Goal: Information Seeking & Learning: Learn about a topic

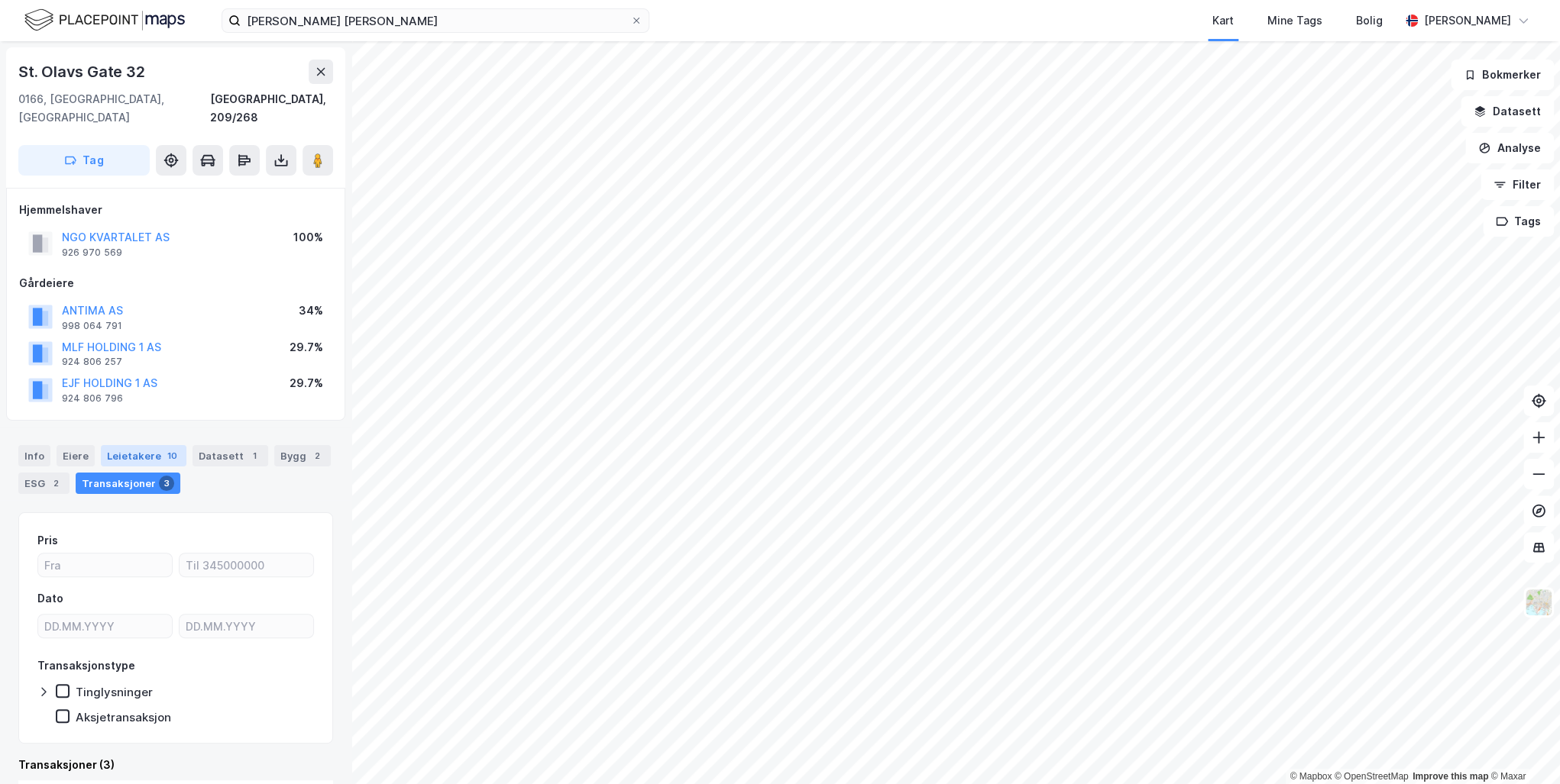
click at [140, 445] on div "Leietakere 10" at bounding box center [143, 456] width 85 height 22
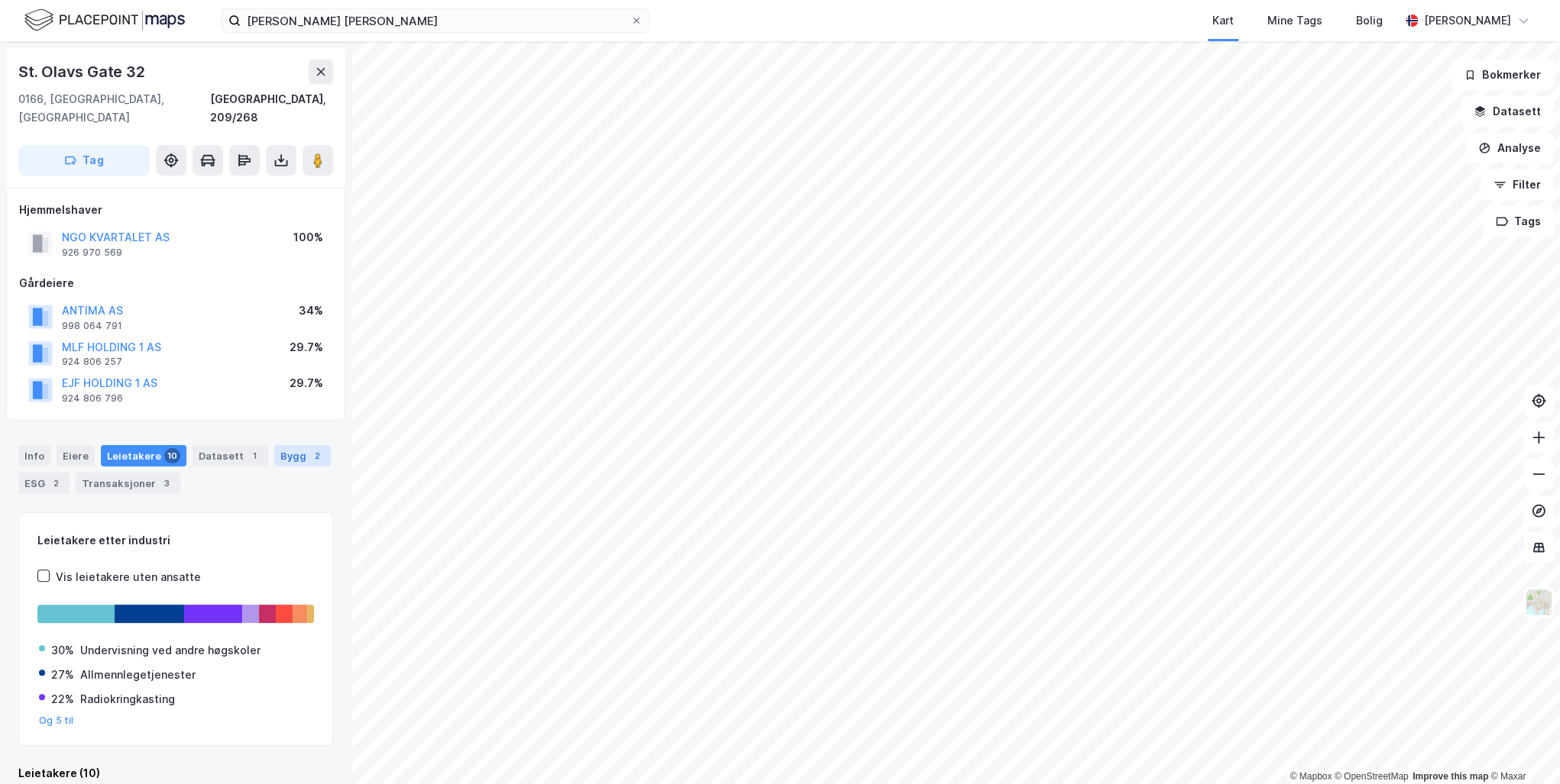
click at [280, 445] on div "Bygg 2" at bounding box center [302, 456] width 56 height 22
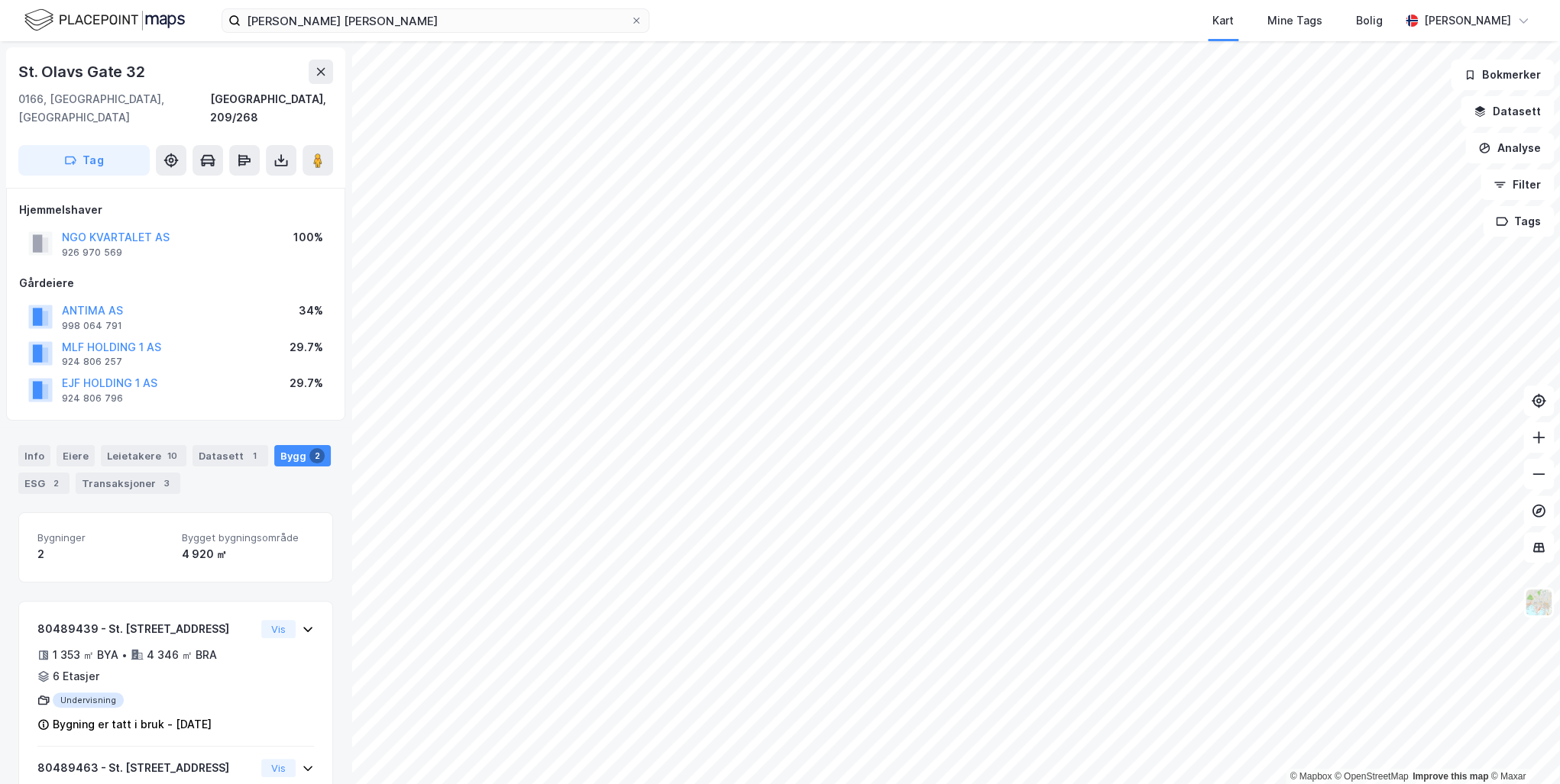
scroll to position [84, 0]
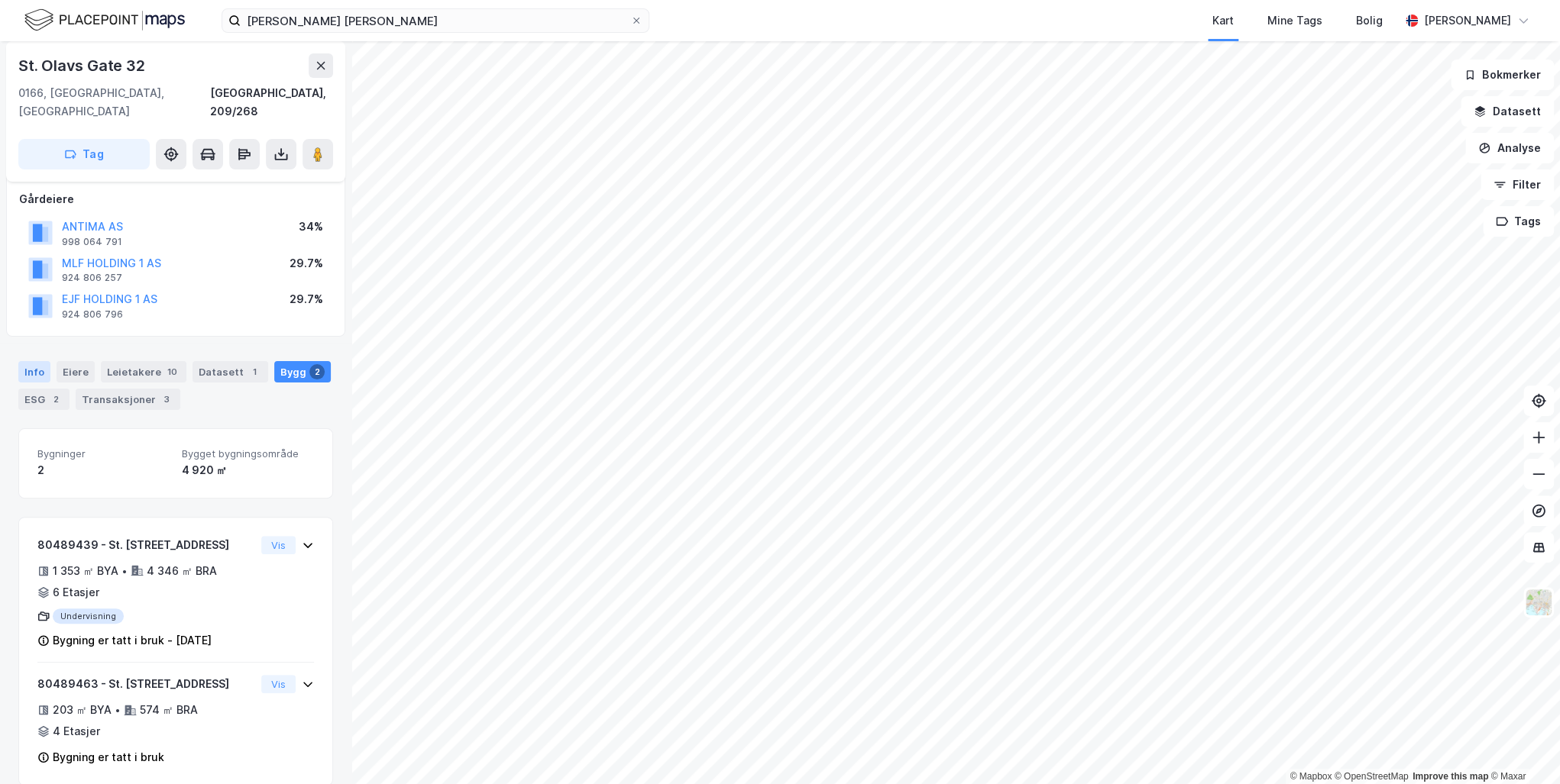
click at [35, 361] on div "Info" at bounding box center [34, 372] width 32 height 22
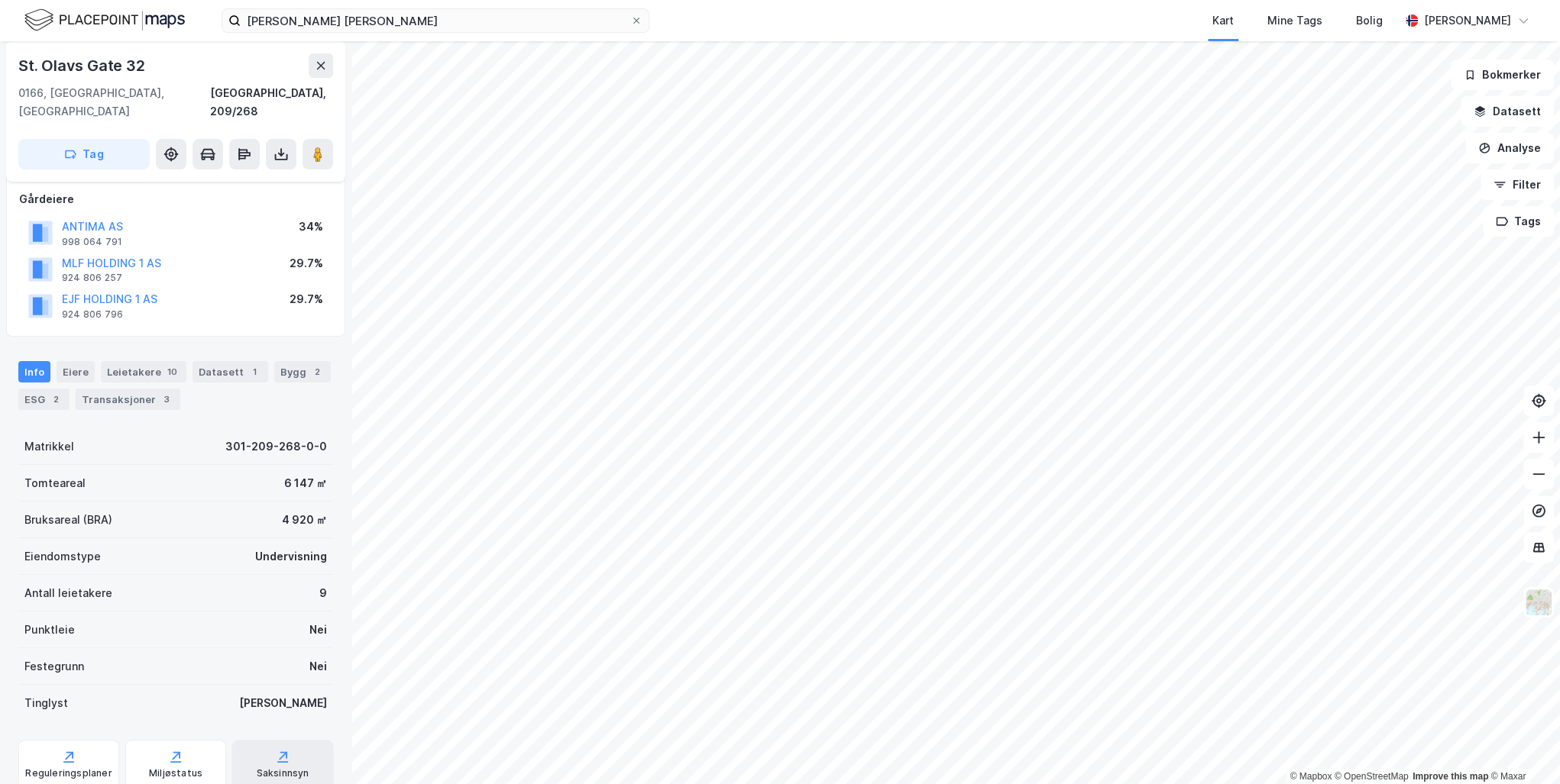
click at [268, 767] on div "Saksinnsyn" at bounding box center [283, 773] width 53 height 12
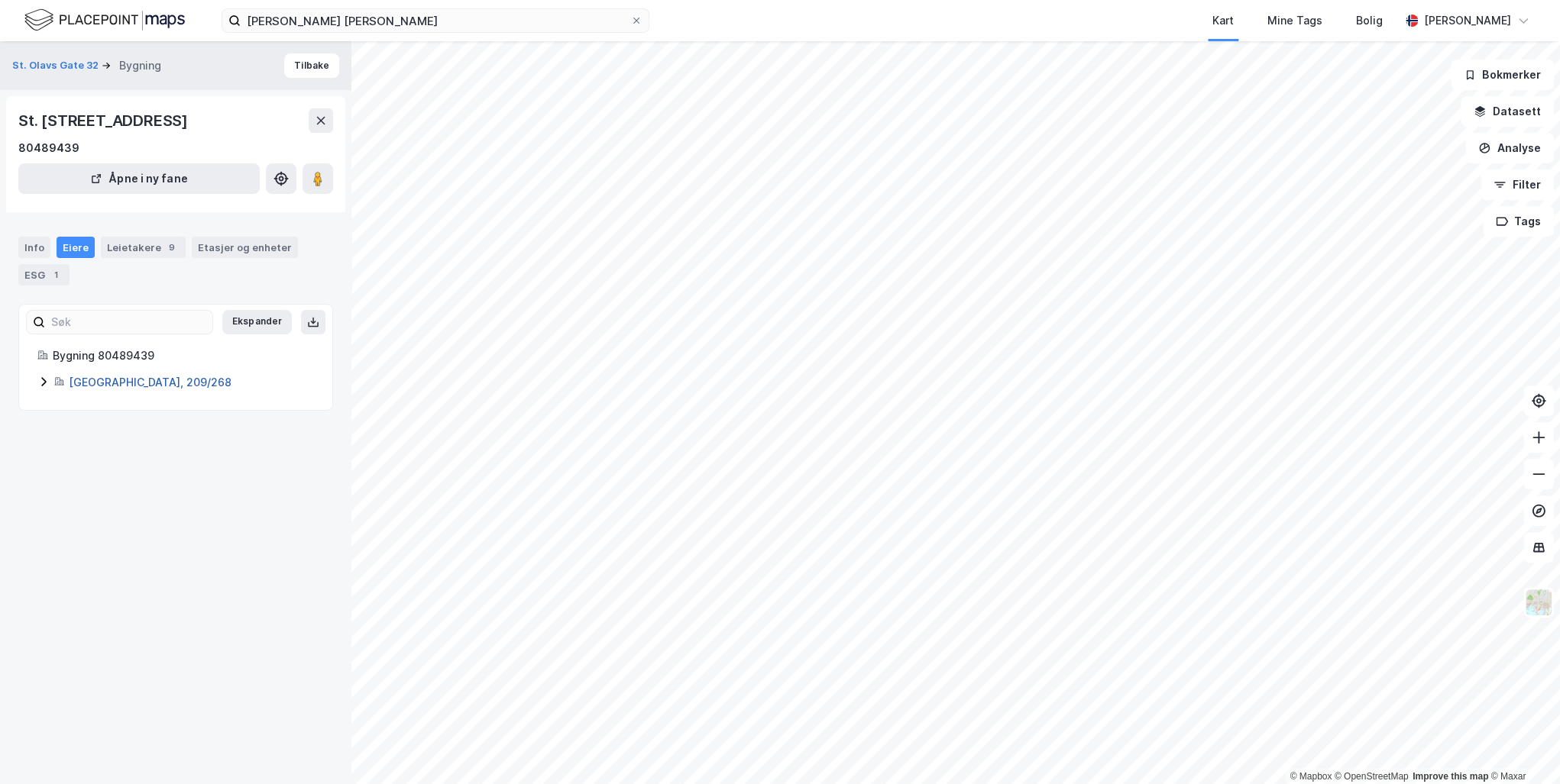
click at [83, 381] on link "[GEOGRAPHIC_DATA], 209/268" at bounding box center [150, 382] width 162 height 13
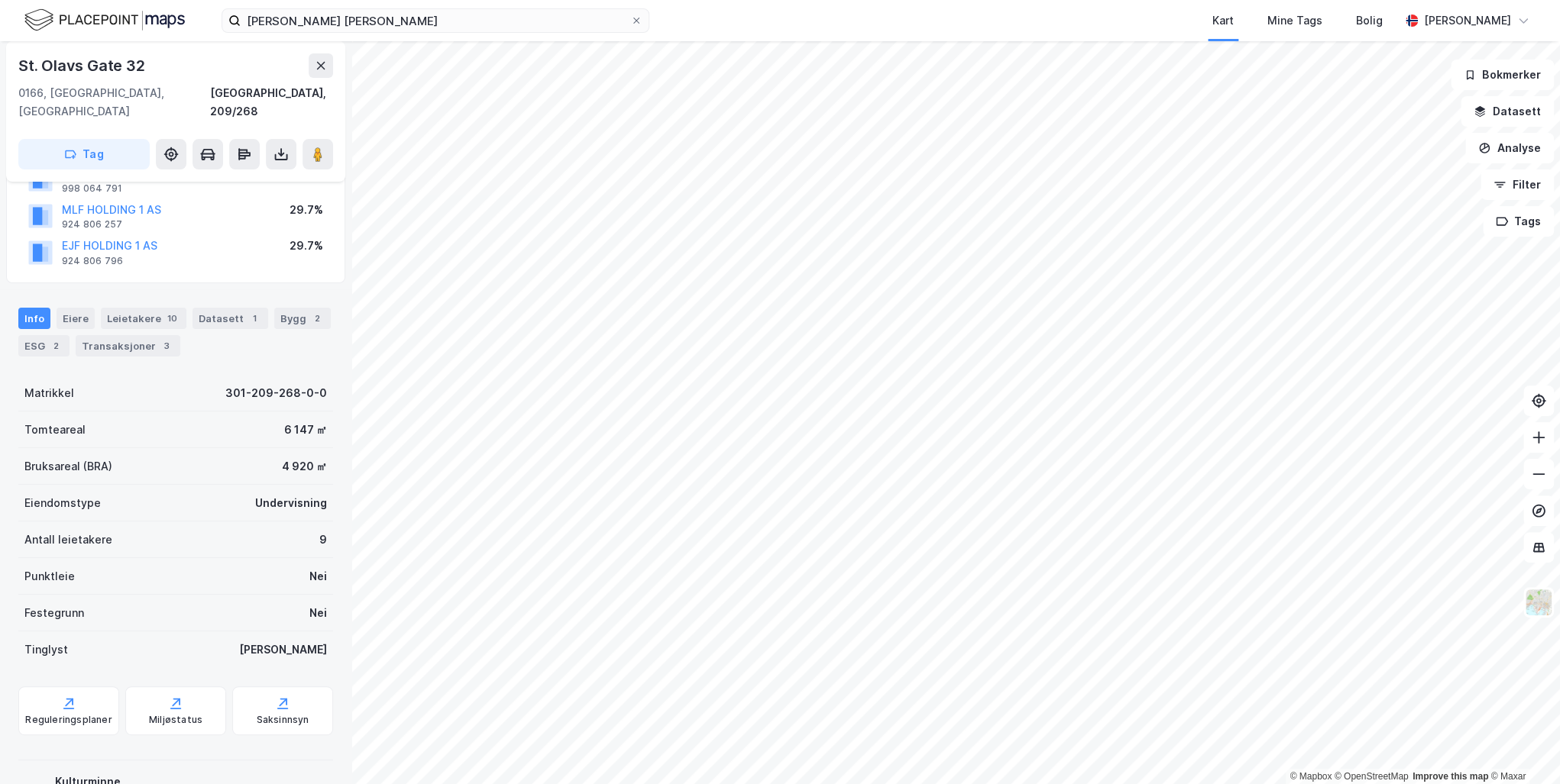
scroll to position [199, 0]
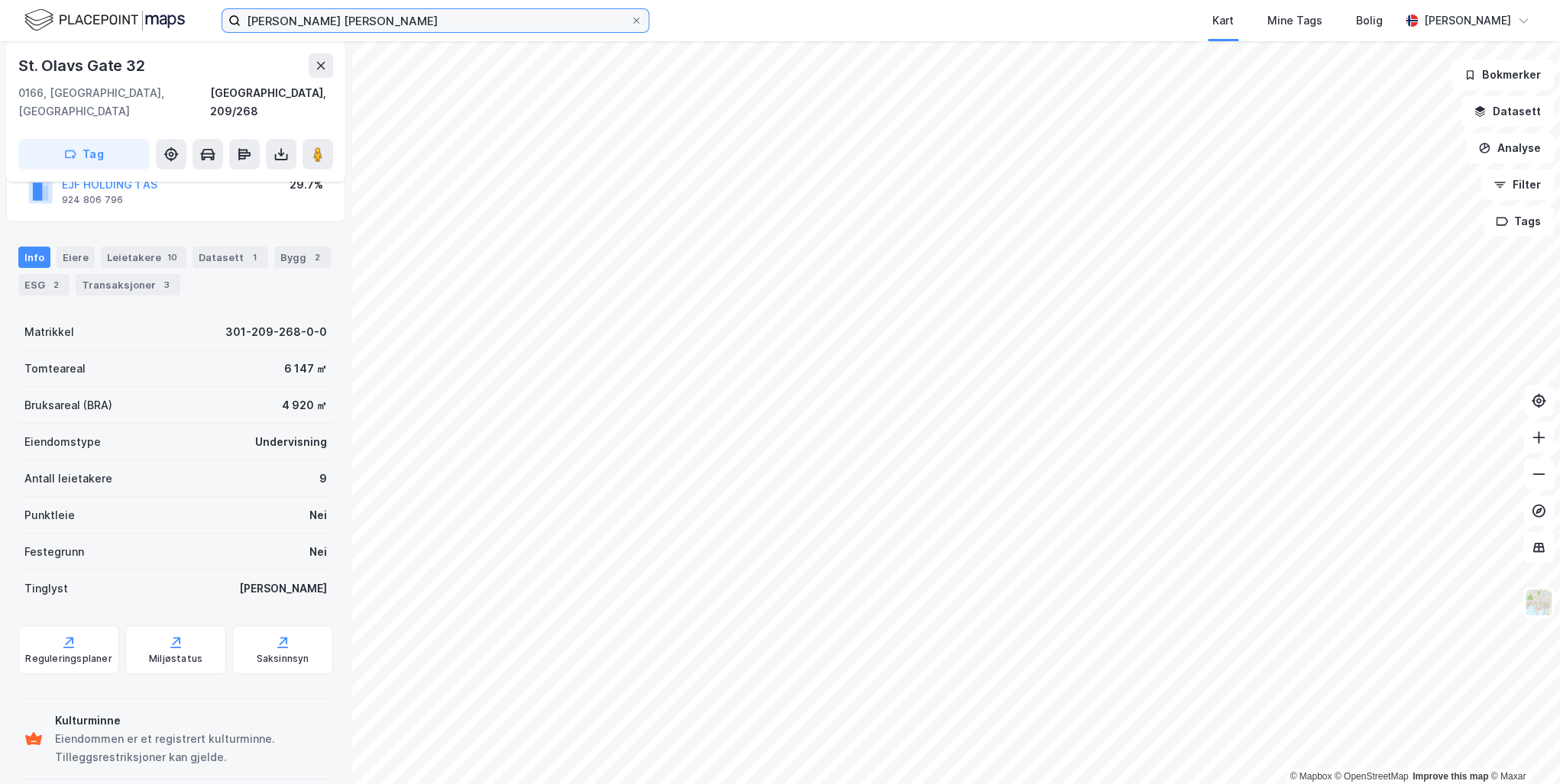
click at [412, 22] on input "[PERSON_NAME] [PERSON_NAME]" at bounding box center [436, 21] width 389 height 23
click at [731, 21] on div "Kart Mine Tags Bolig" at bounding box center [1061, 21] width 676 height 41
drag, startPoint x: 18, startPoint y: 64, endPoint x: 154, endPoint y: 65, distance: 136.0
click at [154, 65] on div "St. Olavs Gate 32" at bounding box center [176, 66] width 315 height 25
drag, startPoint x: 154, startPoint y: 65, endPoint x: 222, endPoint y: 69, distance: 68.1
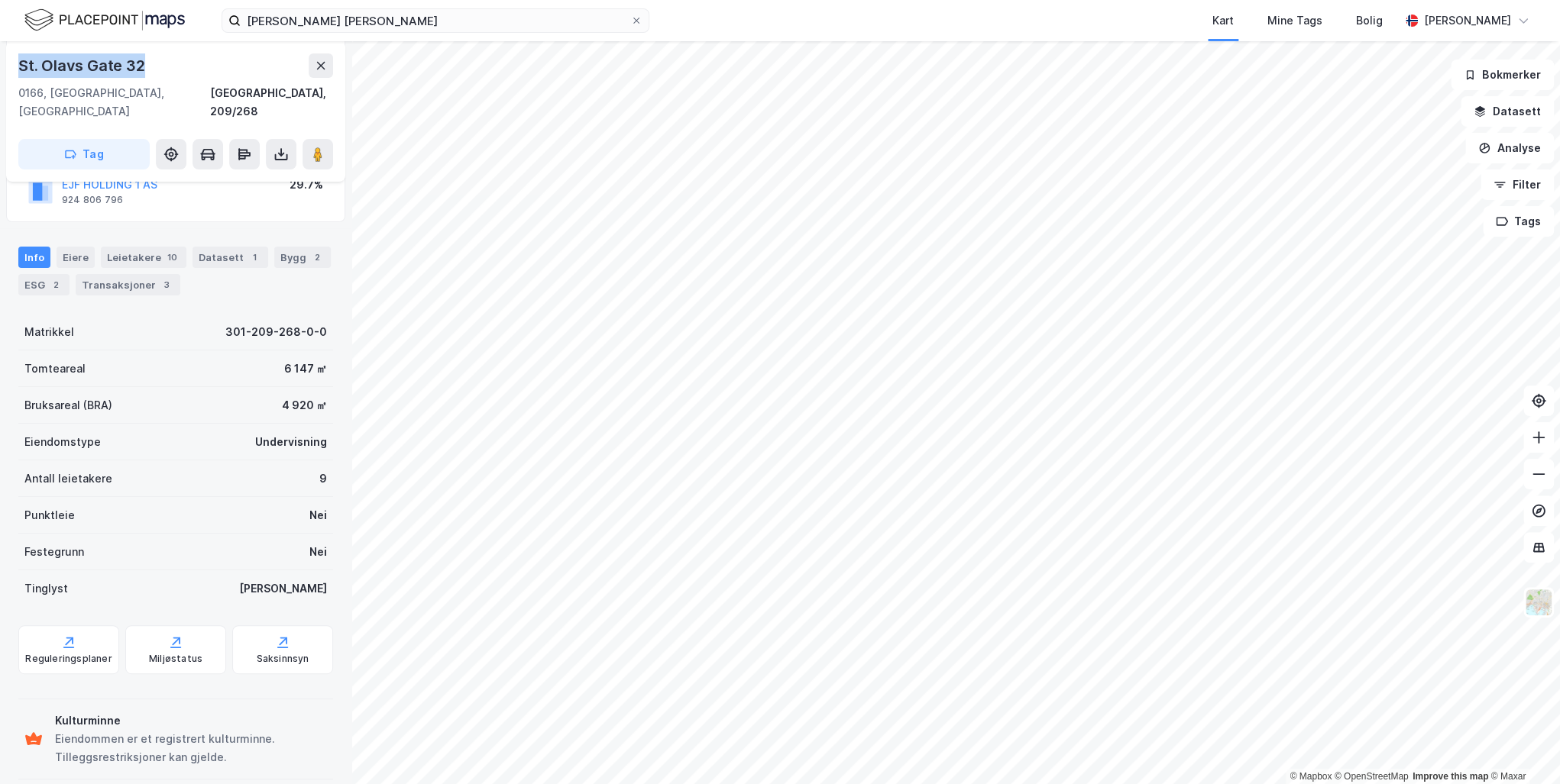
click at [222, 69] on div "St. Olavs Gate 32" at bounding box center [176, 66] width 315 height 25
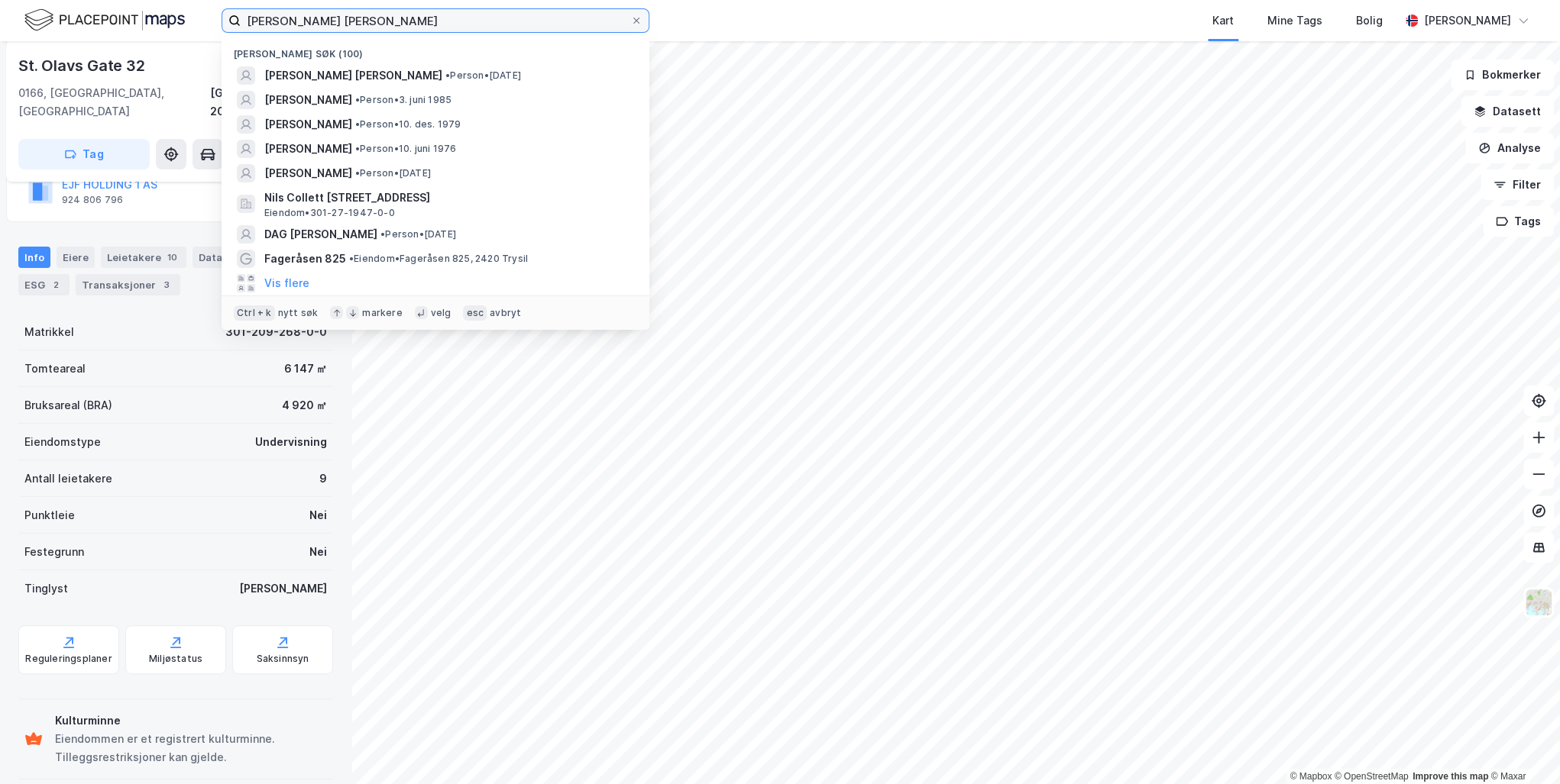
drag, startPoint x: 382, startPoint y: 23, endPoint x: 108, endPoint y: 12, distance: 274.2
click at [108, 12] on div "[PERSON_NAME] [PERSON_NAME] søk (100) [PERSON_NAME] [PERSON_NAME] • Person • [D…" at bounding box center [780, 21] width 1560 height 41
paste input "[PERSON_NAME]"
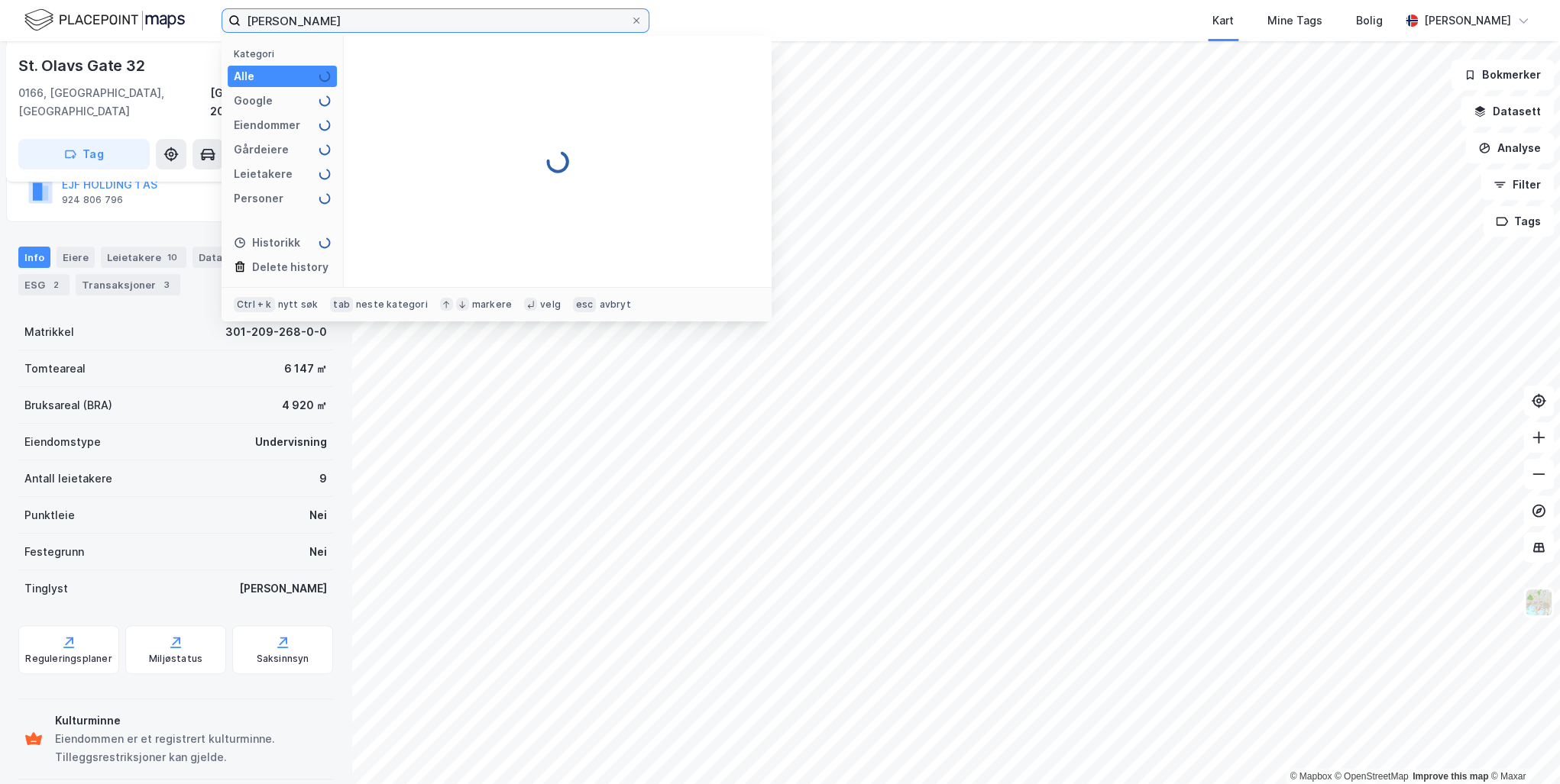
type input "[PERSON_NAME]"
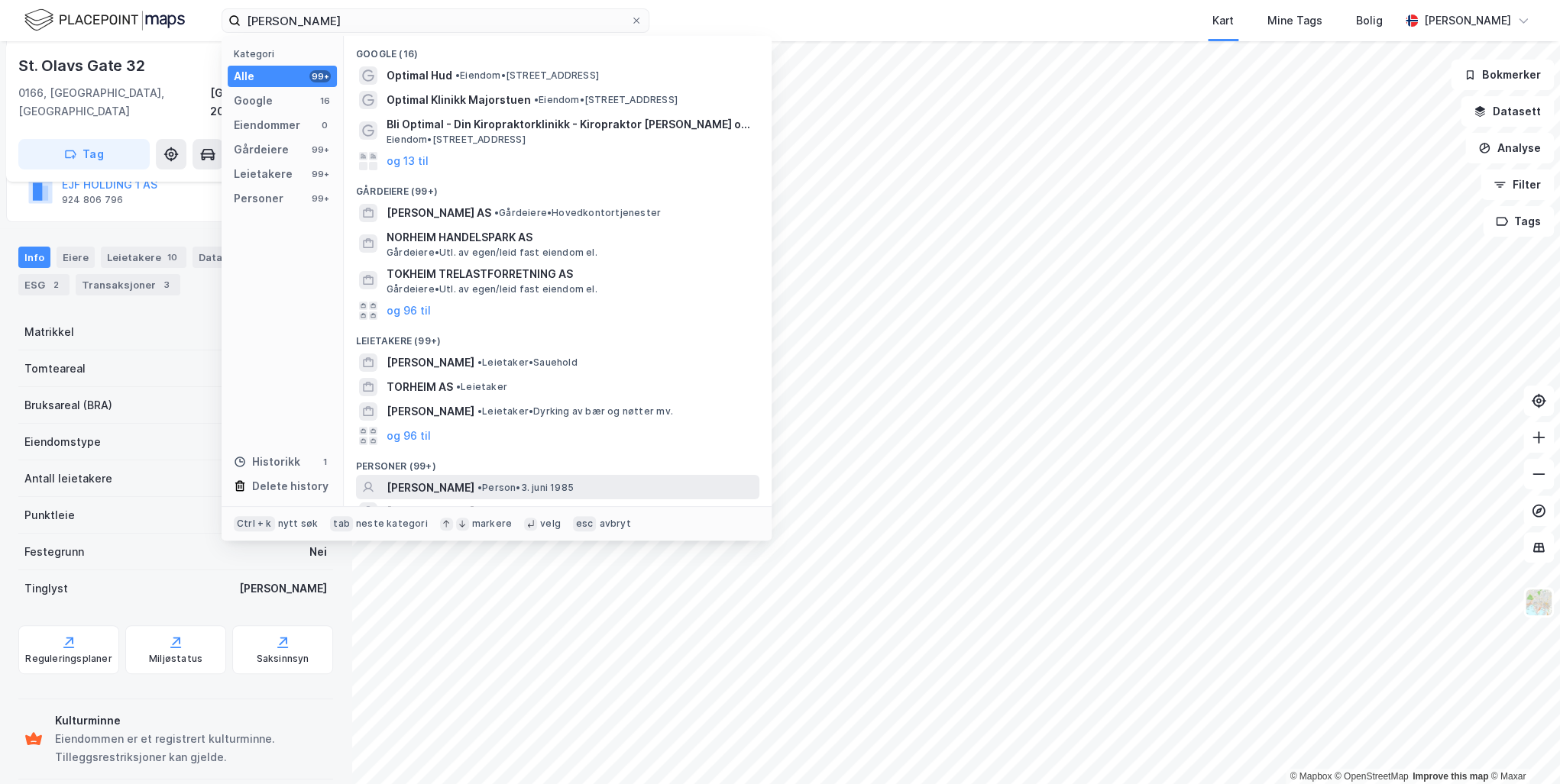
click at [474, 483] on span "[PERSON_NAME]" at bounding box center [431, 488] width 88 height 18
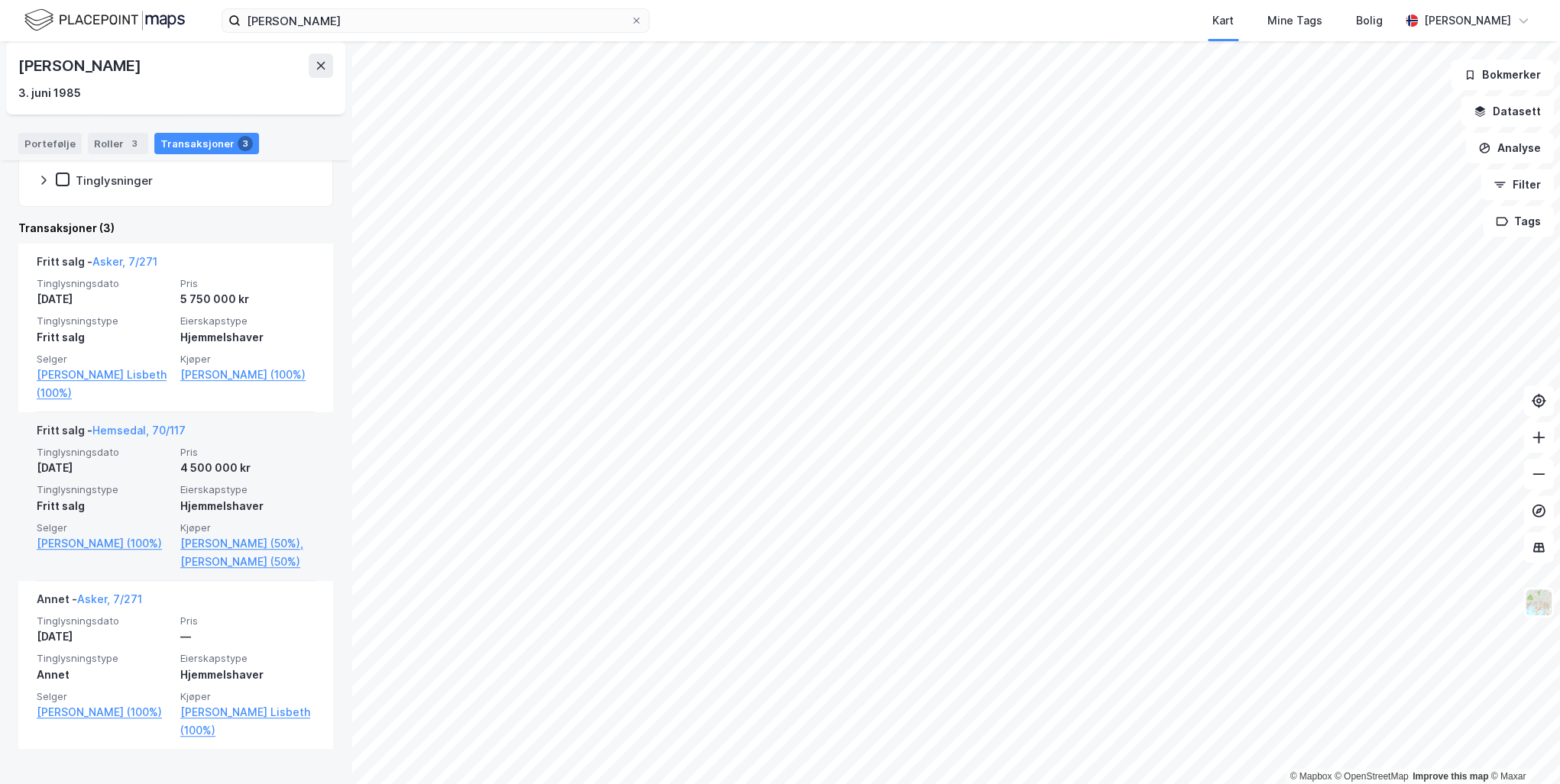
scroll to position [266, 0]
click at [123, 428] on link "Hemsedal, 70/117" at bounding box center [139, 430] width 94 height 13
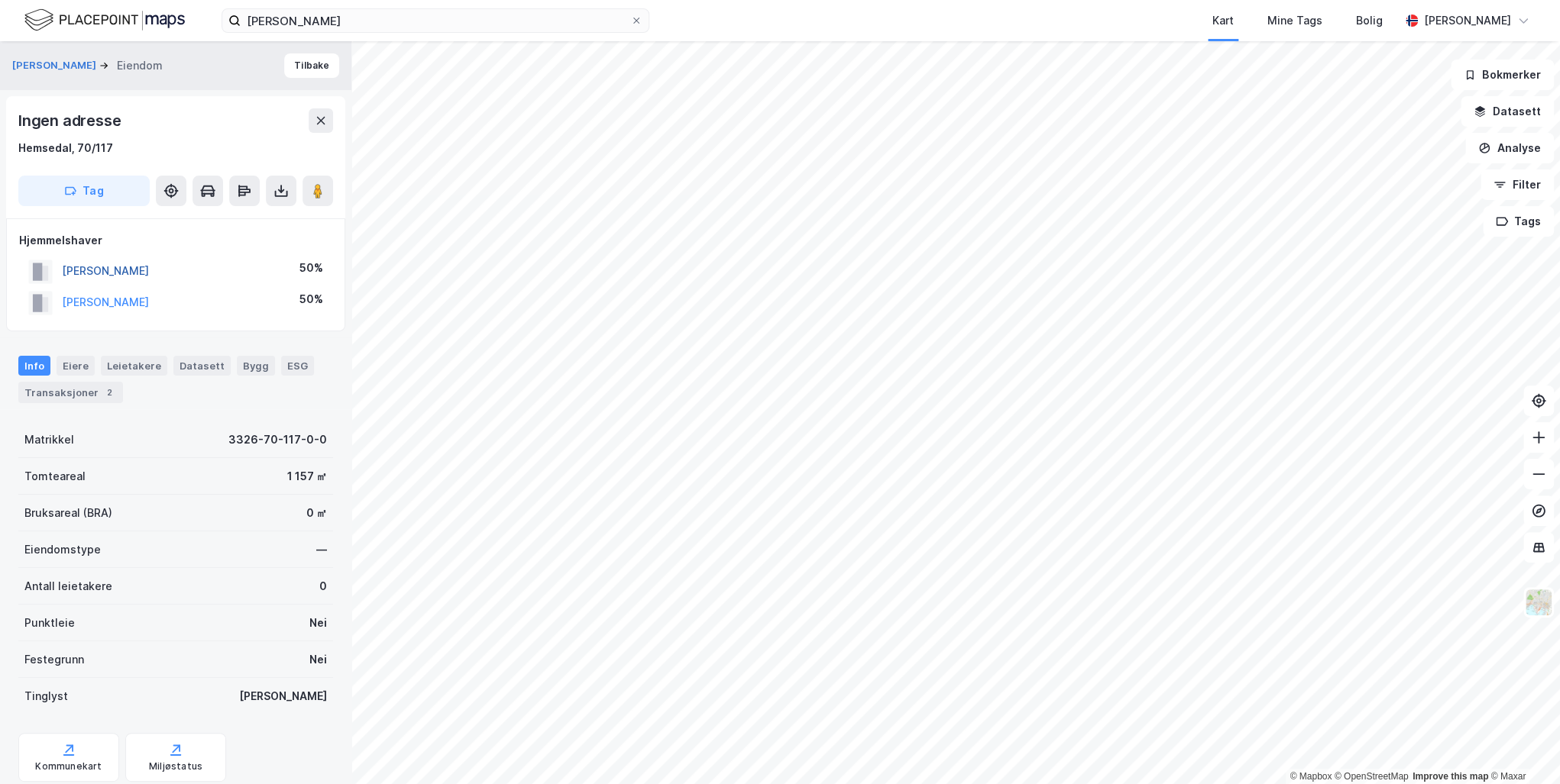
click at [0, 0] on button "[PERSON_NAME]" at bounding box center [0, 0] width 0 height 0
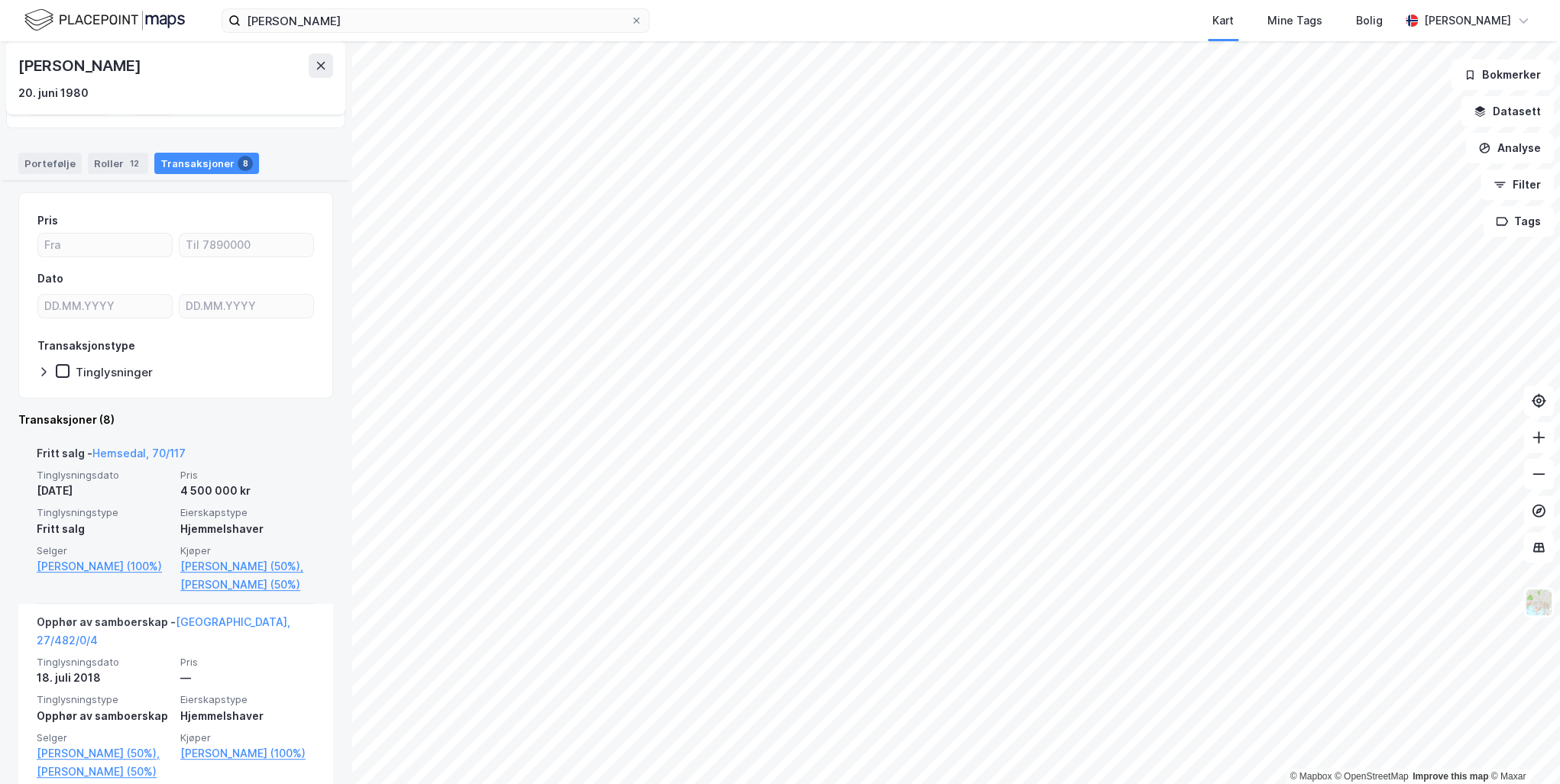
scroll to position [428, 0]
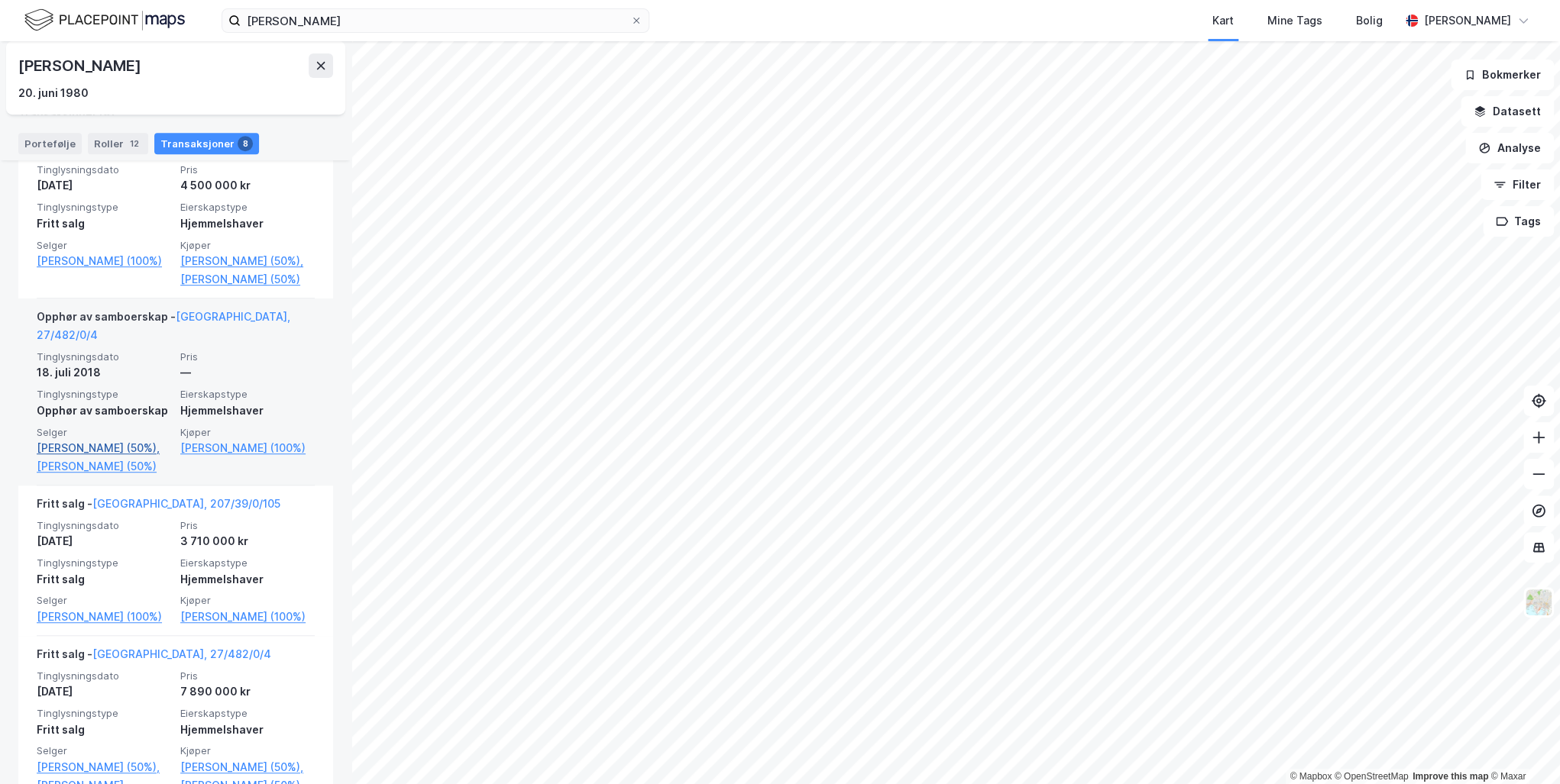
click at [56, 456] on link "[PERSON_NAME] (50%)," at bounding box center [104, 448] width 134 height 18
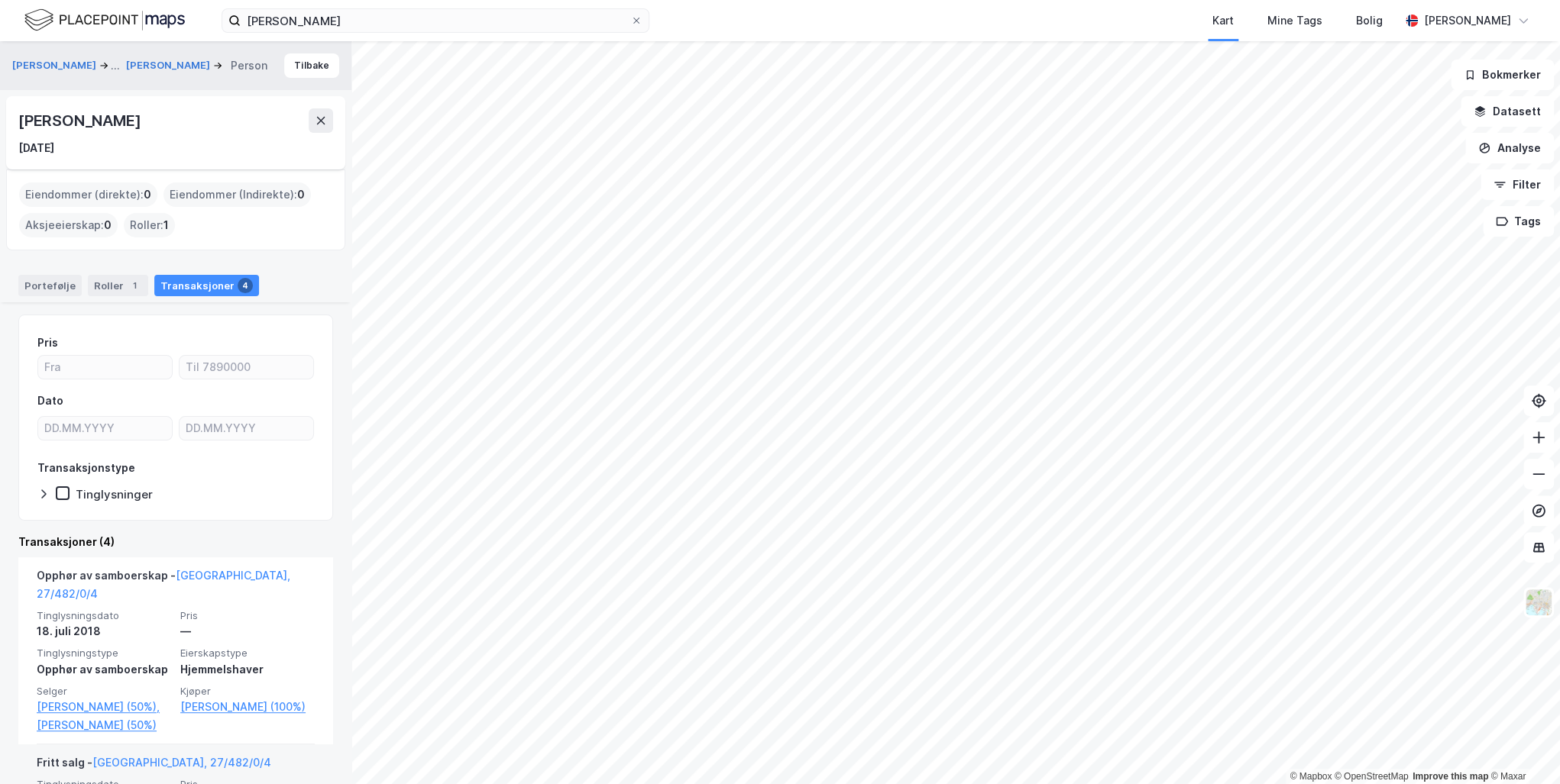
drag, startPoint x: 210, startPoint y: 123, endPoint x: 17, endPoint y: 119, distance: 193.0
click at [17, 119] on div "[PERSON_NAME] [DATE]" at bounding box center [176, 132] width 339 height 74
drag, startPoint x: 17, startPoint y: 119, endPoint x: 128, endPoint y: 126, distance: 111.2
copy div "[PERSON_NAME]"
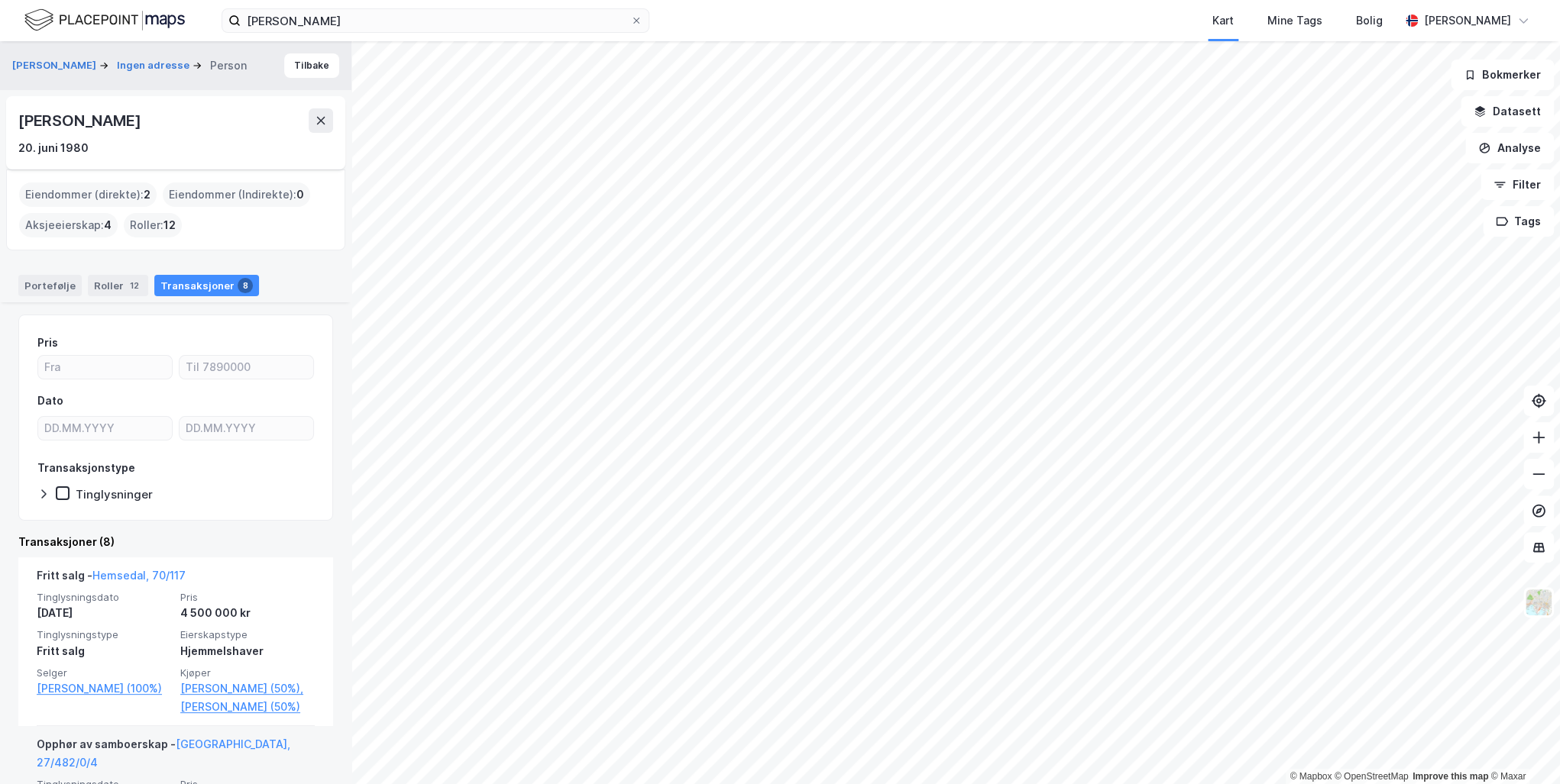
scroll to position [183, 0]
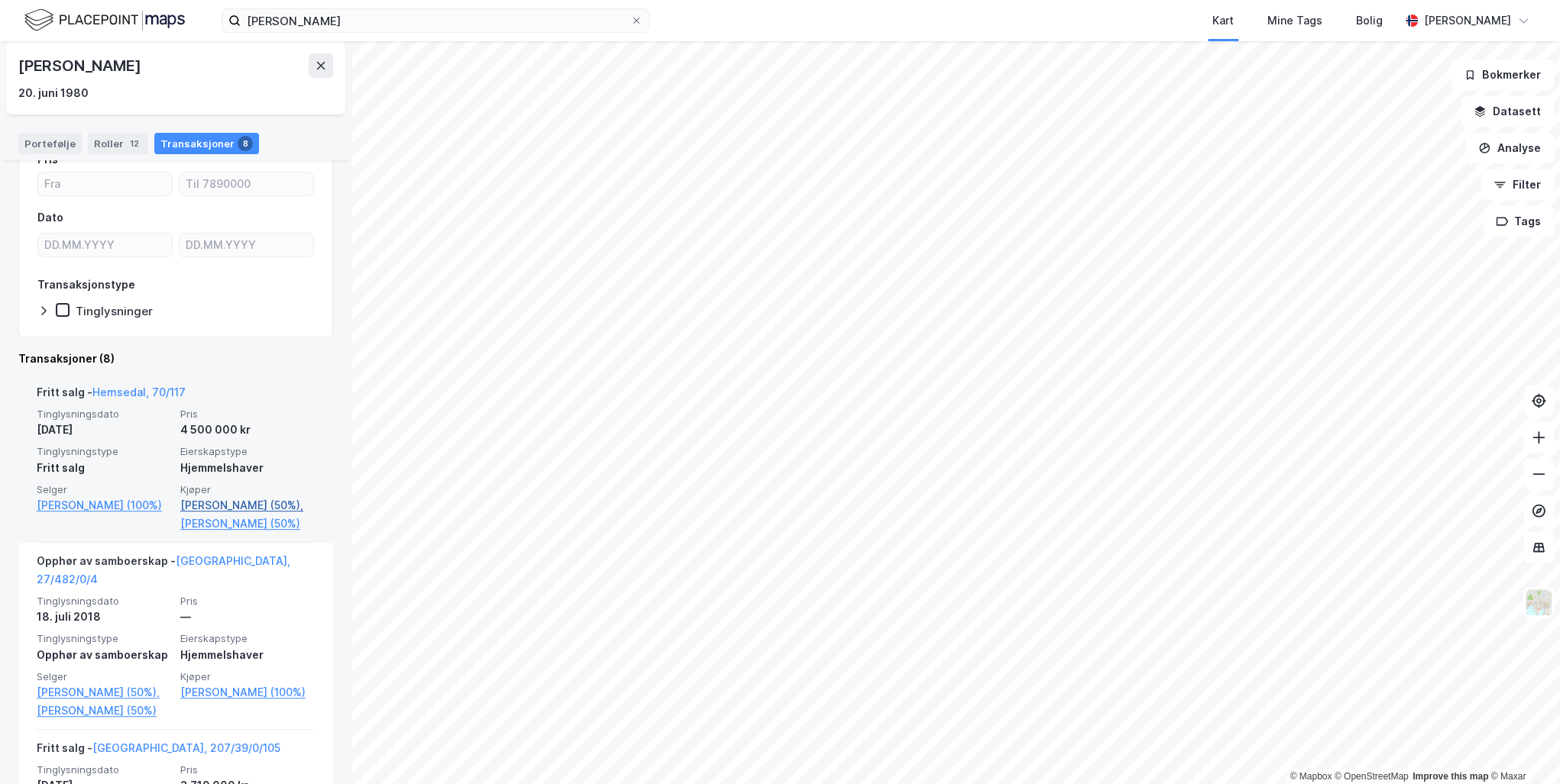
click at [213, 501] on link "[PERSON_NAME] (50%)," at bounding box center [248, 506] width 134 height 18
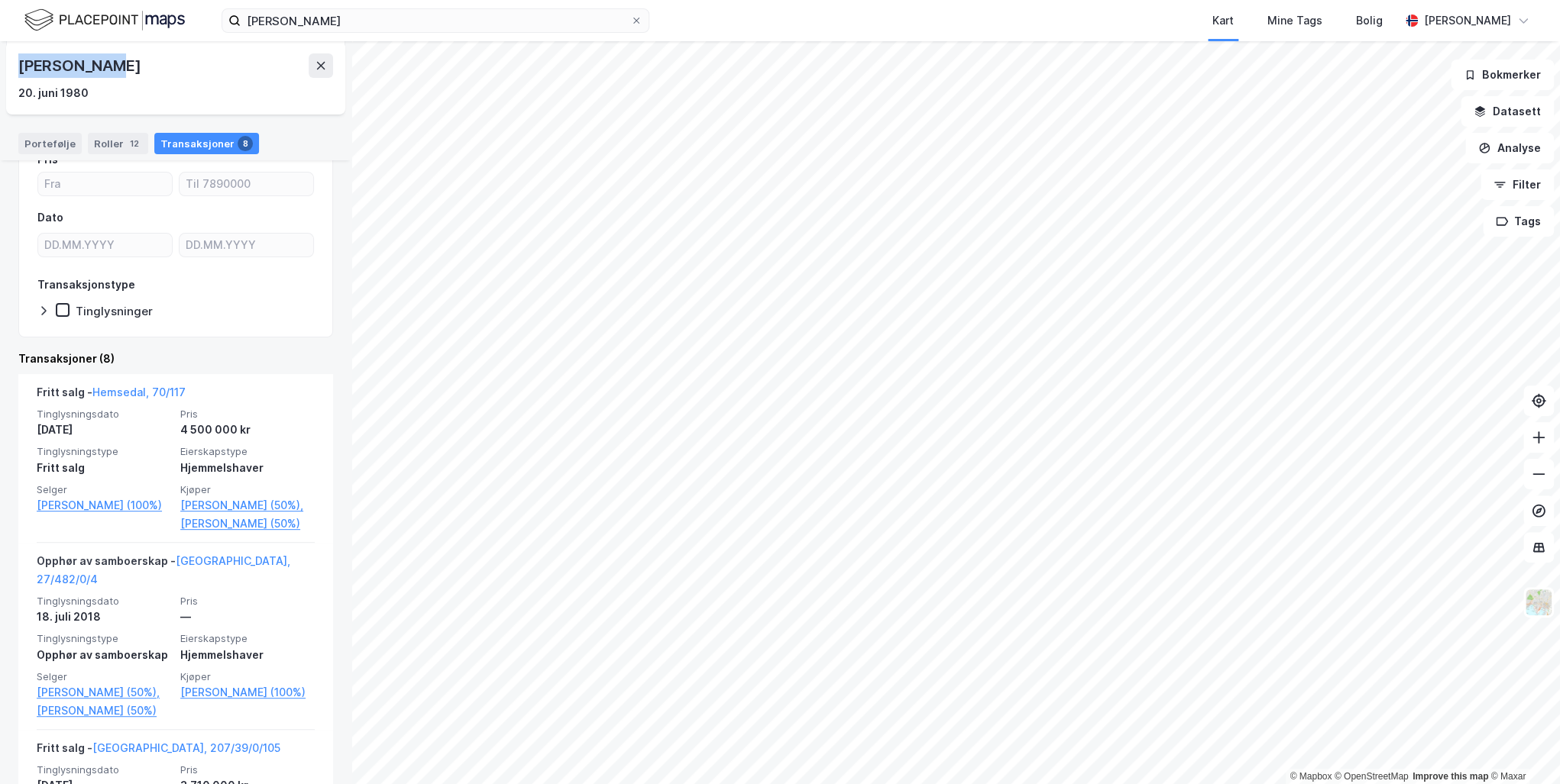
drag, startPoint x: 108, startPoint y: 67, endPoint x: 17, endPoint y: 62, distance: 91.1
click at [17, 62] on div "[PERSON_NAME] [DATE]" at bounding box center [176, 78] width 339 height 74
drag, startPoint x: 17, startPoint y: 62, endPoint x: 61, endPoint y: 63, distance: 44.0
copy div "[PERSON_NAME]"
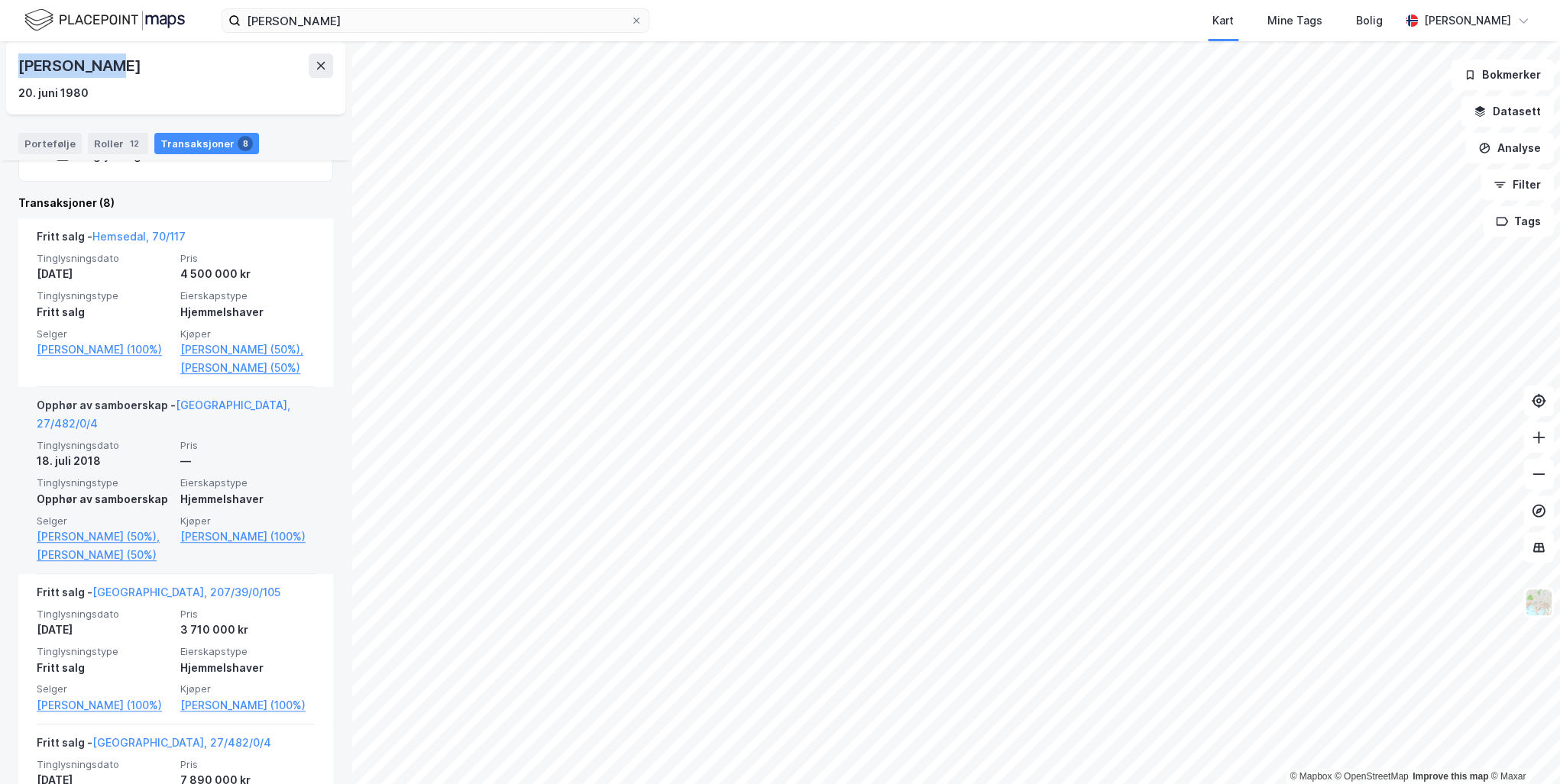
scroll to position [367, 0]
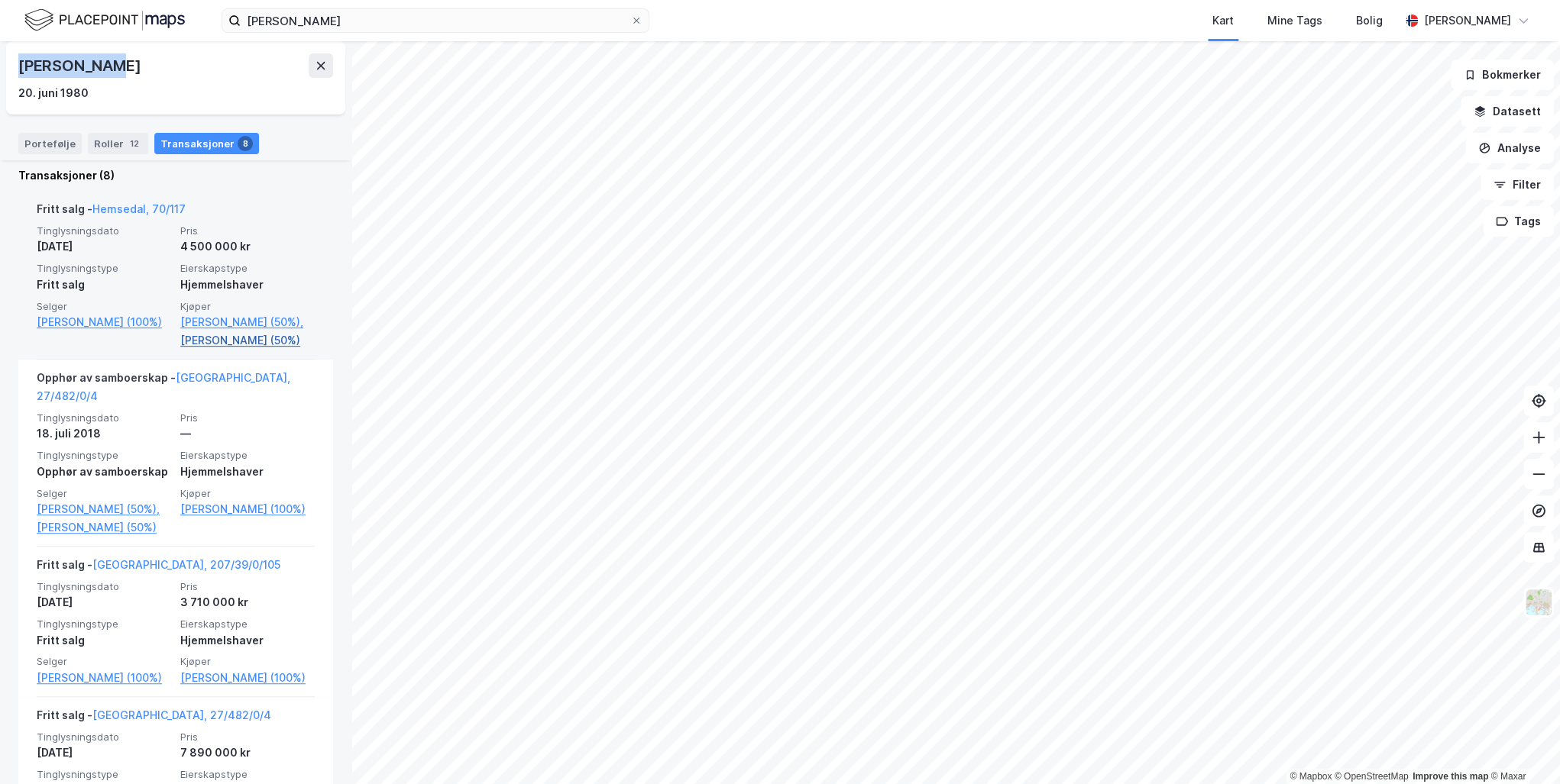
click at [192, 348] on link "[PERSON_NAME] (50%)" at bounding box center [248, 340] width 134 height 18
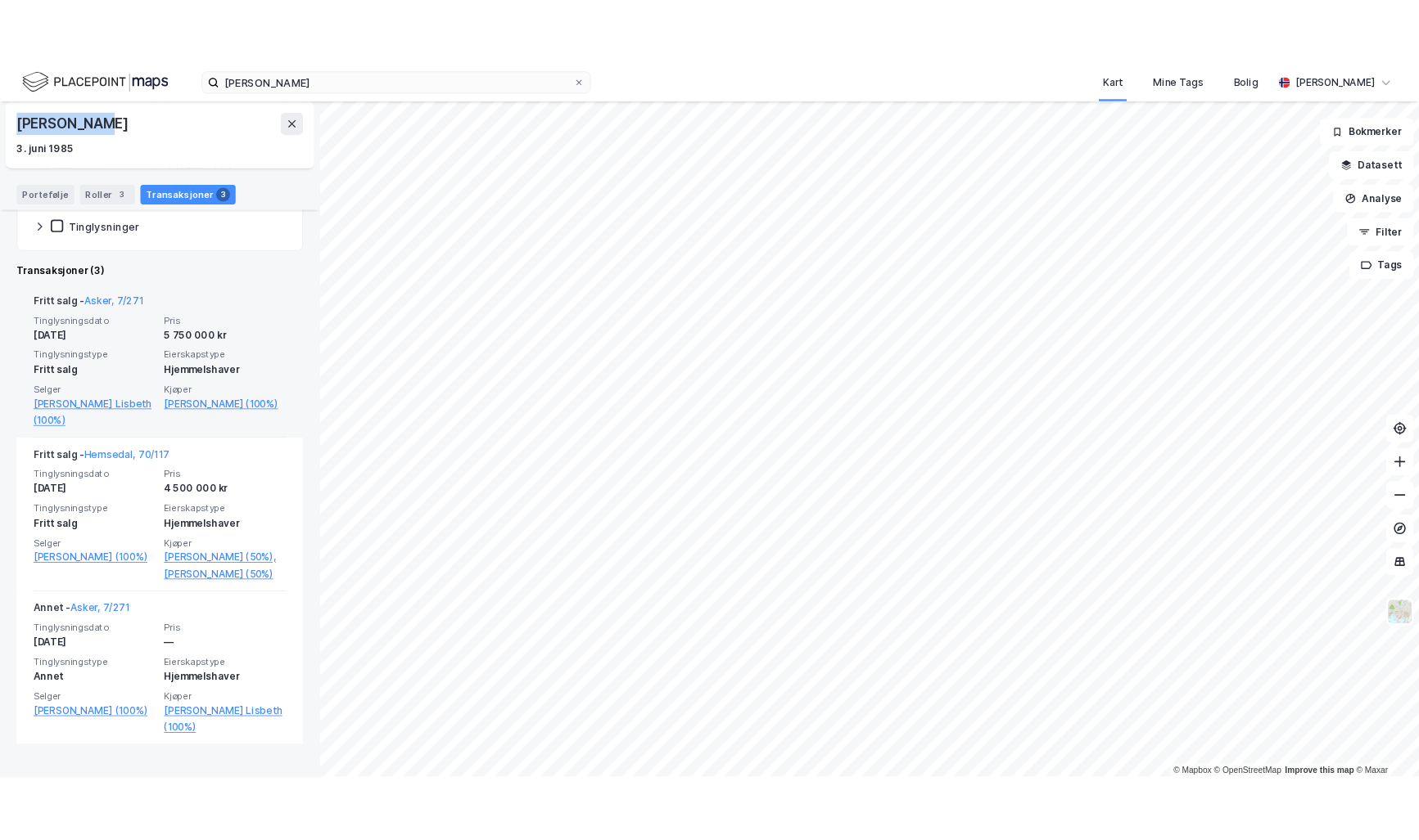
scroll to position [285, 0]
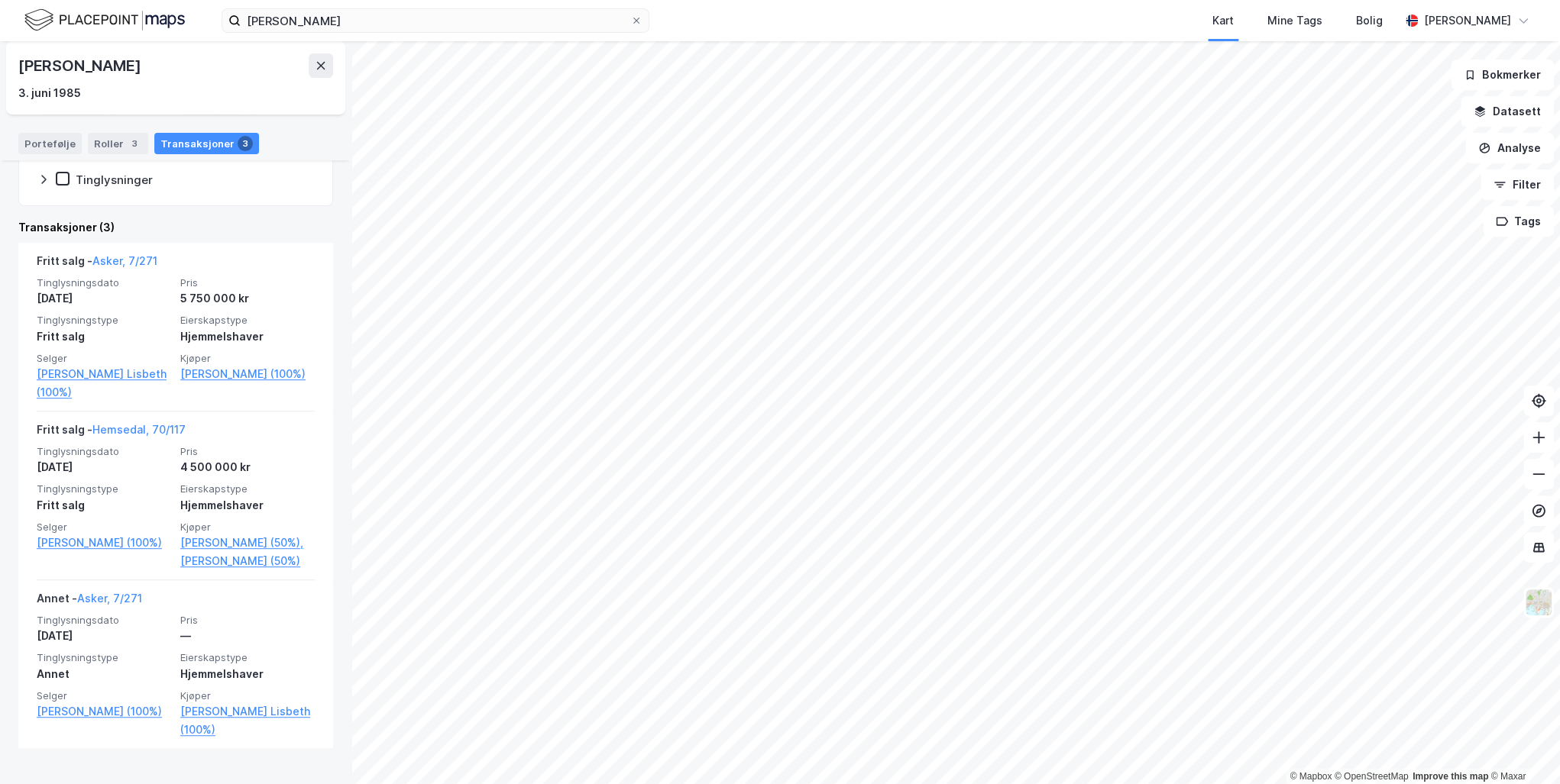
drag, startPoint x: 185, startPoint y: 67, endPoint x: 73, endPoint y: 67, distance: 112.0
click at [73, 67] on div "[PERSON_NAME]" at bounding box center [176, 66] width 315 height 25
copy div "[PERSON_NAME]"
click at [162, 81] on div "[PERSON_NAME] [DATE]" at bounding box center [176, 78] width 315 height 49
drag, startPoint x: 172, startPoint y: 66, endPoint x: 22, endPoint y: 65, distance: 150.0
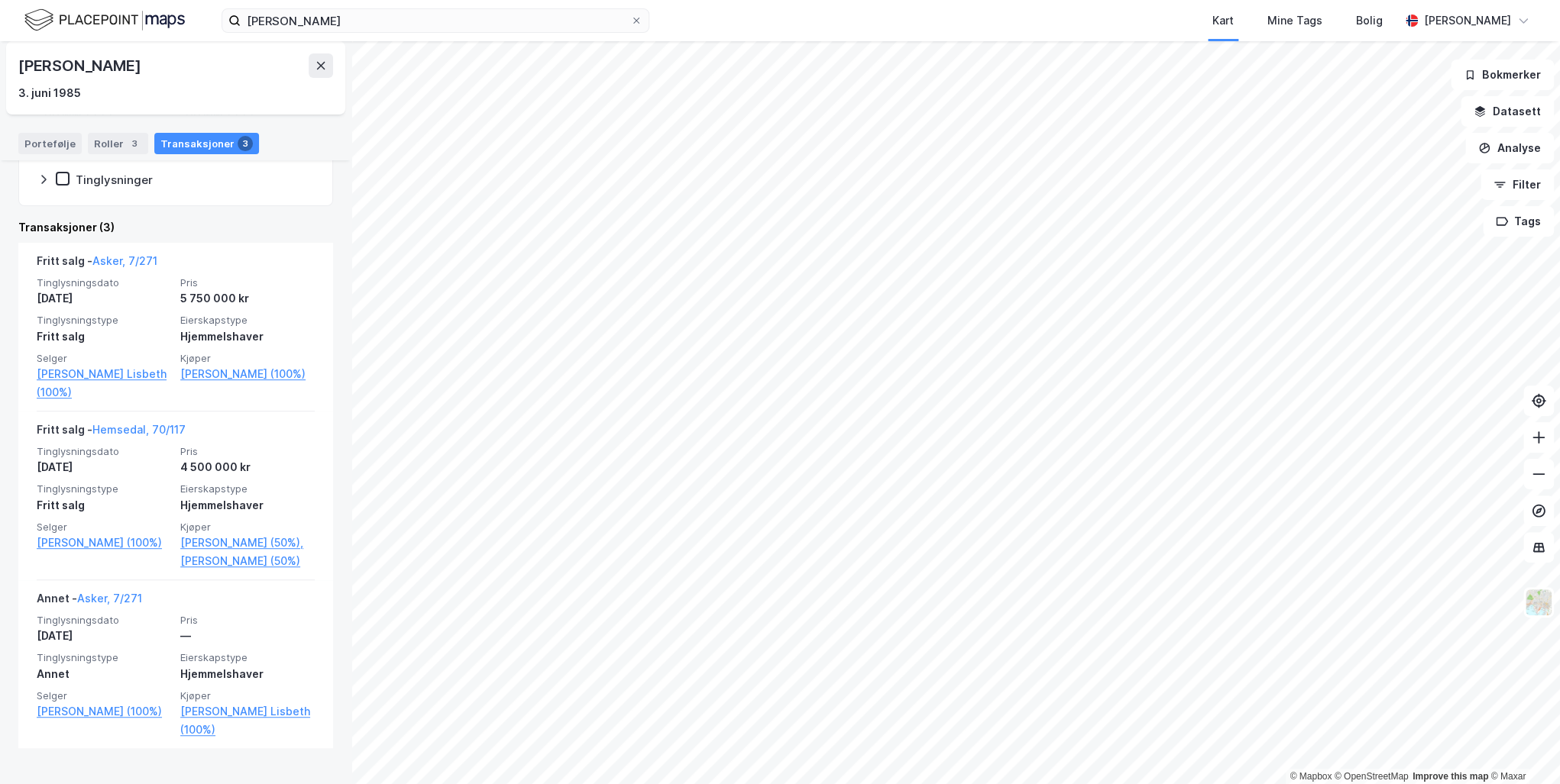
click at [22, 65] on div "[PERSON_NAME]" at bounding box center [176, 66] width 315 height 25
copy div "[PERSON_NAME]"
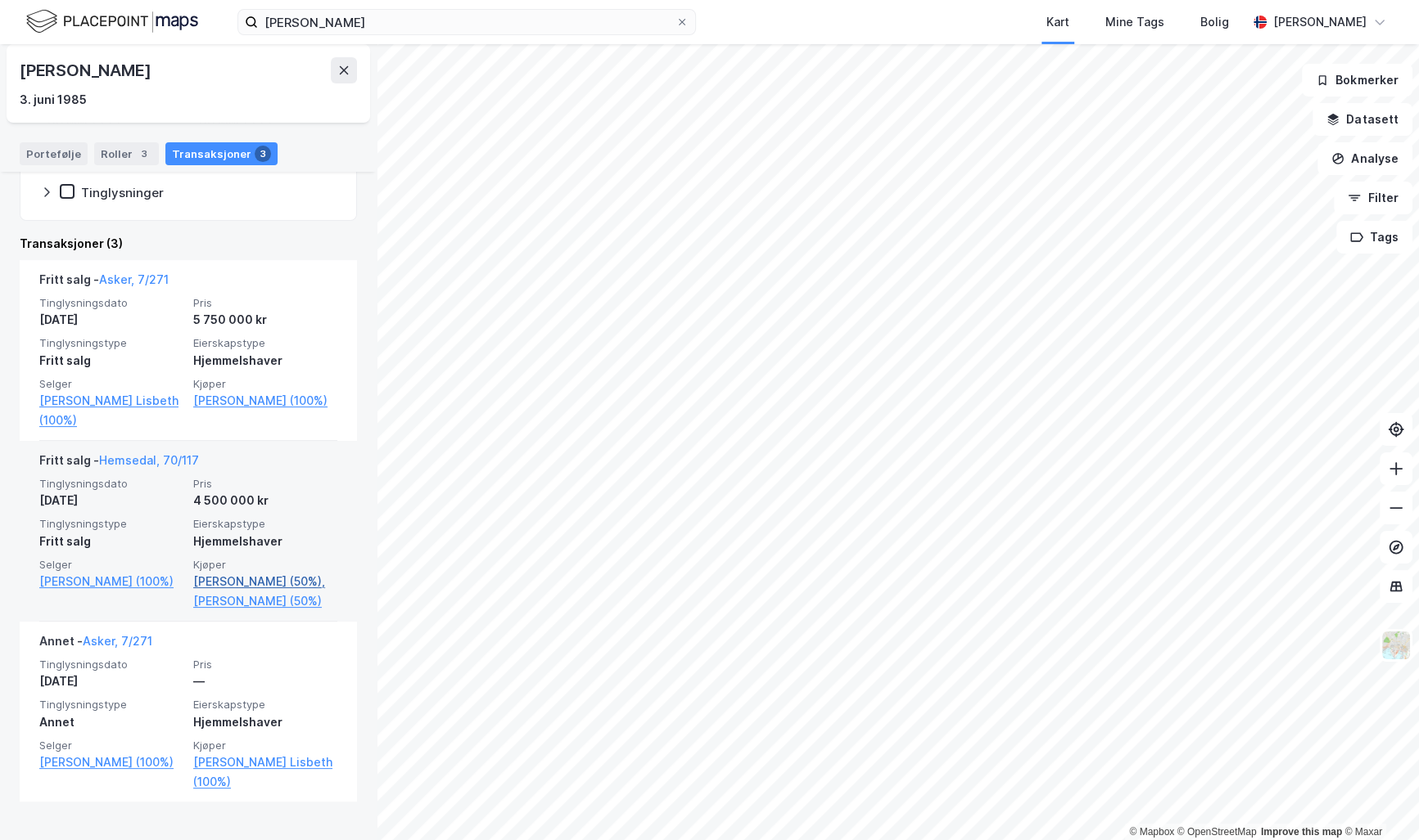
click at [207, 581] on link "[PERSON_NAME] (50%)," at bounding box center [265, 582] width 144 height 20
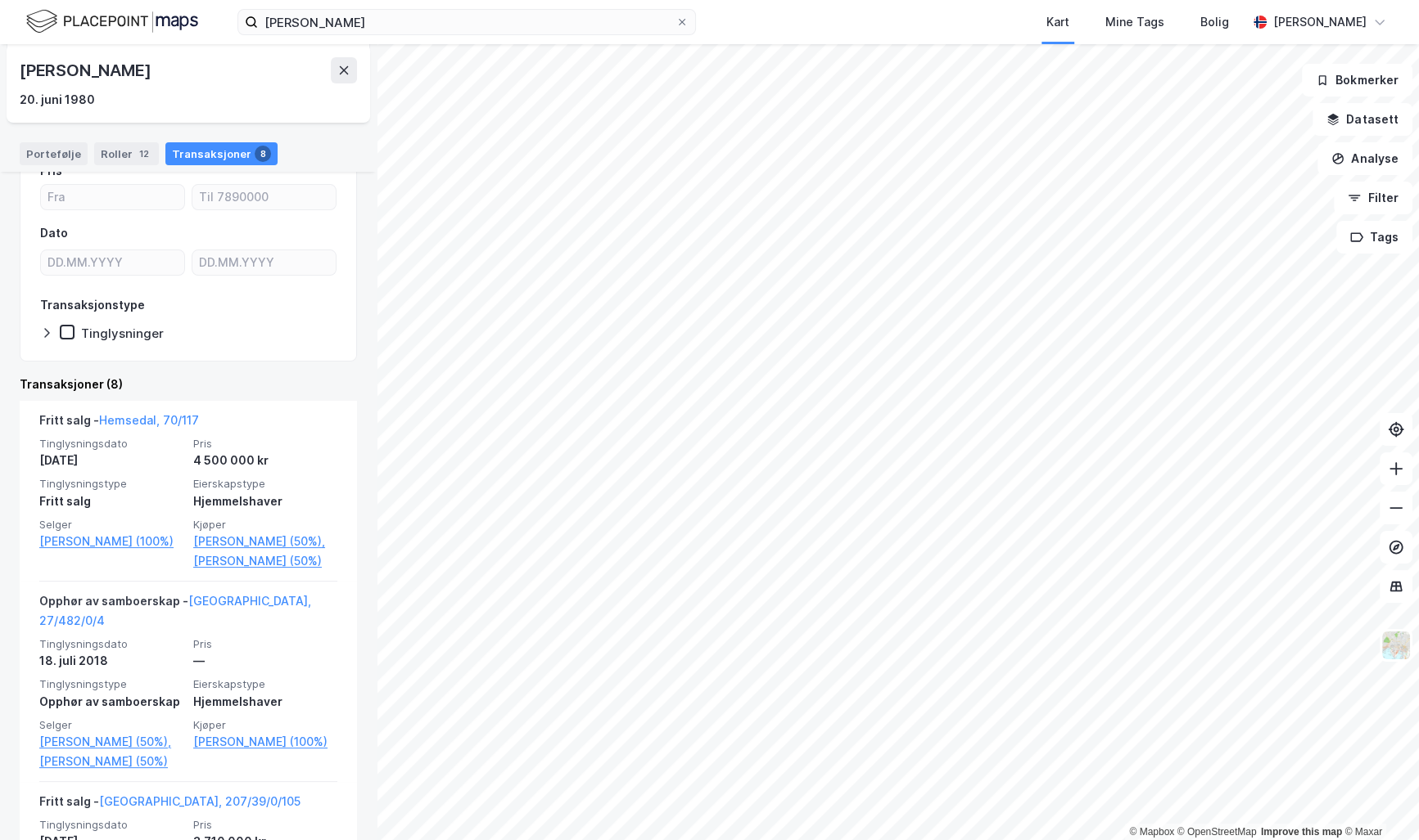
scroll to position [459, 0]
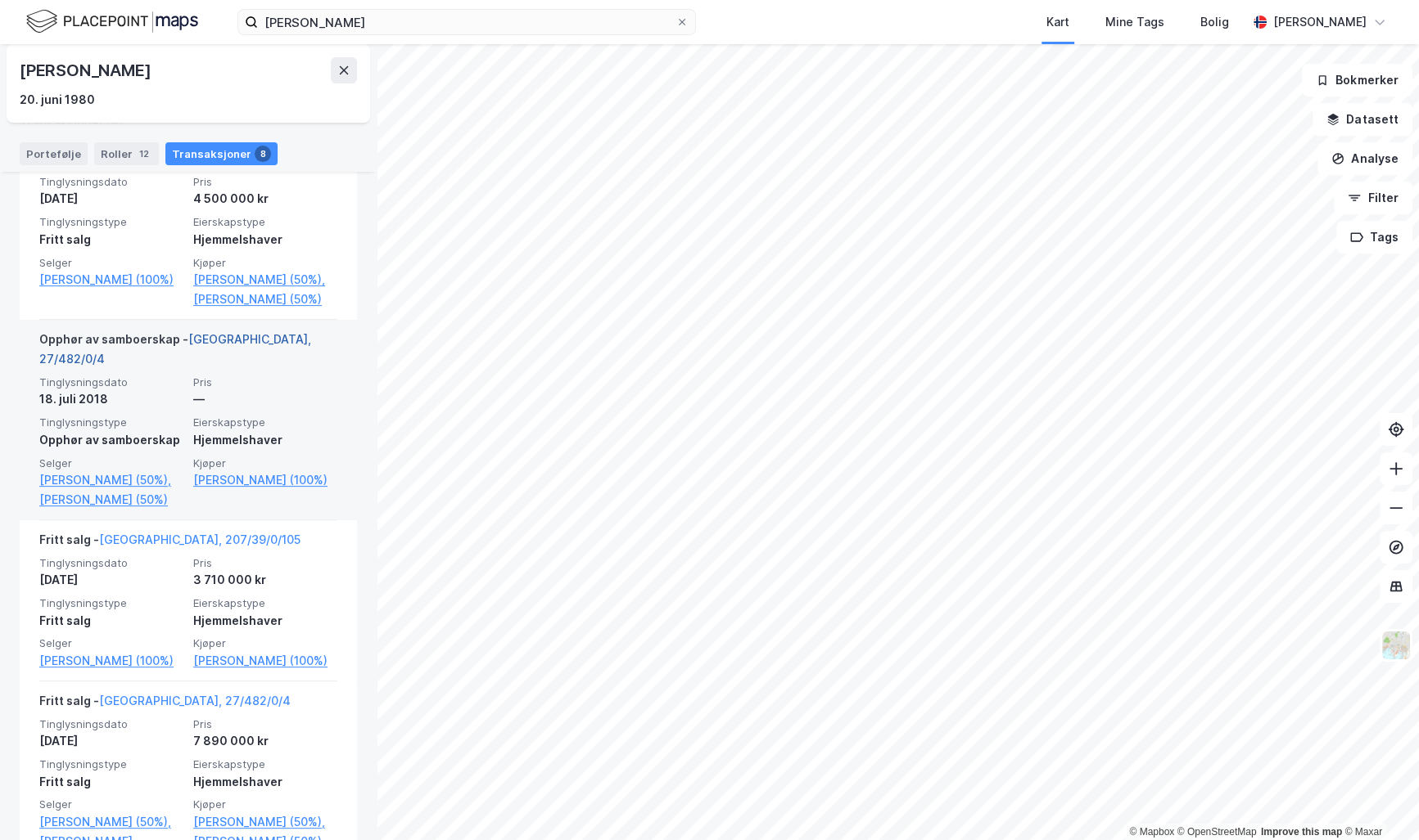
click at [264, 359] on link "[GEOGRAPHIC_DATA], 27/482/0/4" at bounding box center [175, 349] width 272 height 34
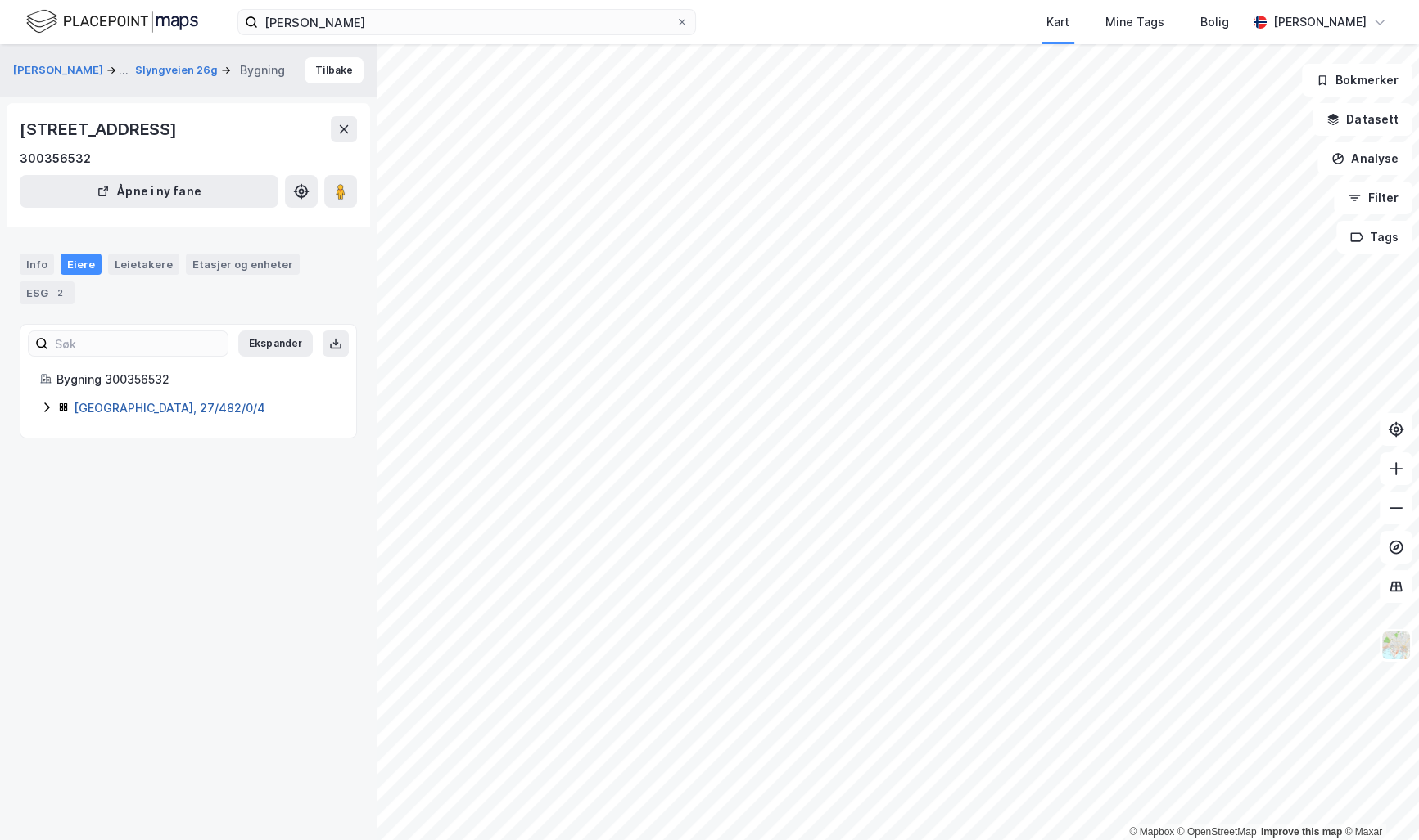
click at [135, 401] on link "[GEOGRAPHIC_DATA], 27/482/0/4" at bounding box center [169, 408] width 192 height 14
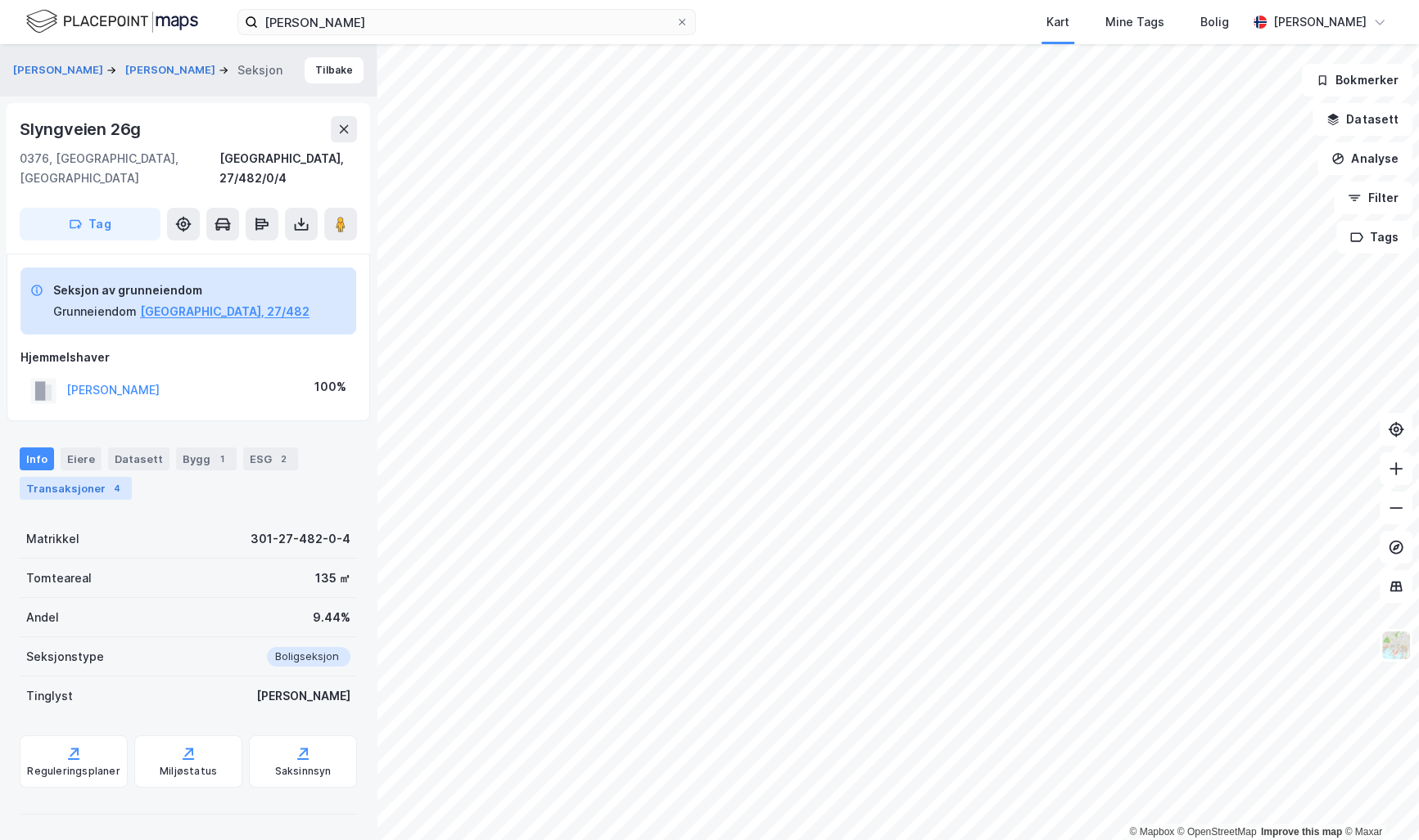
click at [66, 477] on div "Transaksjoner 4" at bounding box center [75, 489] width 112 height 23
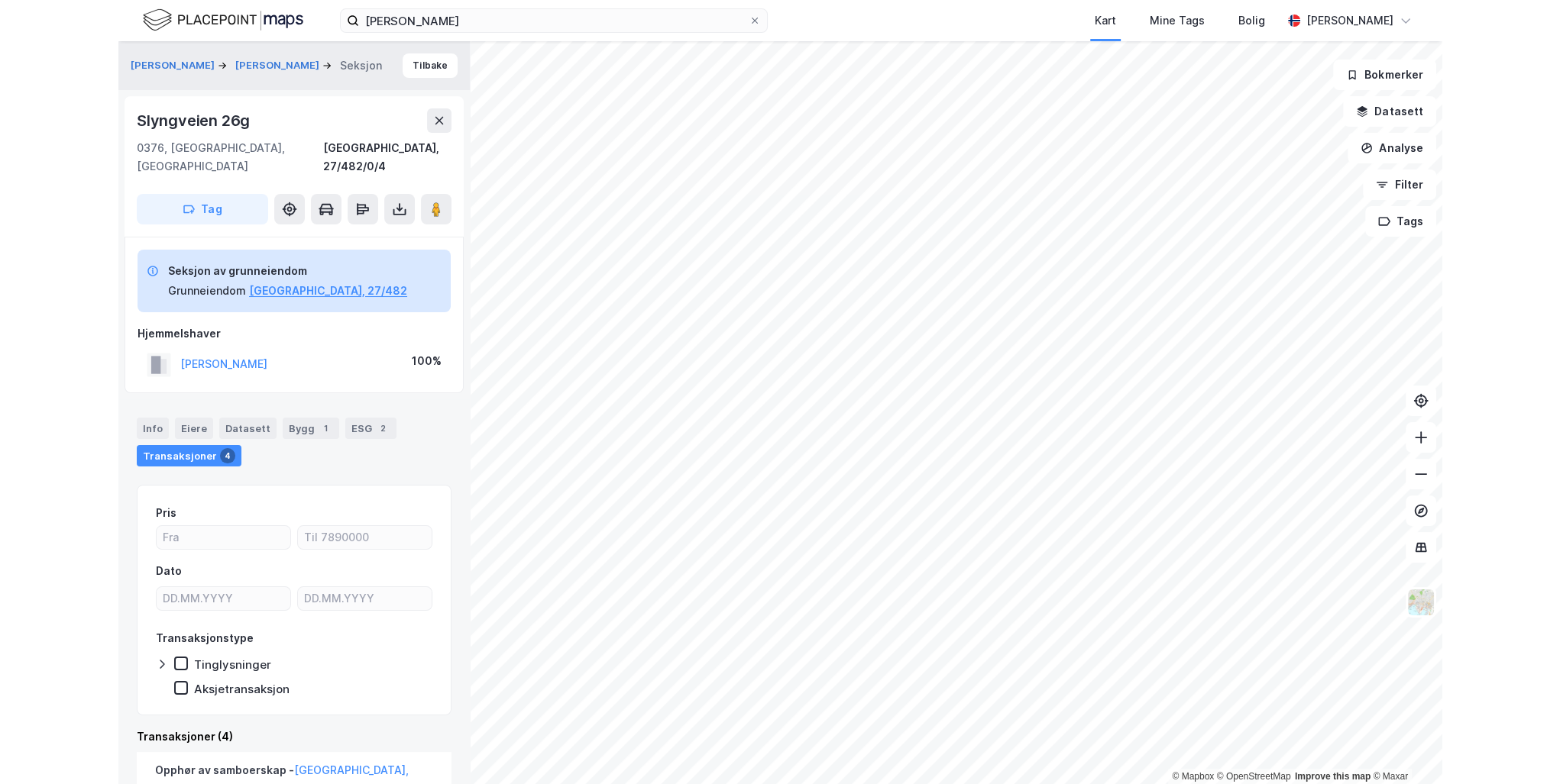
scroll to position [367, 0]
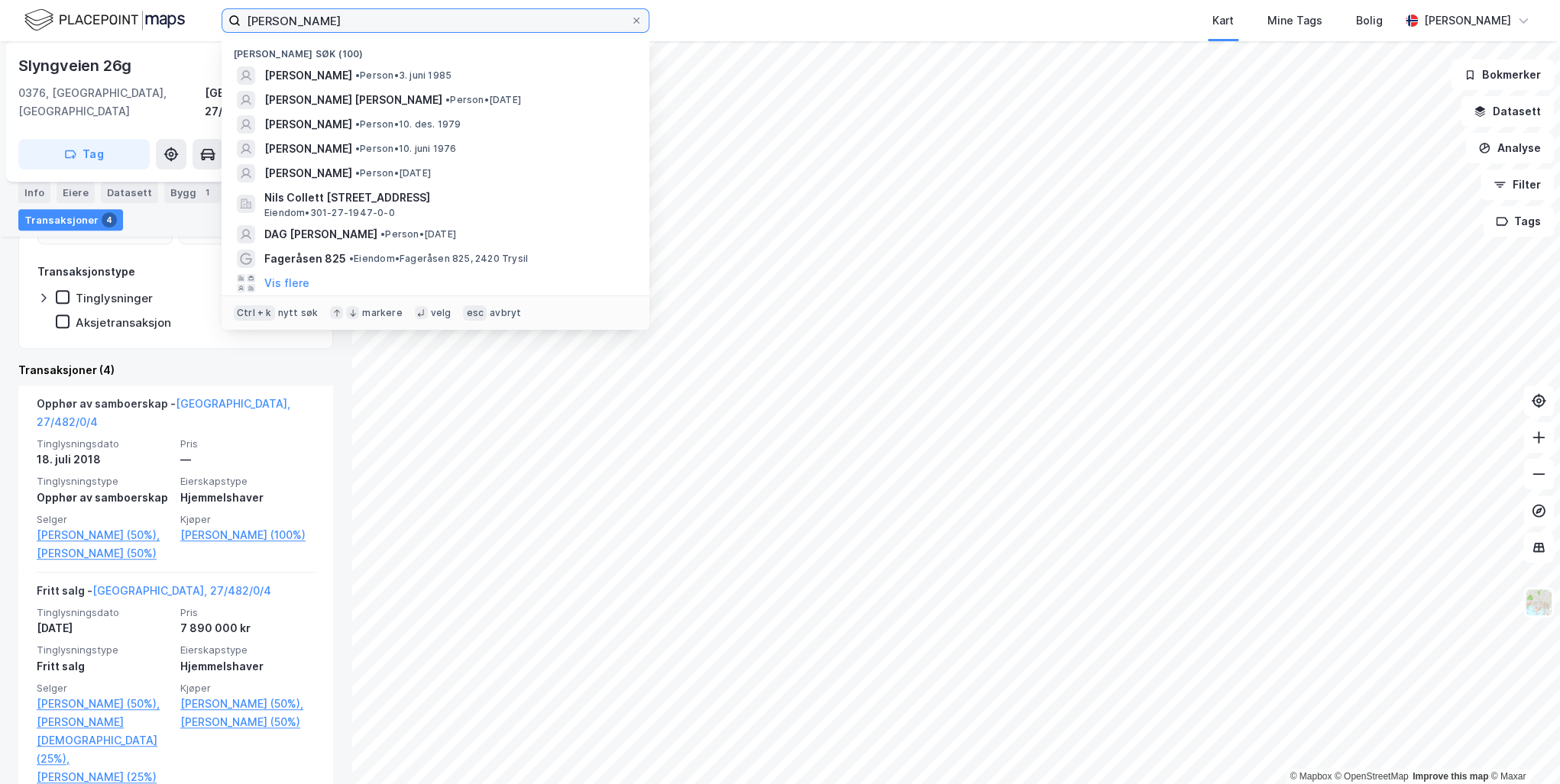
drag, startPoint x: 405, startPoint y: 17, endPoint x: 99, endPoint y: 22, distance: 306.0
click at [101, 23] on div "[PERSON_NAME] søk (100) [PERSON_NAME] • Person • [DATE] [PERSON_NAME] [PERSON_N…" at bounding box center [780, 21] width 1560 height 41
paste input "[STREET_ADDRESS]"
type input "[STREET_ADDRESS]"
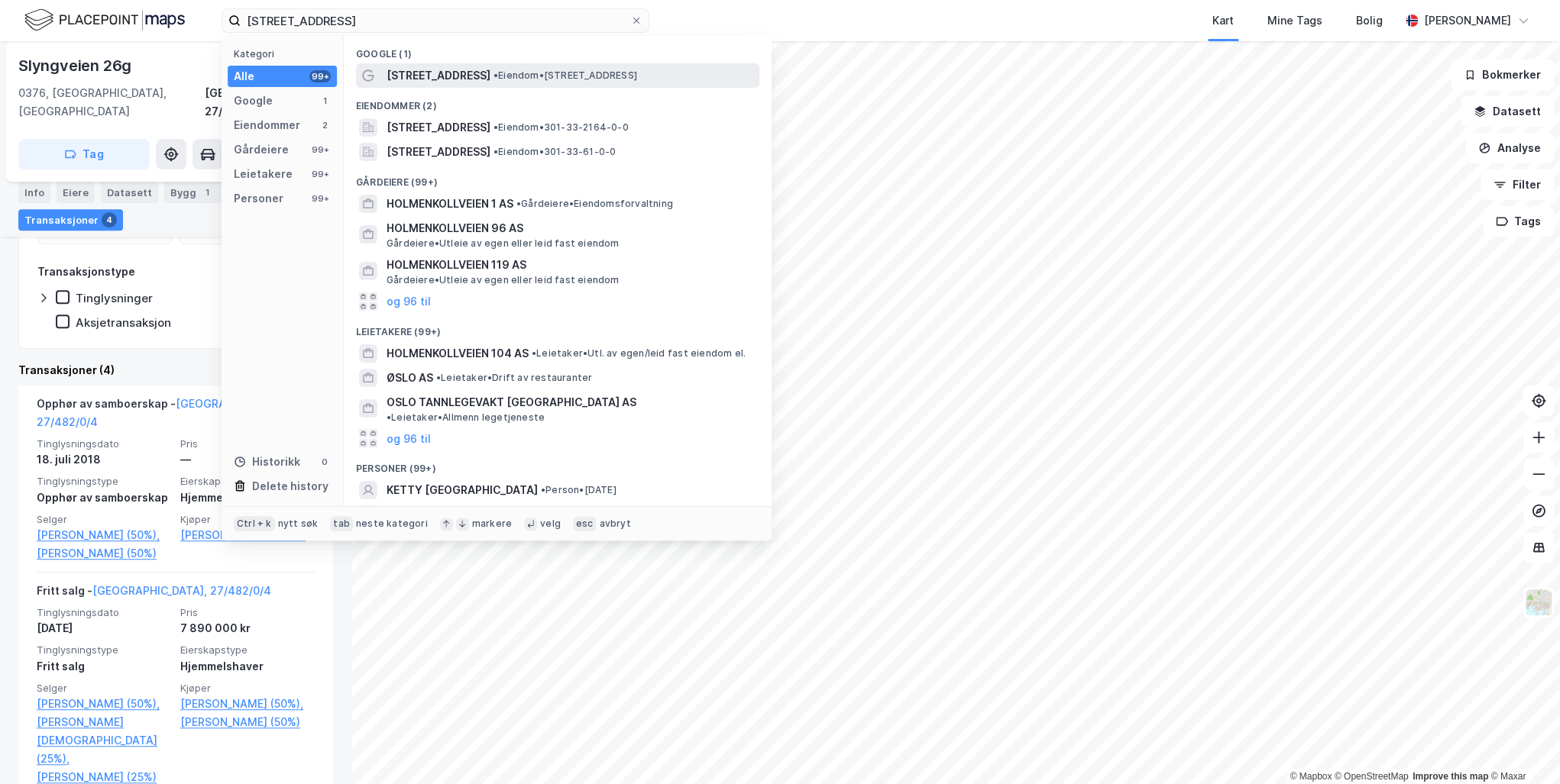
click at [490, 79] on span "[STREET_ADDRESS]" at bounding box center [438, 75] width 104 height 18
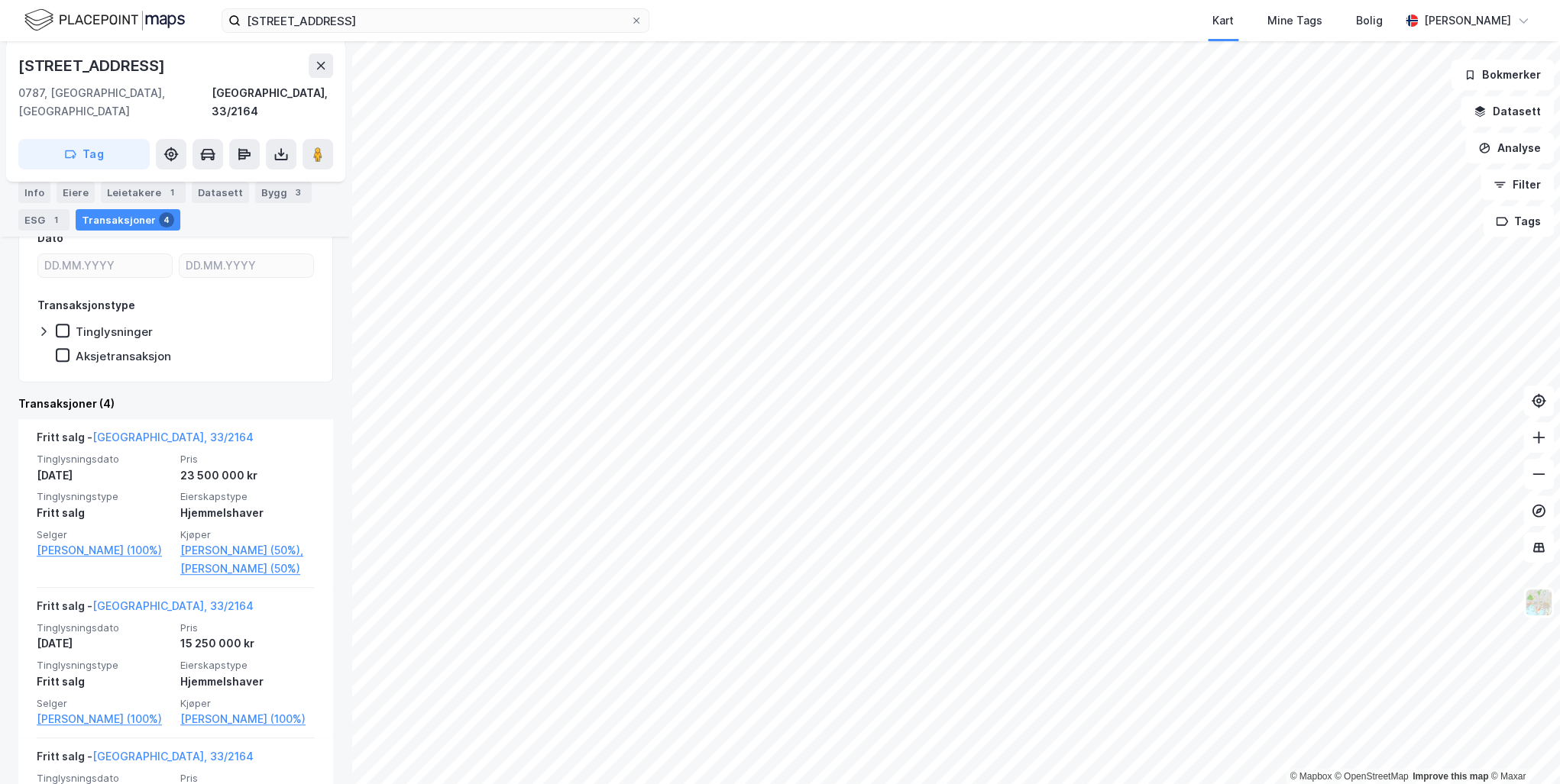
scroll to position [244, 0]
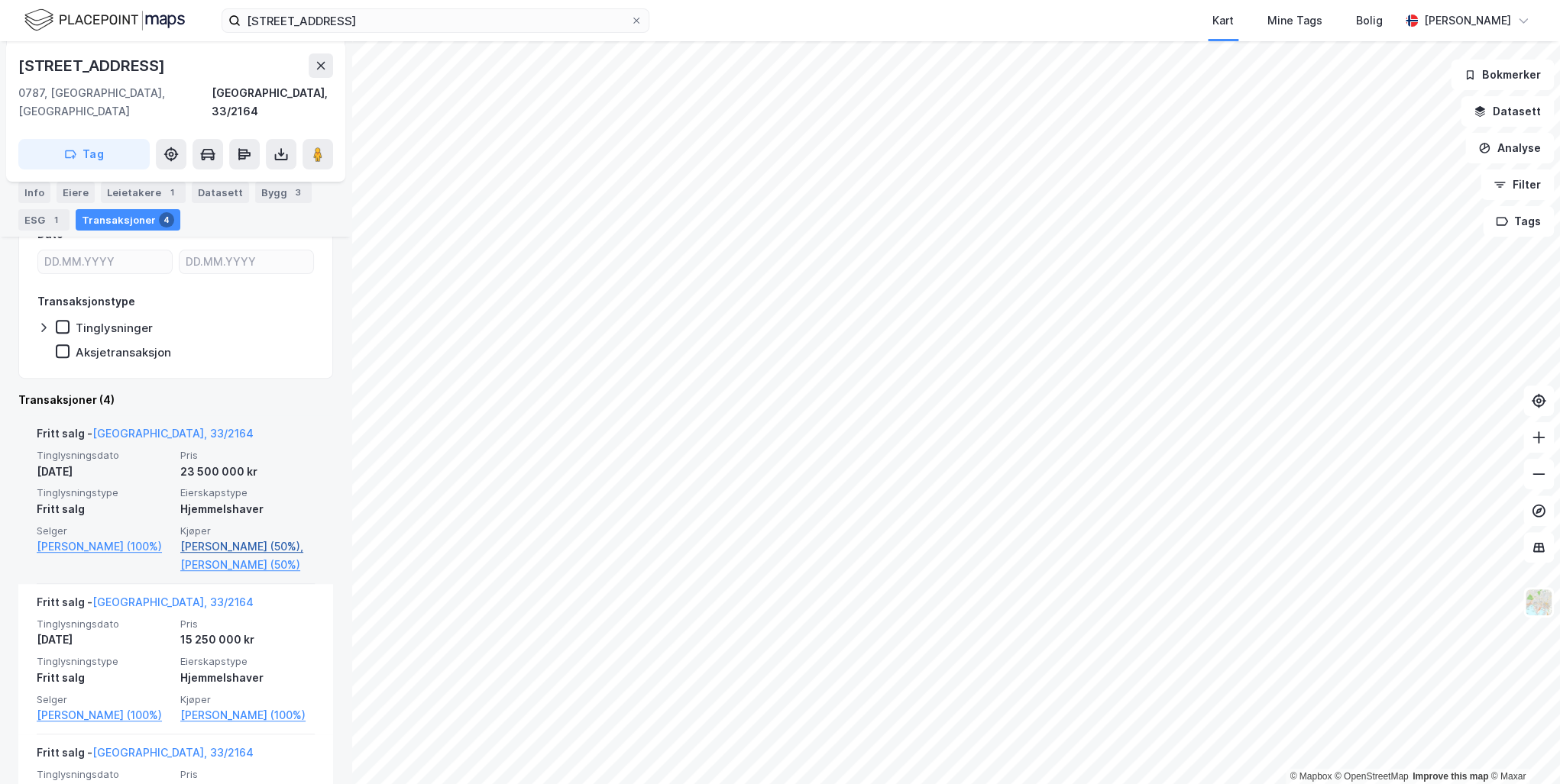
click at [218, 537] on link "[PERSON_NAME] (50%)," at bounding box center [248, 546] width 134 height 18
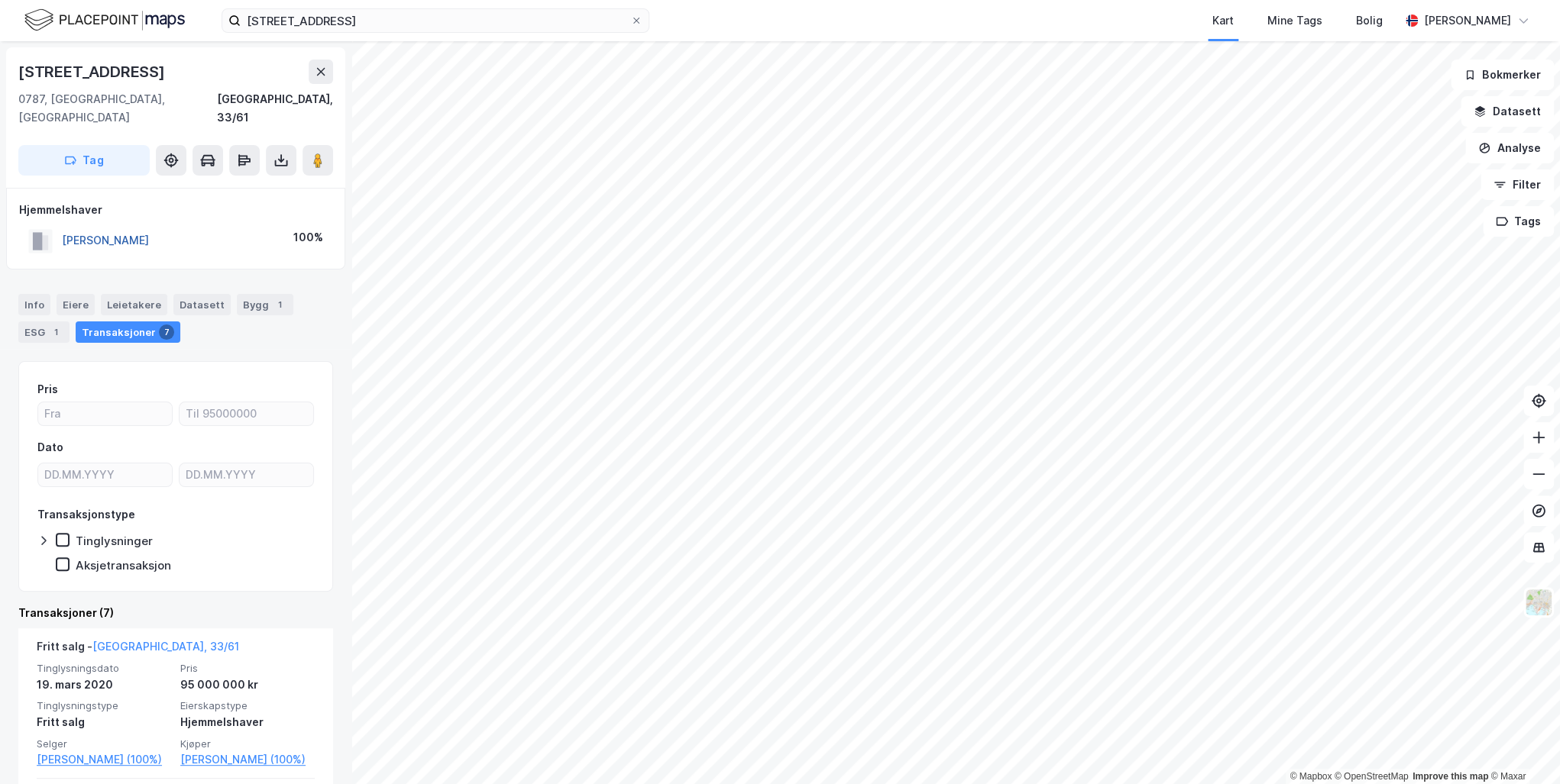
click at [0, 0] on button "[PERSON_NAME]" at bounding box center [0, 0] width 0 height 0
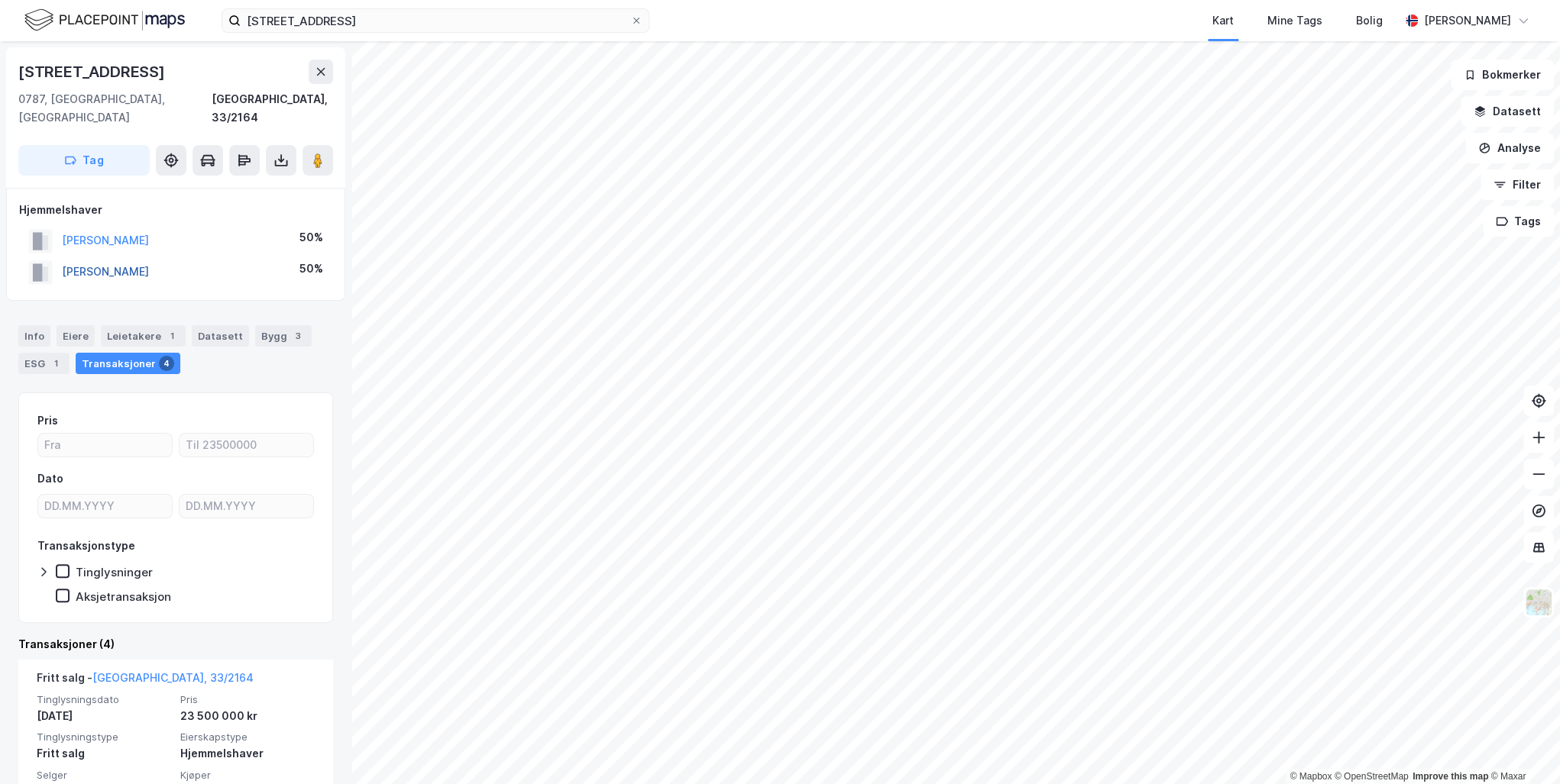
click at [0, 0] on button "[PERSON_NAME]" at bounding box center [0, 0] width 0 height 0
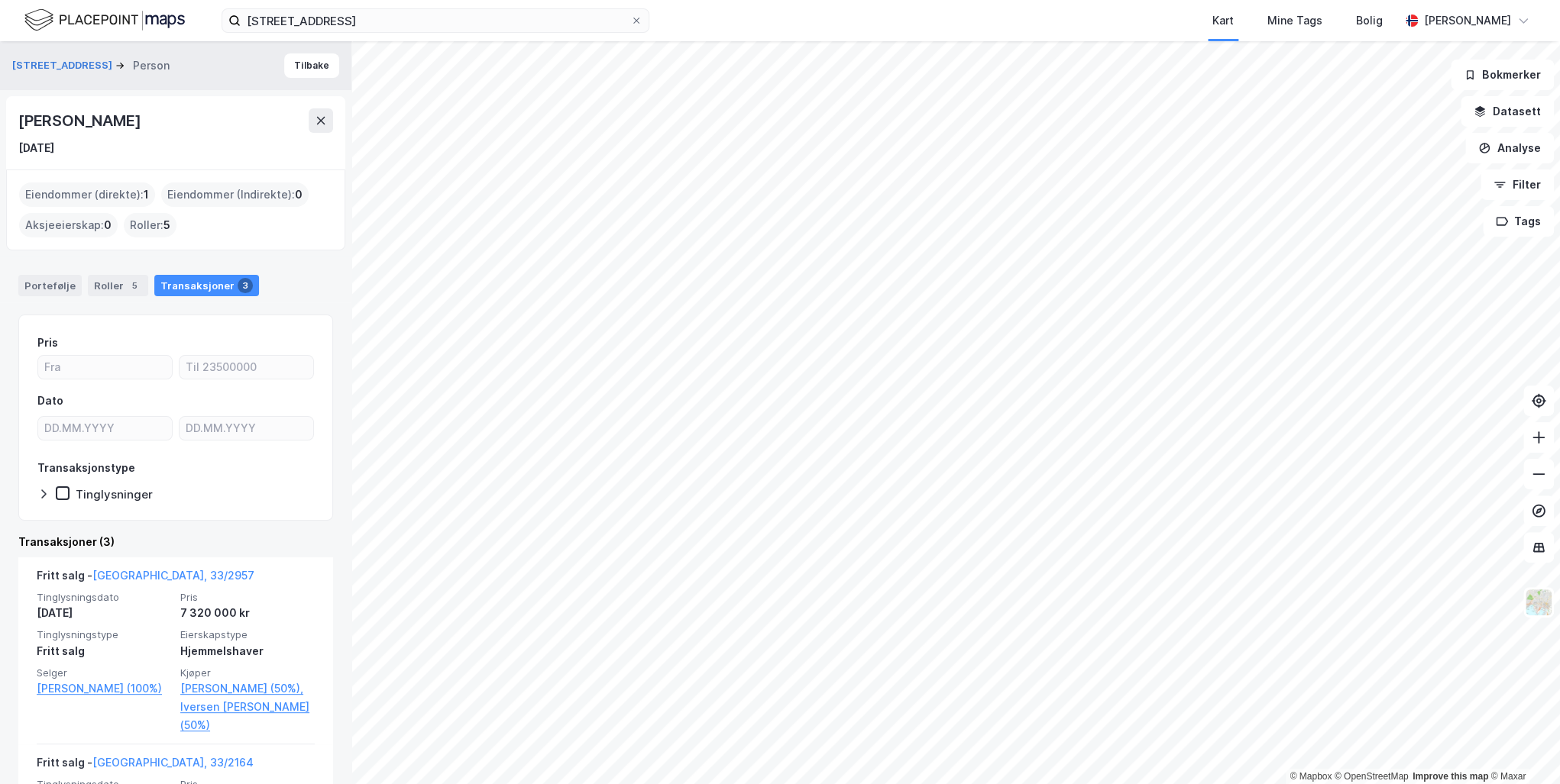
drag, startPoint x: 208, startPoint y: 121, endPoint x: 21, endPoint y: 123, distance: 187.0
click at [21, 123] on div "[PERSON_NAME]" at bounding box center [176, 121] width 315 height 25
drag, startPoint x: 21, startPoint y: 123, endPoint x: 74, endPoint y: 121, distance: 53.0
copy div "[PERSON_NAME]"
click at [312, 125] on button at bounding box center [321, 121] width 25 height 25
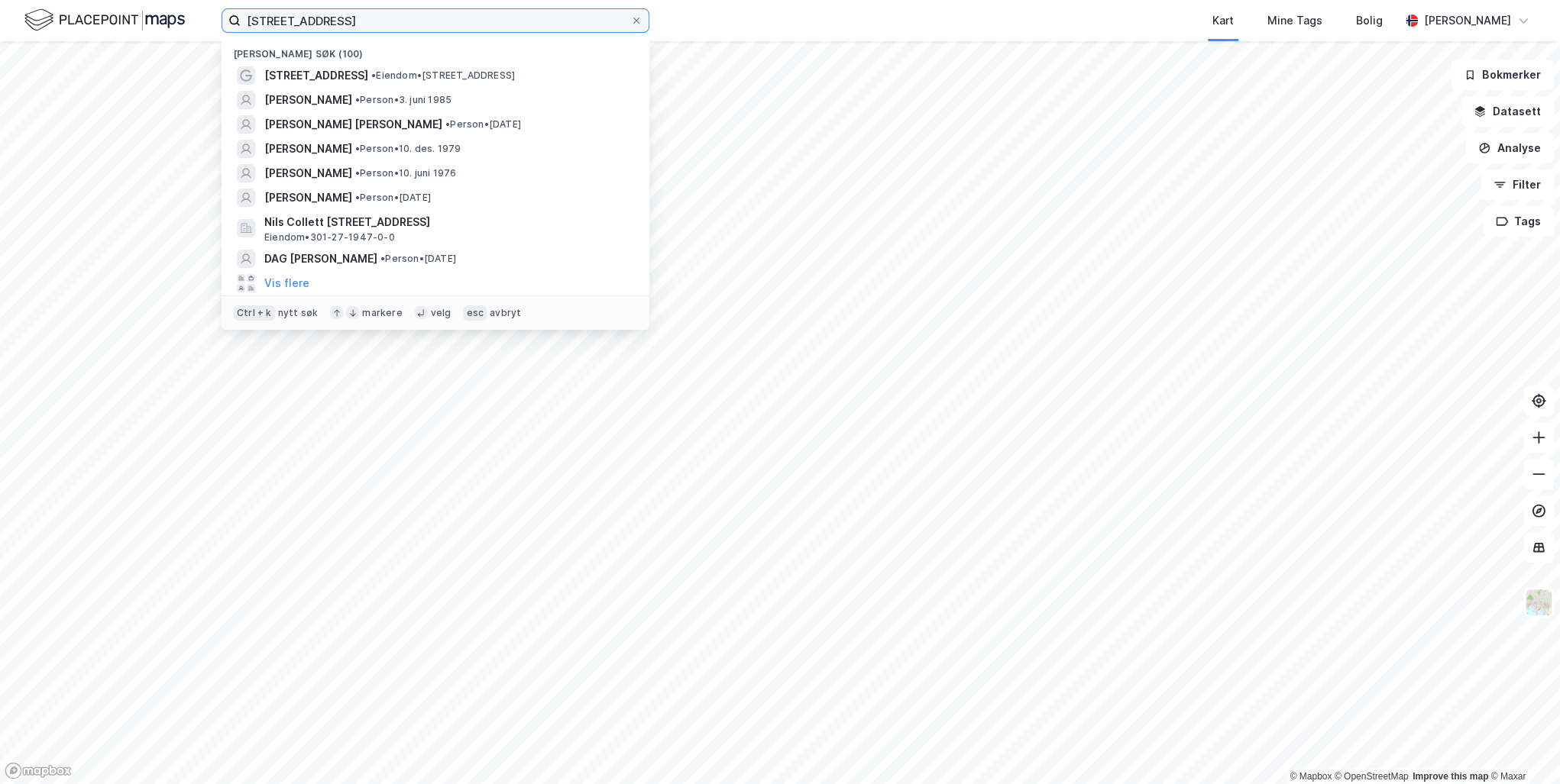
drag, startPoint x: 457, startPoint y: 18, endPoint x: 142, endPoint y: 9, distance: 315.1
click at [142, 9] on div "[STREET_ADDRESS] Nylige søk (100) [STREET_ADDRESS] • Eiendom • [STREET_ADDRESS]…" at bounding box center [780, 21] width 1560 height 41
paste input "[STREET_ADDRESS]"
type input "[STREET_ADDRESS]"
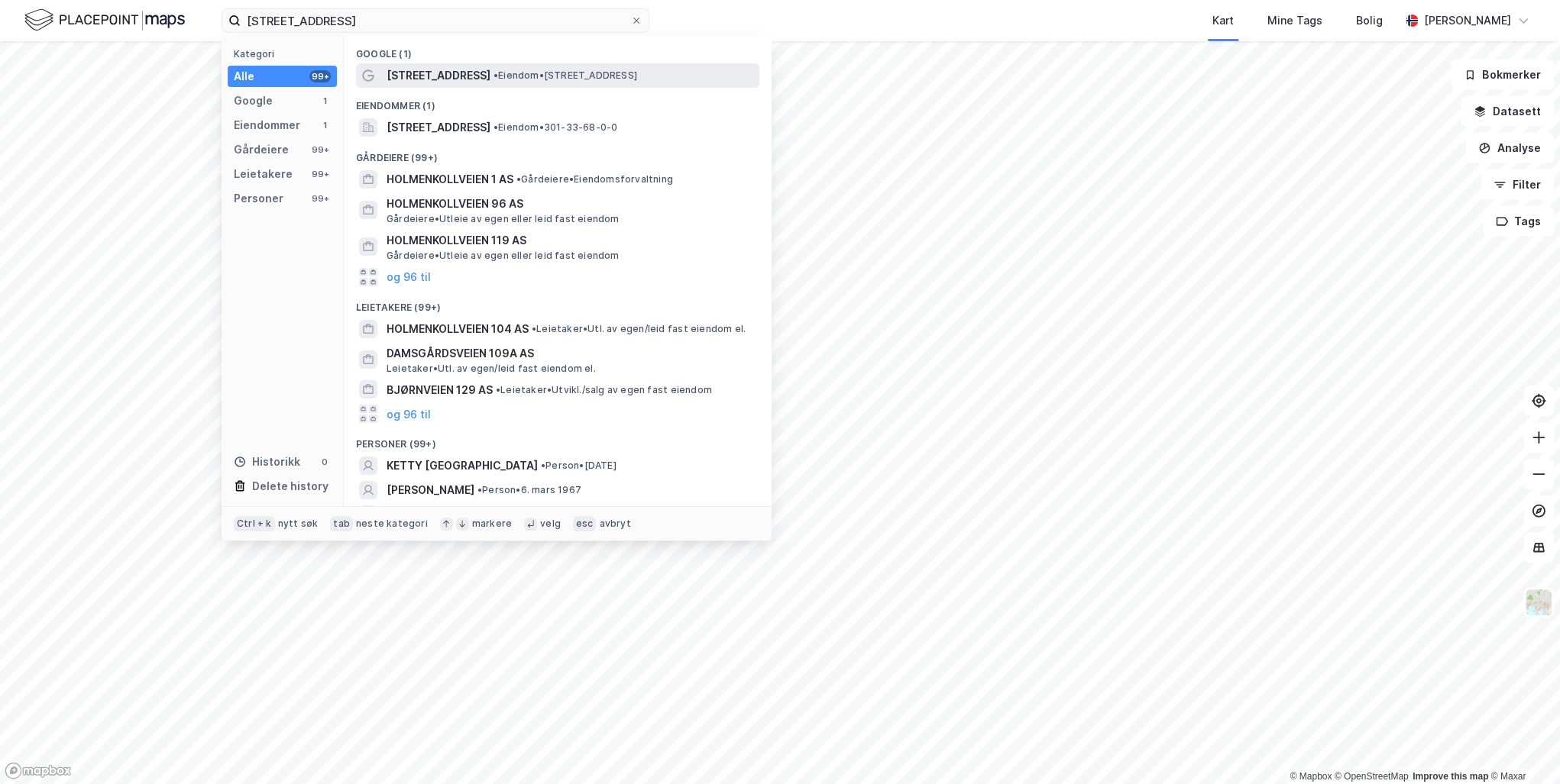
click at [448, 70] on span "[STREET_ADDRESS]" at bounding box center [438, 75] width 104 height 18
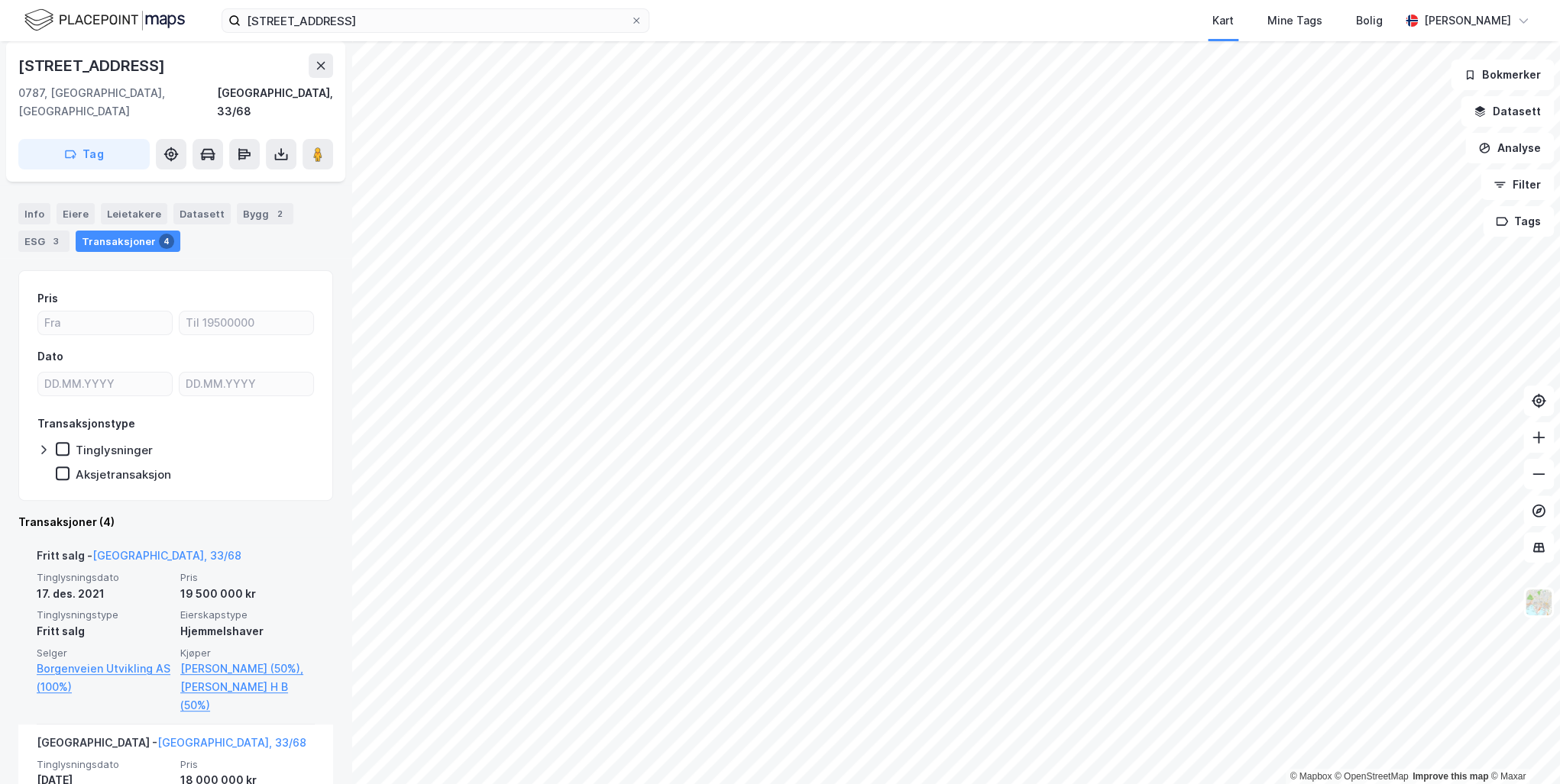
scroll to position [305, 0]
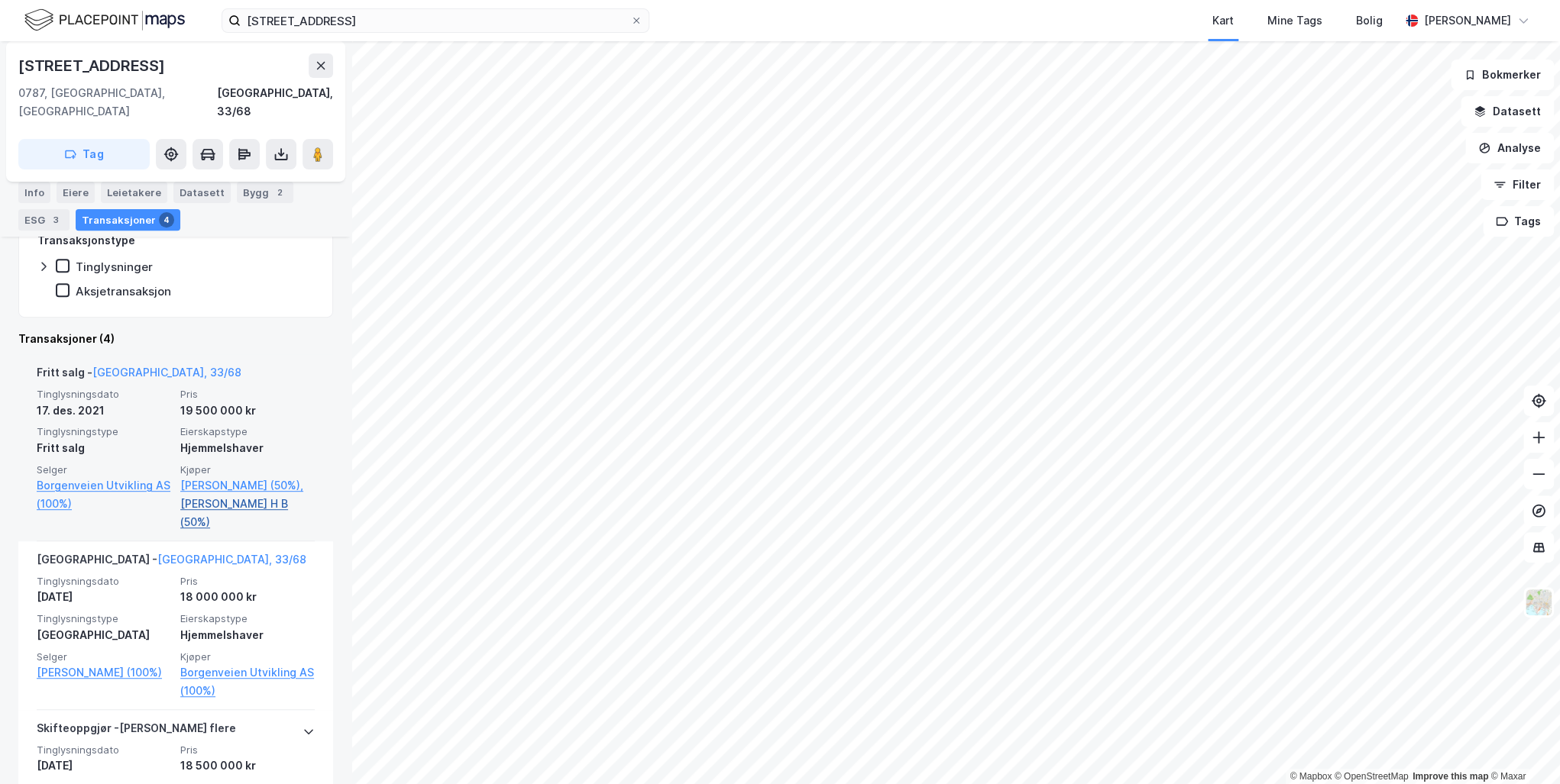
click at [237, 495] on link "[PERSON_NAME] H B (50%)" at bounding box center [248, 513] width 134 height 36
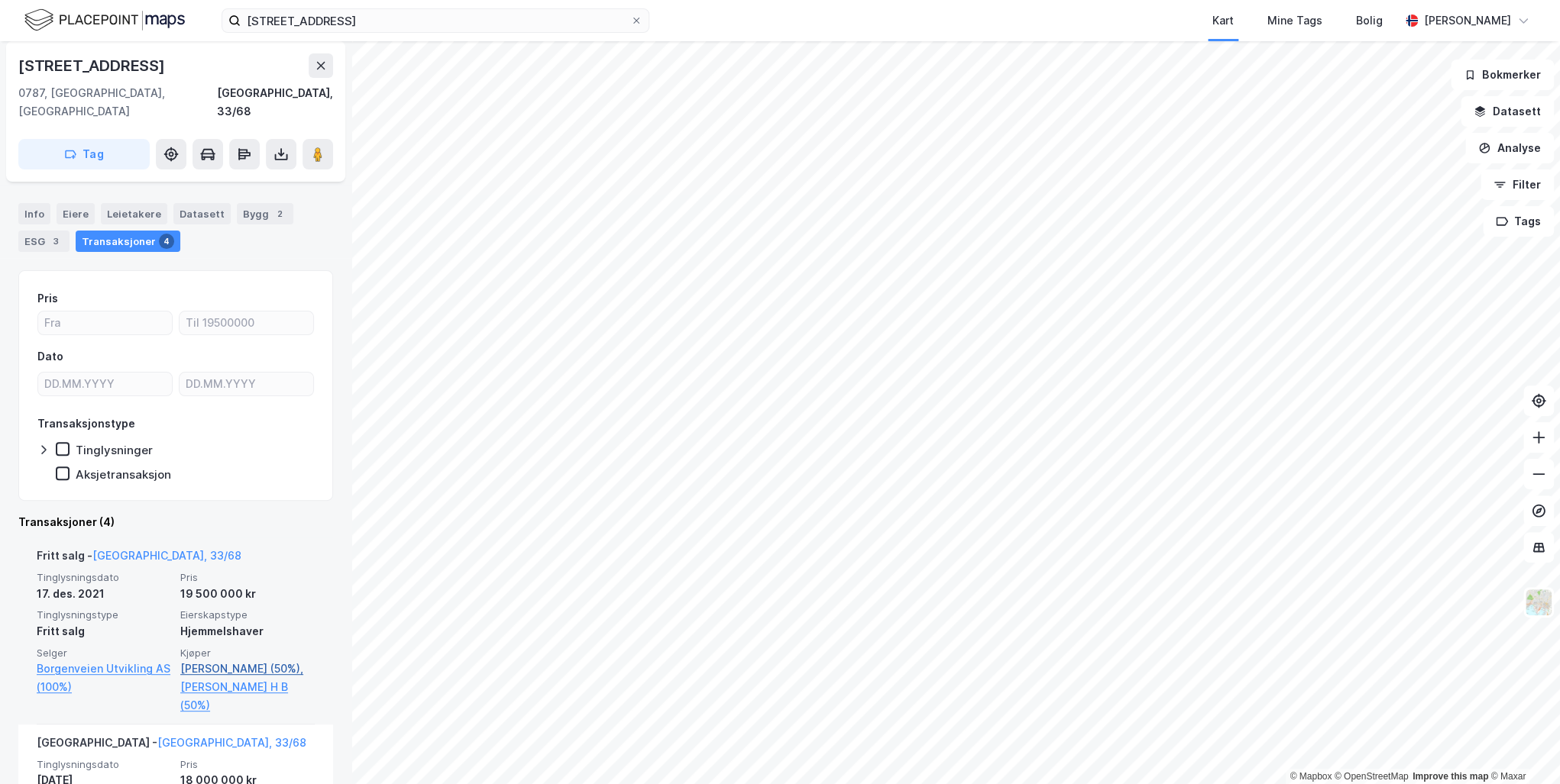
scroll to position [183, 0]
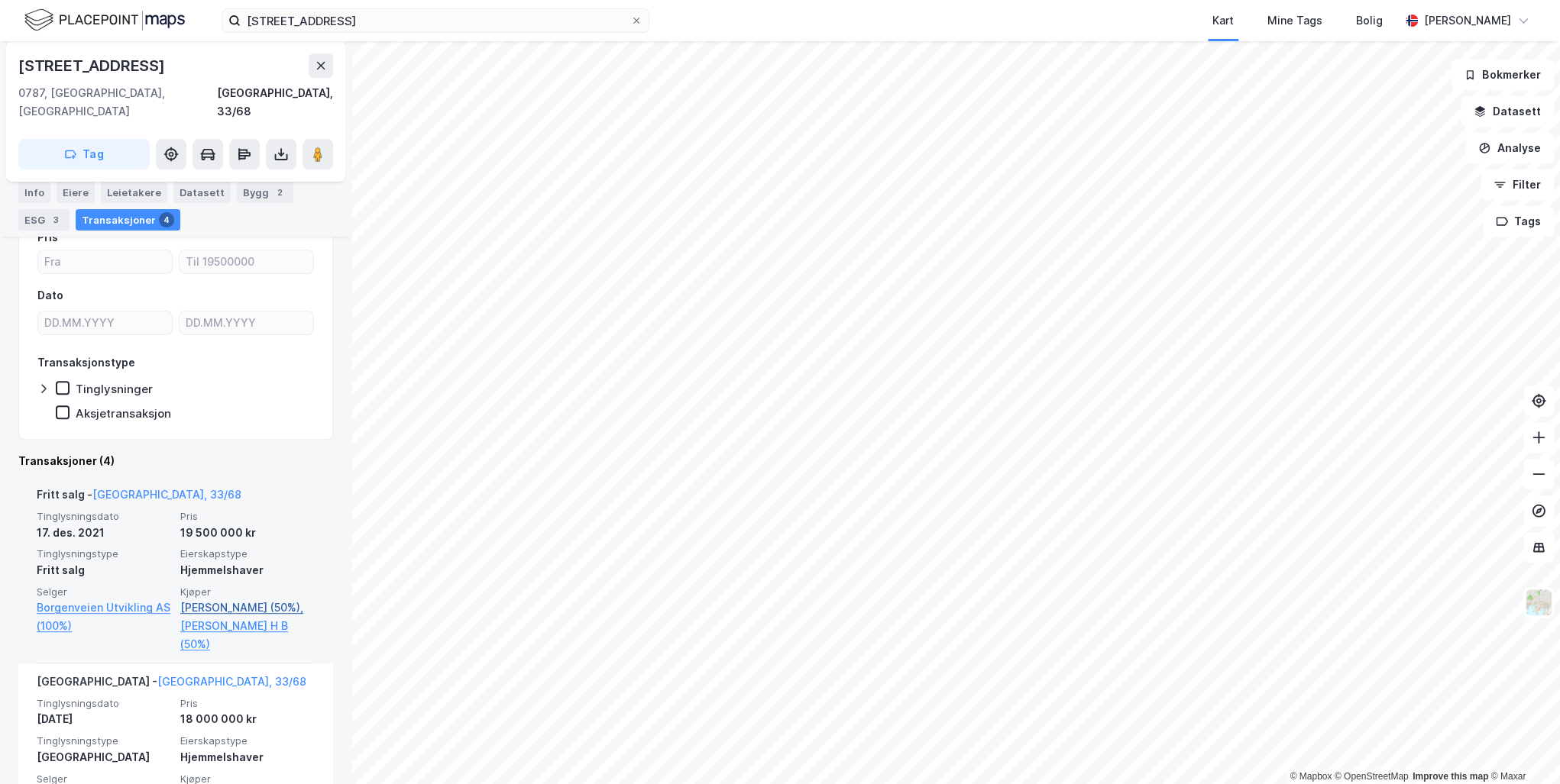
click at [214, 599] on link "[PERSON_NAME] (50%)," at bounding box center [248, 608] width 134 height 18
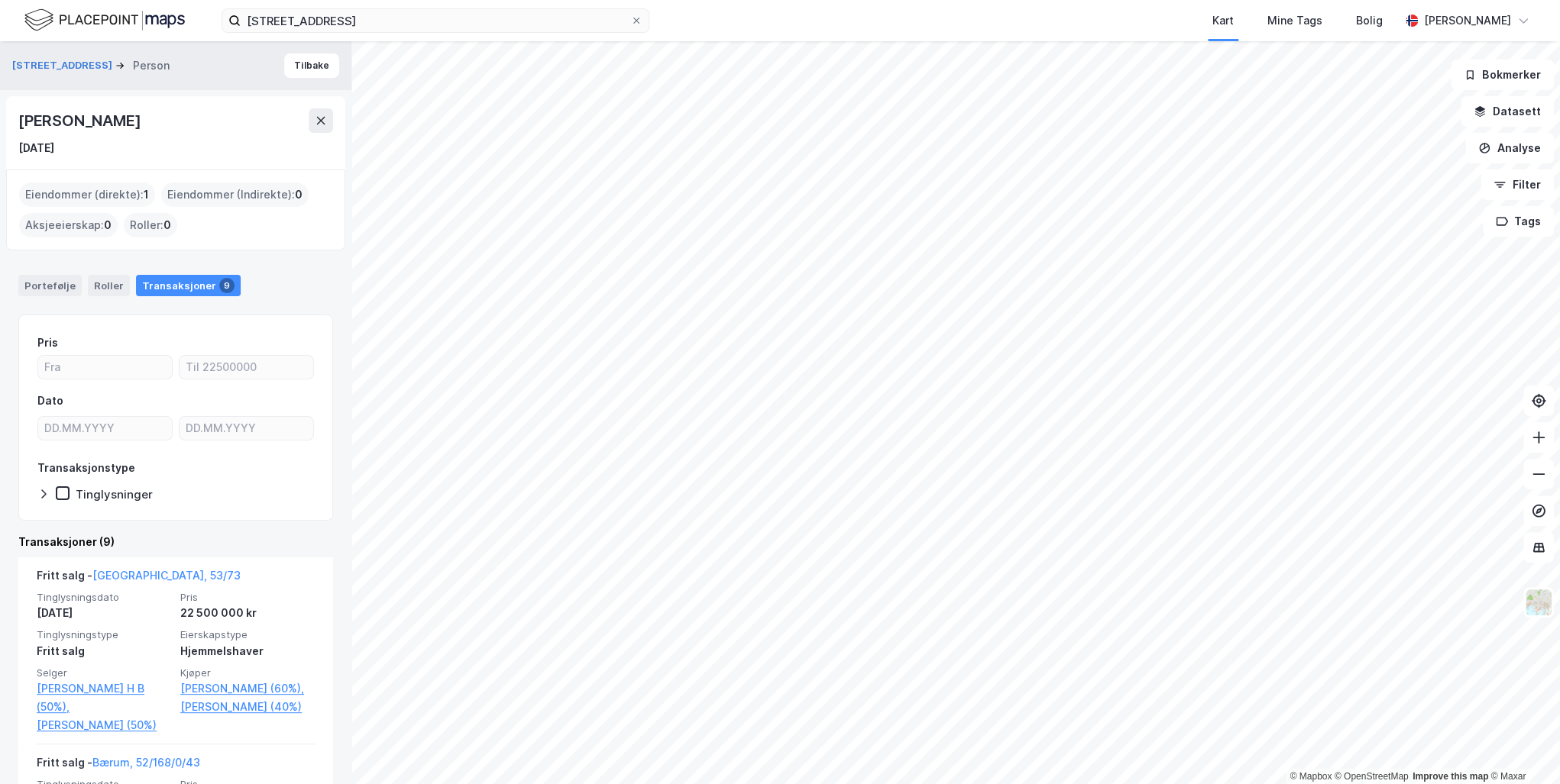
drag, startPoint x: 165, startPoint y: 123, endPoint x: 16, endPoint y: 135, distance: 149.5
click at [16, 135] on div "[PERSON_NAME] [DATE]" at bounding box center [176, 132] width 339 height 74
drag, startPoint x: 16, startPoint y: 135, endPoint x: 98, endPoint y: 123, distance: 82.9
copy div "[PERSON_NAME]"
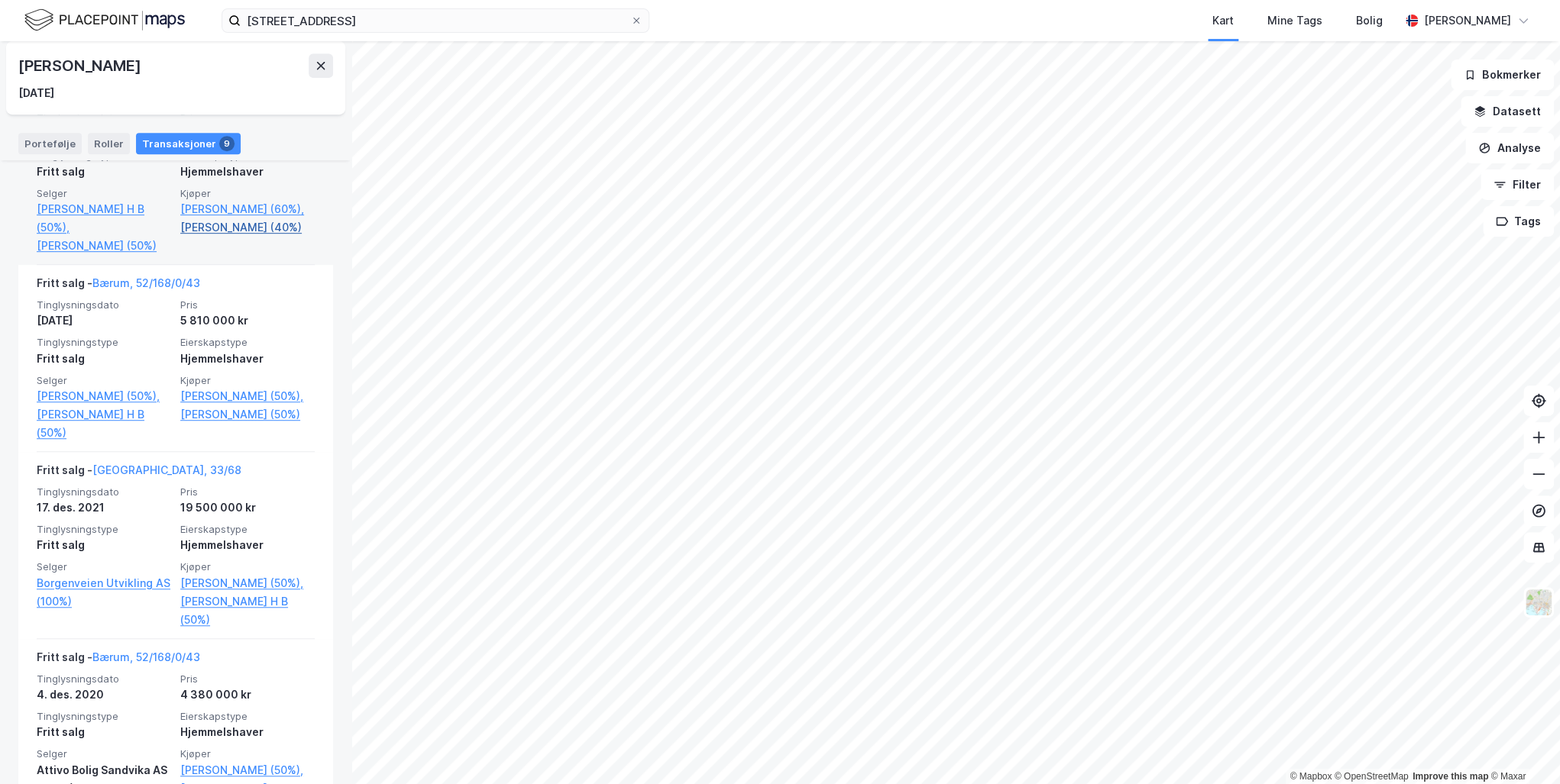
scroll to position [550, 0]
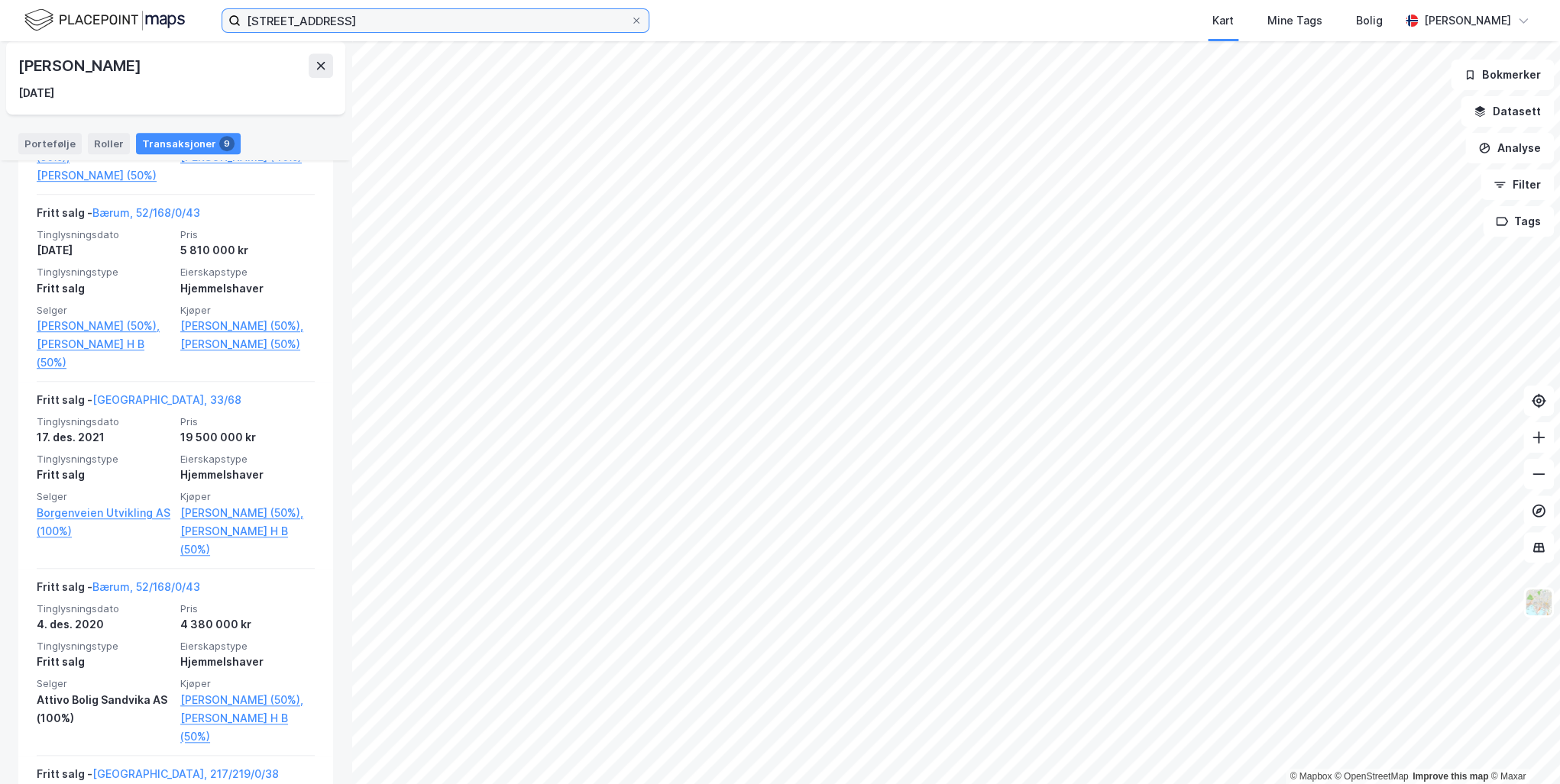
click at [452, 25] on input "[STREET_ADDRESS]" at bounding box center [436, 21] width 389 height 23
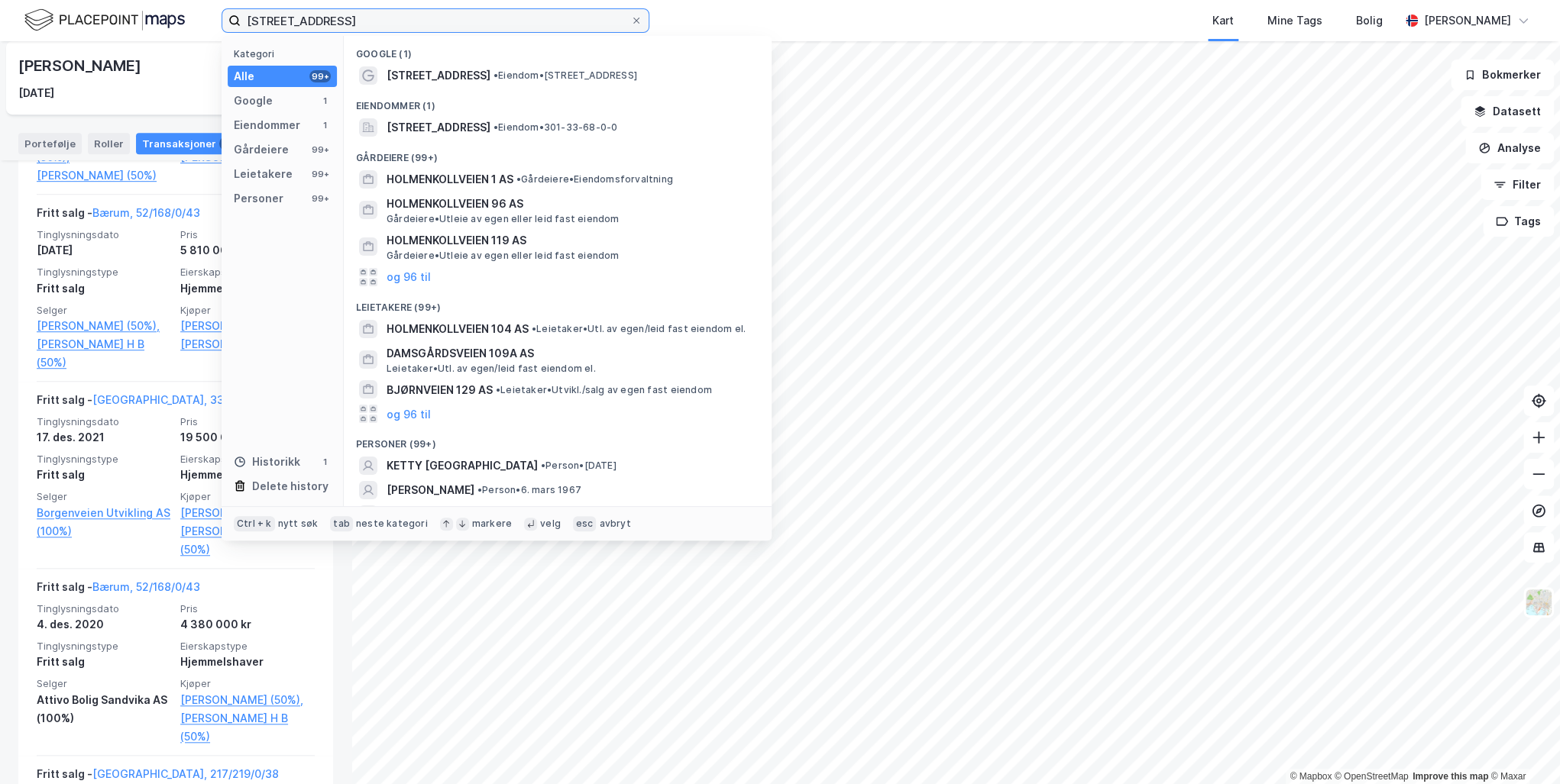
drag, startPoint x: 470, startPoint y: 19, endPoint x: 92, endPoint y: 19, distance: 378.0
click at [92, 19] on div "[STREET_ADDRESS] Kategori Alle 99+ Google 1 Eiendommer 1 Gårdeiere 99+ Leietake…" at bounding box center [780, 21] width 1560 height 41
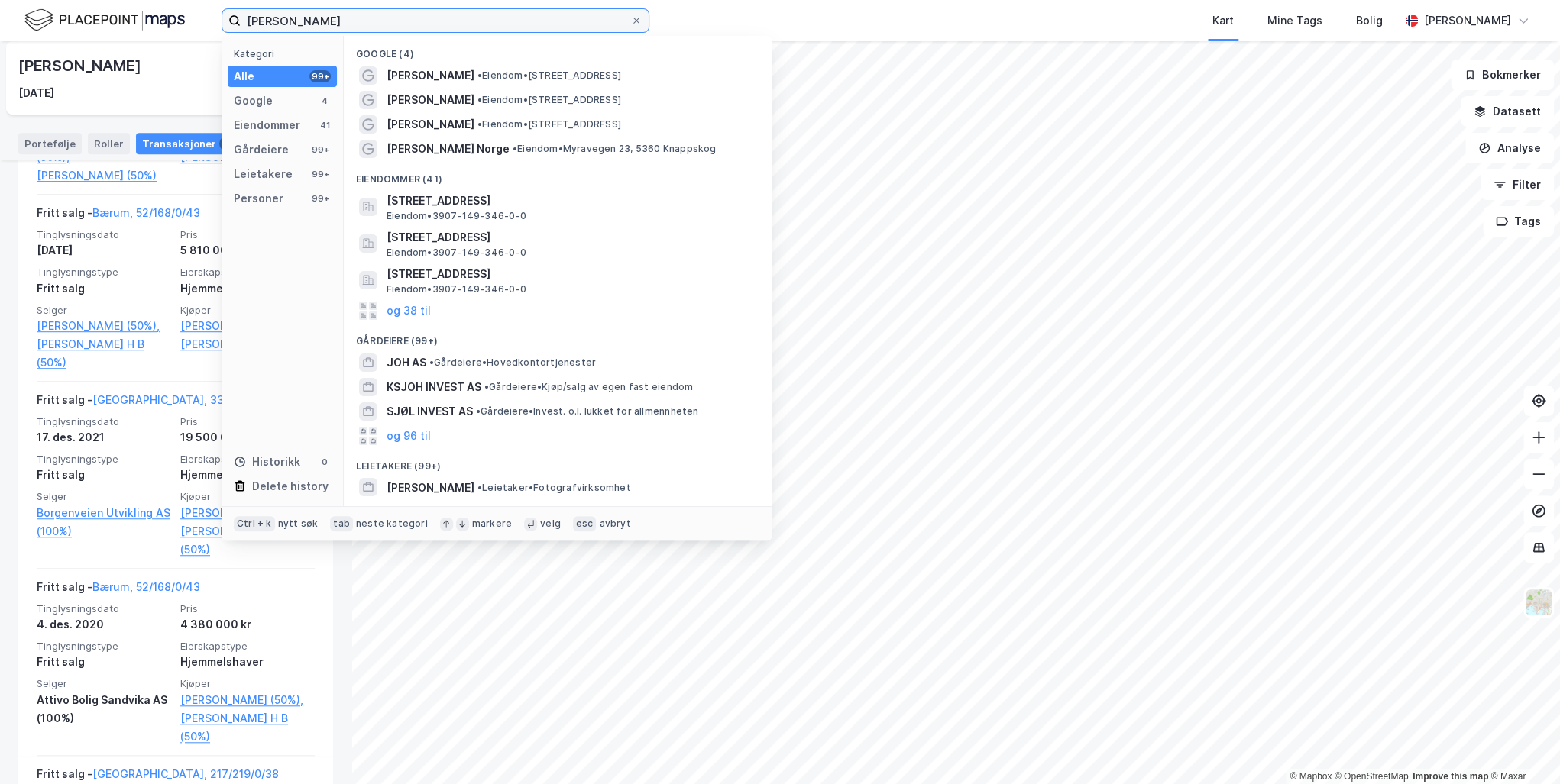
type input "[PERSON_NAME]"
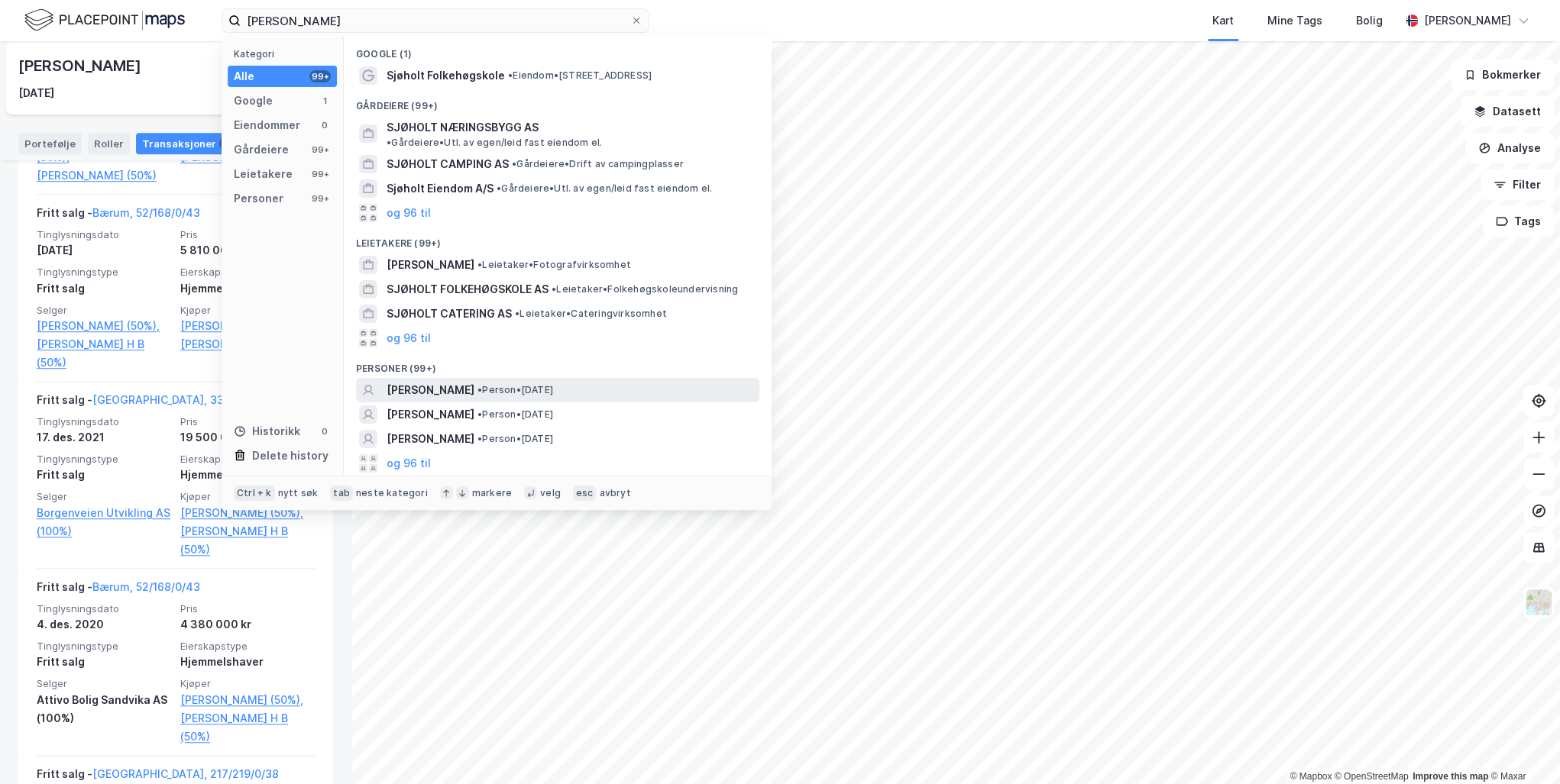
click at [465, 381] on span "[PERSON_NAME]" at bounding box center [431, 390] width 88 height 18
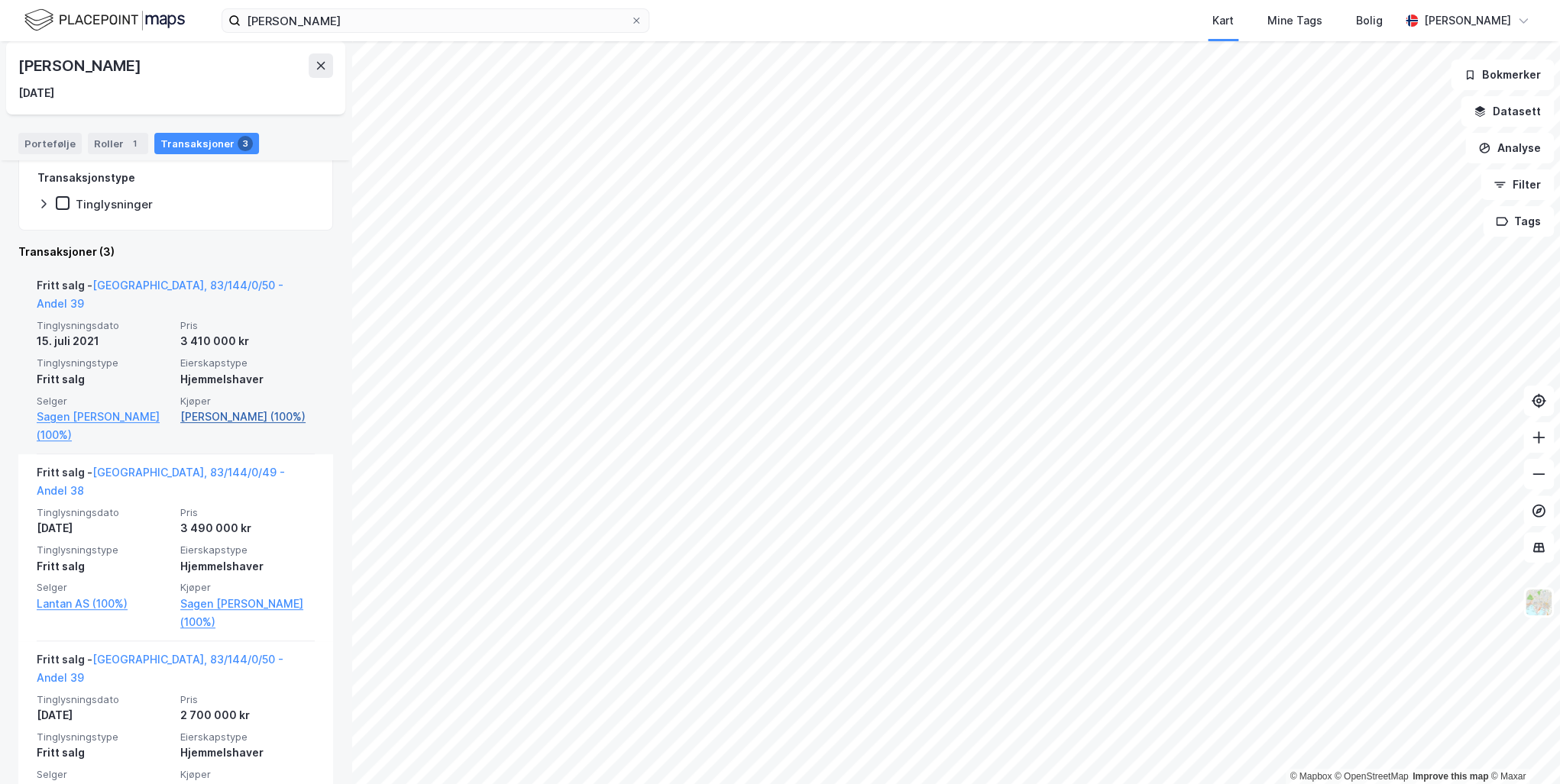
scroll to position [248, 0]
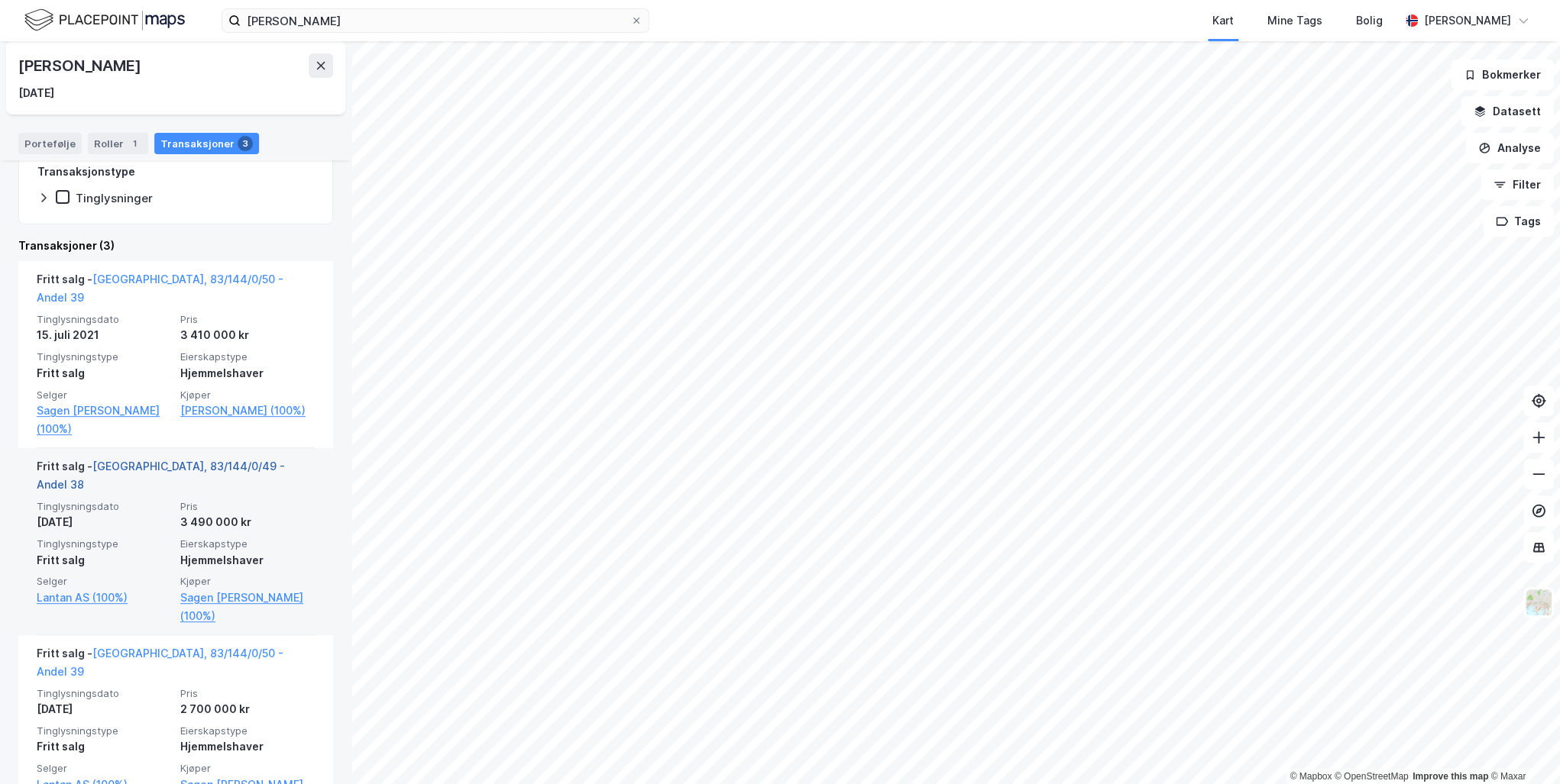
click at [125, 459] on link "[GEOGRAPHIC_DATA], 83/144/0/49 - Andel 38" at bounding box center [161, 475] width 248 height 31
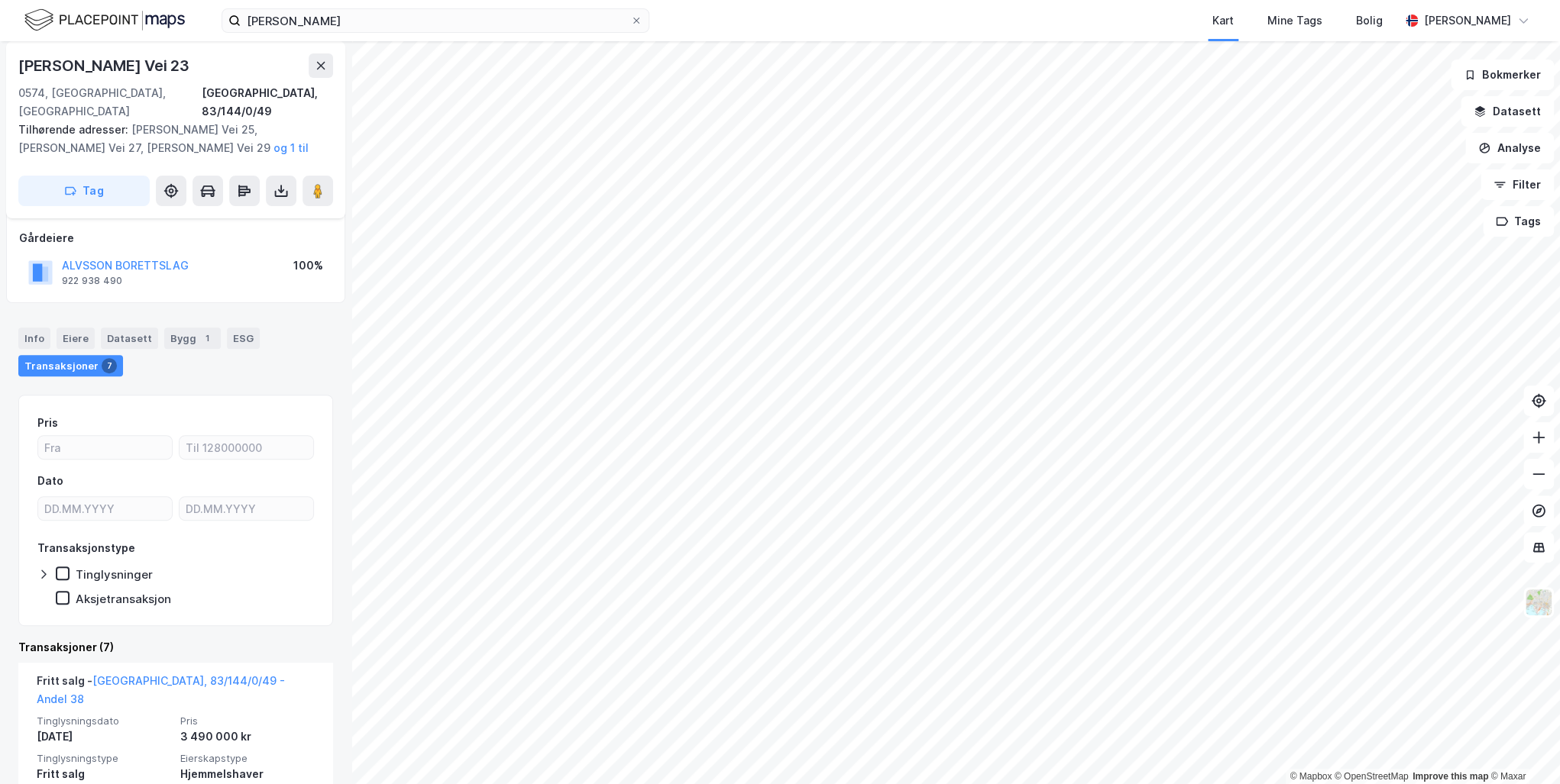
scroll to position [83, 0]
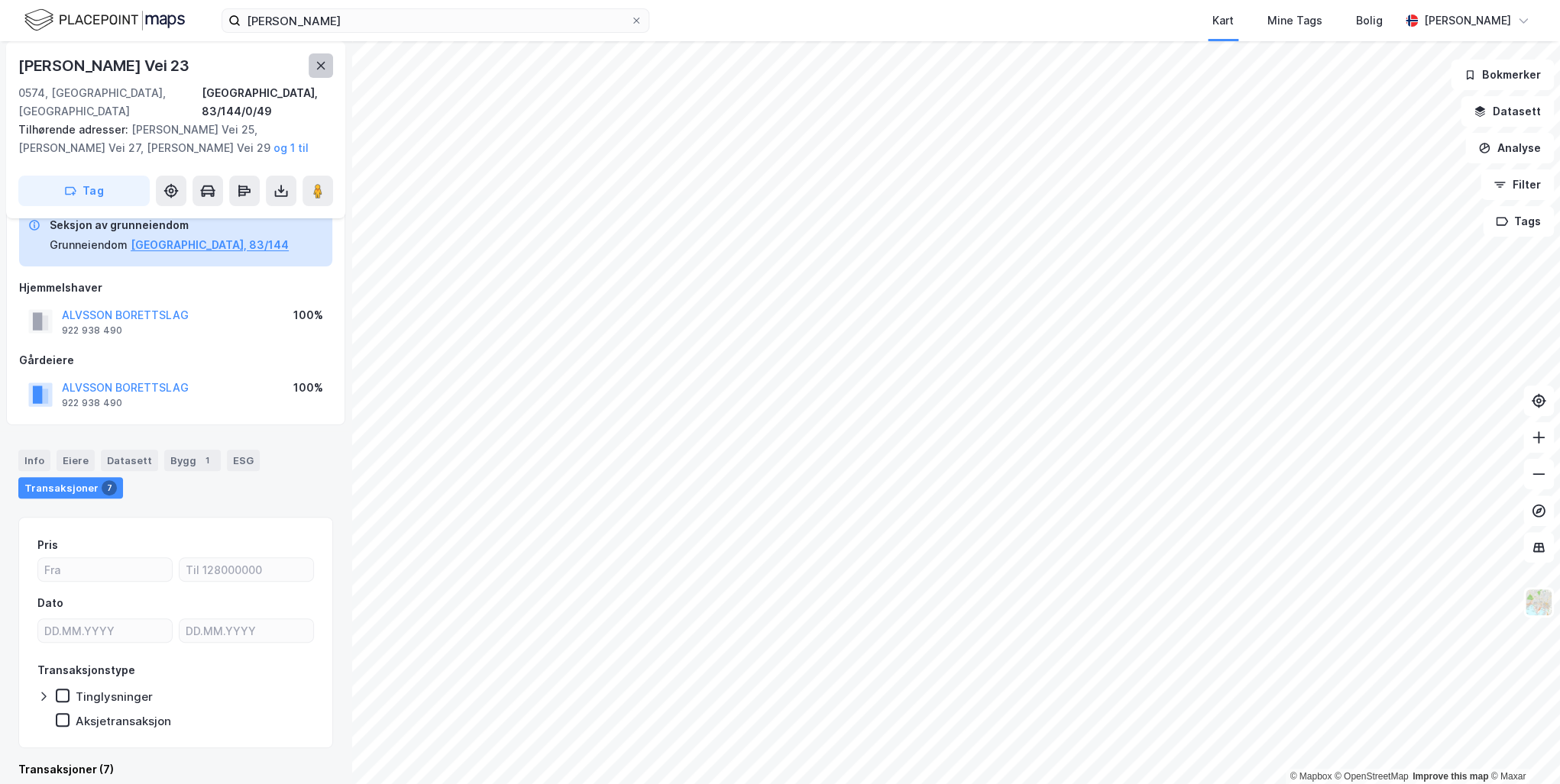
click at [320, 60] on icon at bounding box center [320, 65] width 12 height 12
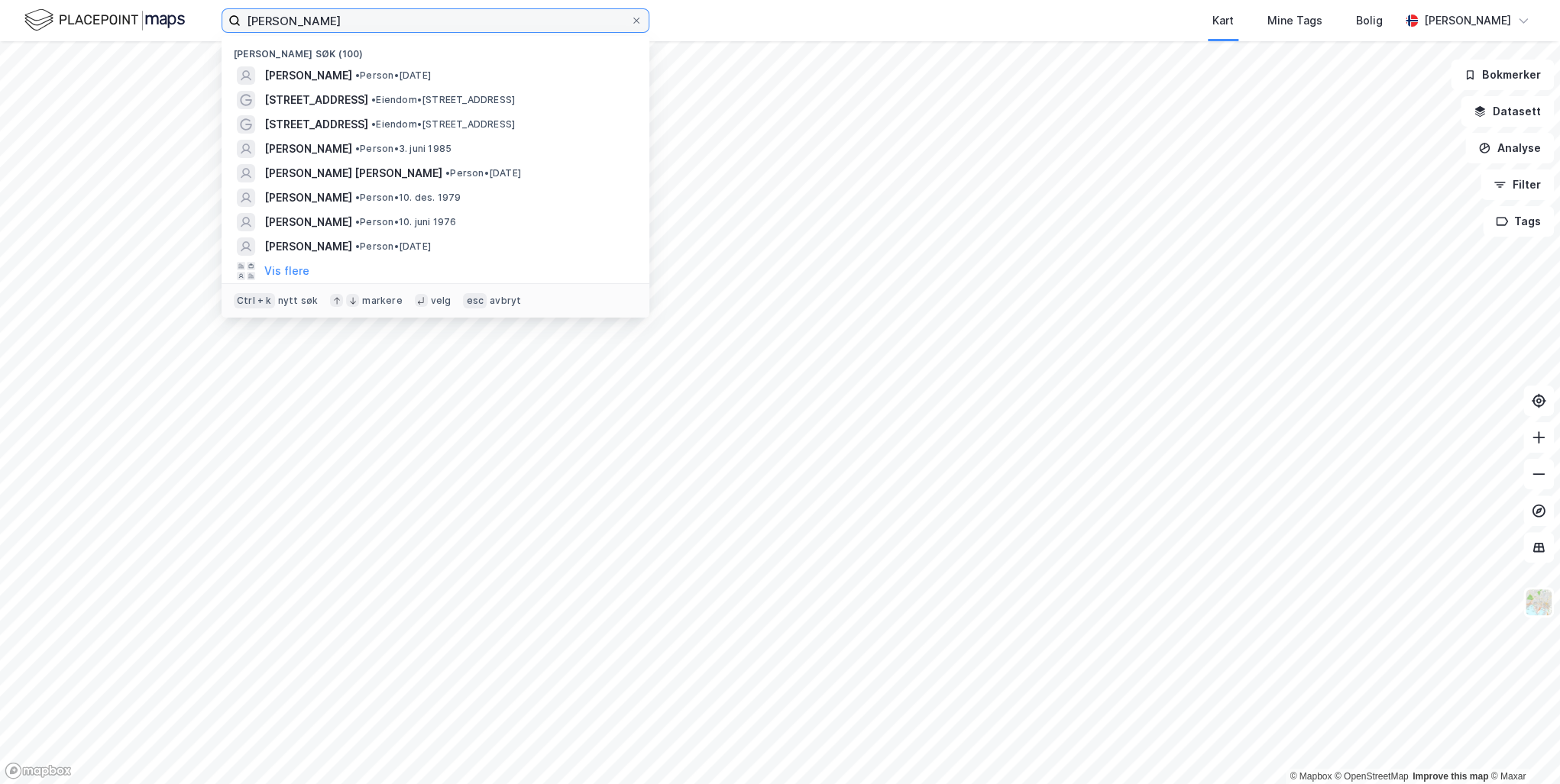
click at [381, 25] on input "[PERSON_NAME]" at bounding box center [436, 21] width 389 height 23
drag, startPoint x: 405, startPoint y: 21, endPoint x: 86, endPoint y: 18, distance: 319.0
click at [89, 18] on div "[PERSON_NAME] [PERSON_NAME] søk (100) [PERSON_NAME] • Person • [DATE] [STREET_A…" at bounding box center [780, 21] width 1560 height 41
paste input "[PERSON_NAME]"
type input "[PERSON_NAME]"
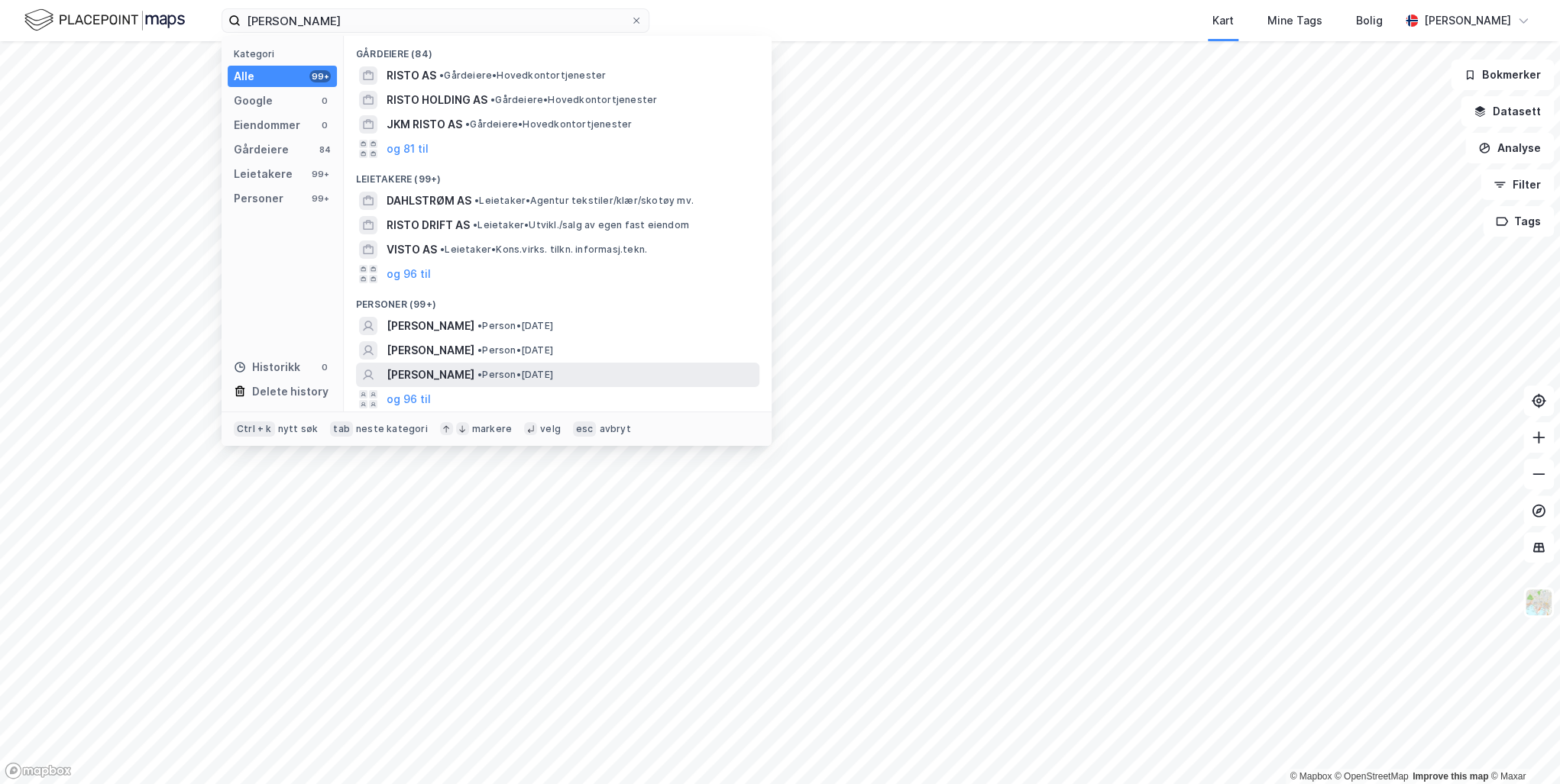
click at [472, 375] on span "[PERSON_NAME]" at bounding box center [431, 375] width 88 height 18
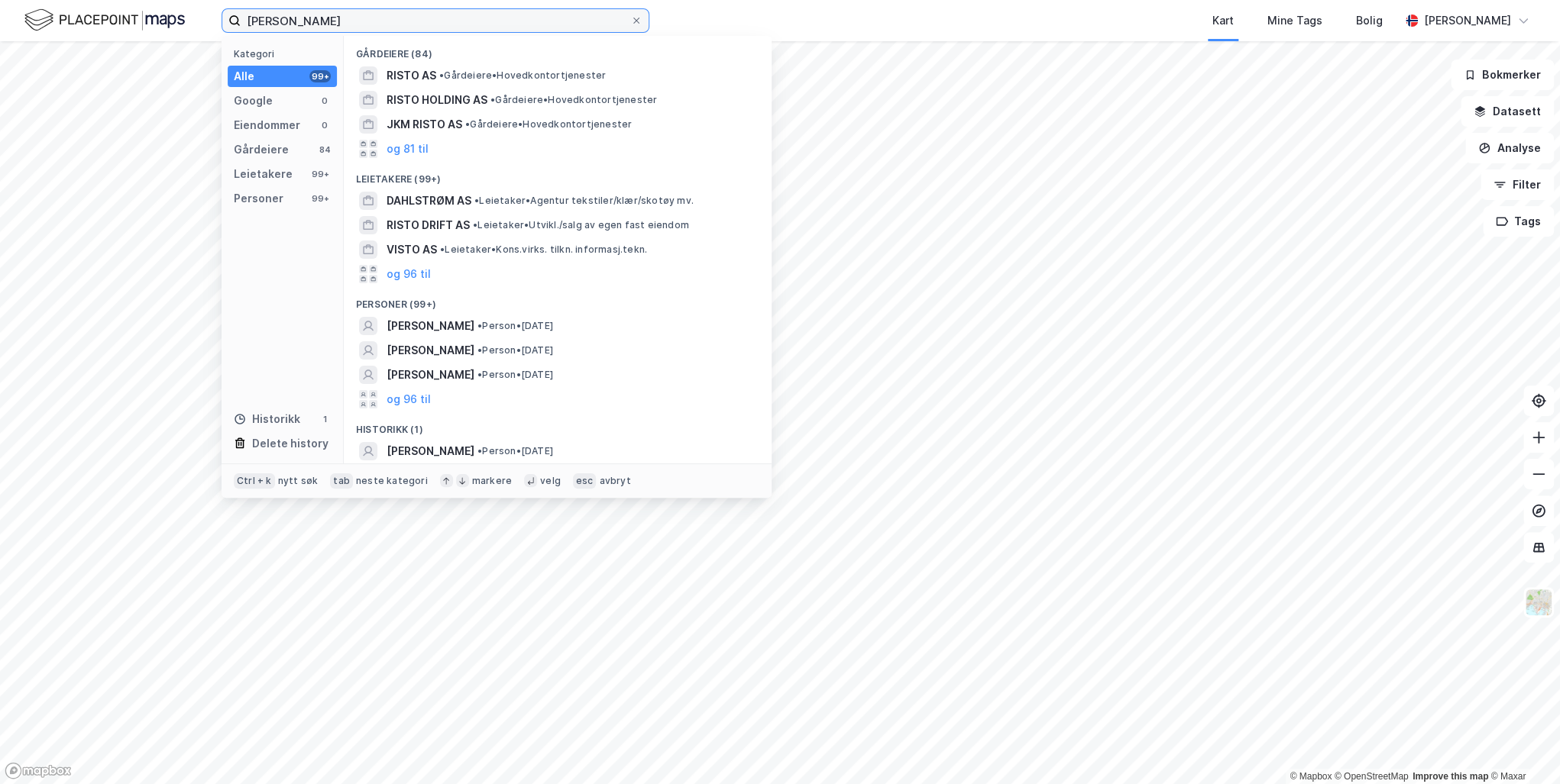
drag, startPoint x: 397, startPoint y: 15, endPoint x: 39, endPoint y: 31, distance: 358.4
click at [39, 31] on div "[PERSON_NAME] Kategori Alle 99+ Google 0 Eiendommer 0 Gårdeiere 84 Leietakere 9…" at bounding box center [780, 21] width 1560 height 41
paste input "[PERSON_NAME]"
type input "[PERSON_NAME]"
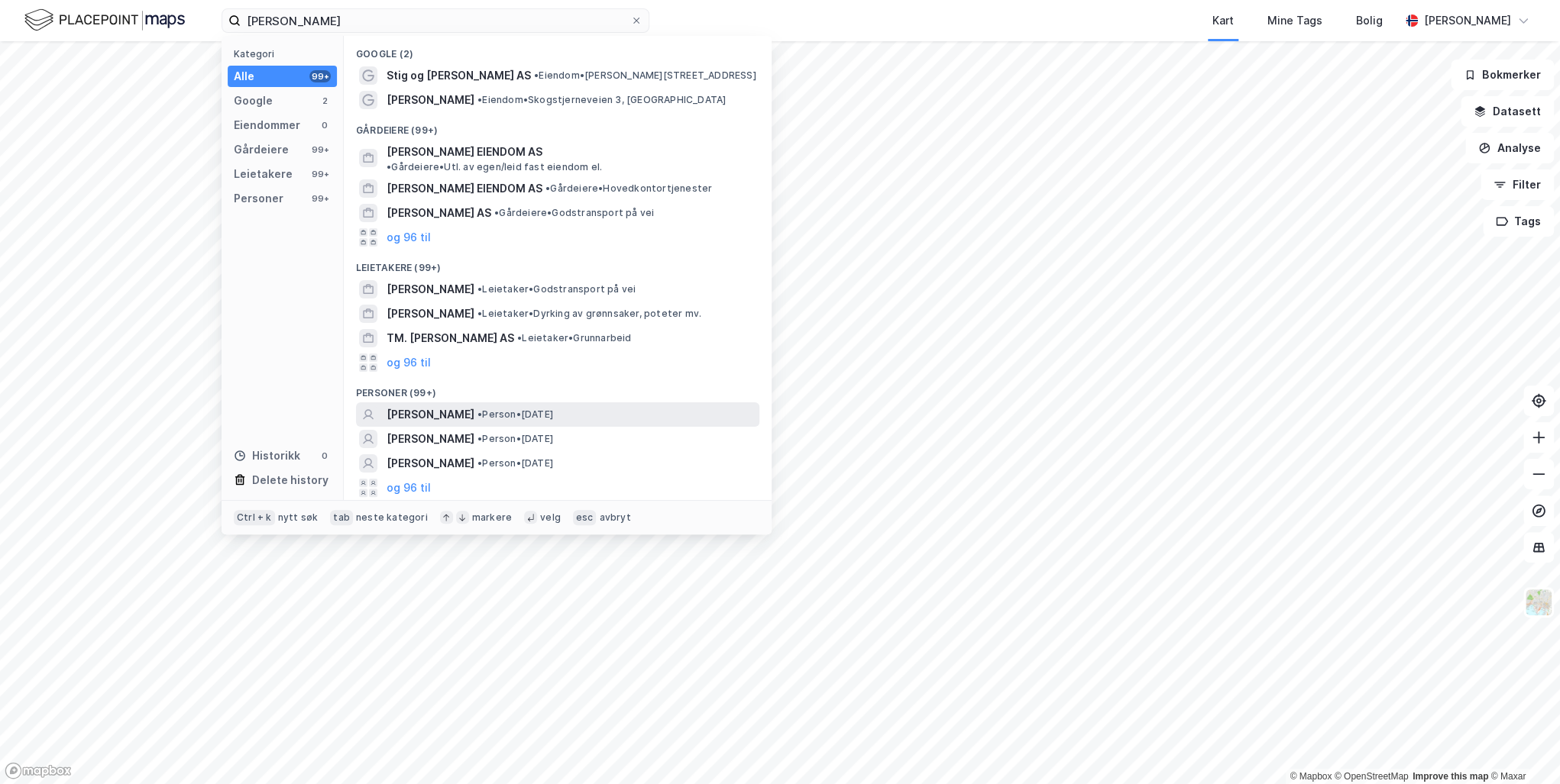
click at [428, 406] on span "[PERSON_NAME]" at bounding box center [431, 415] width 88 height 18
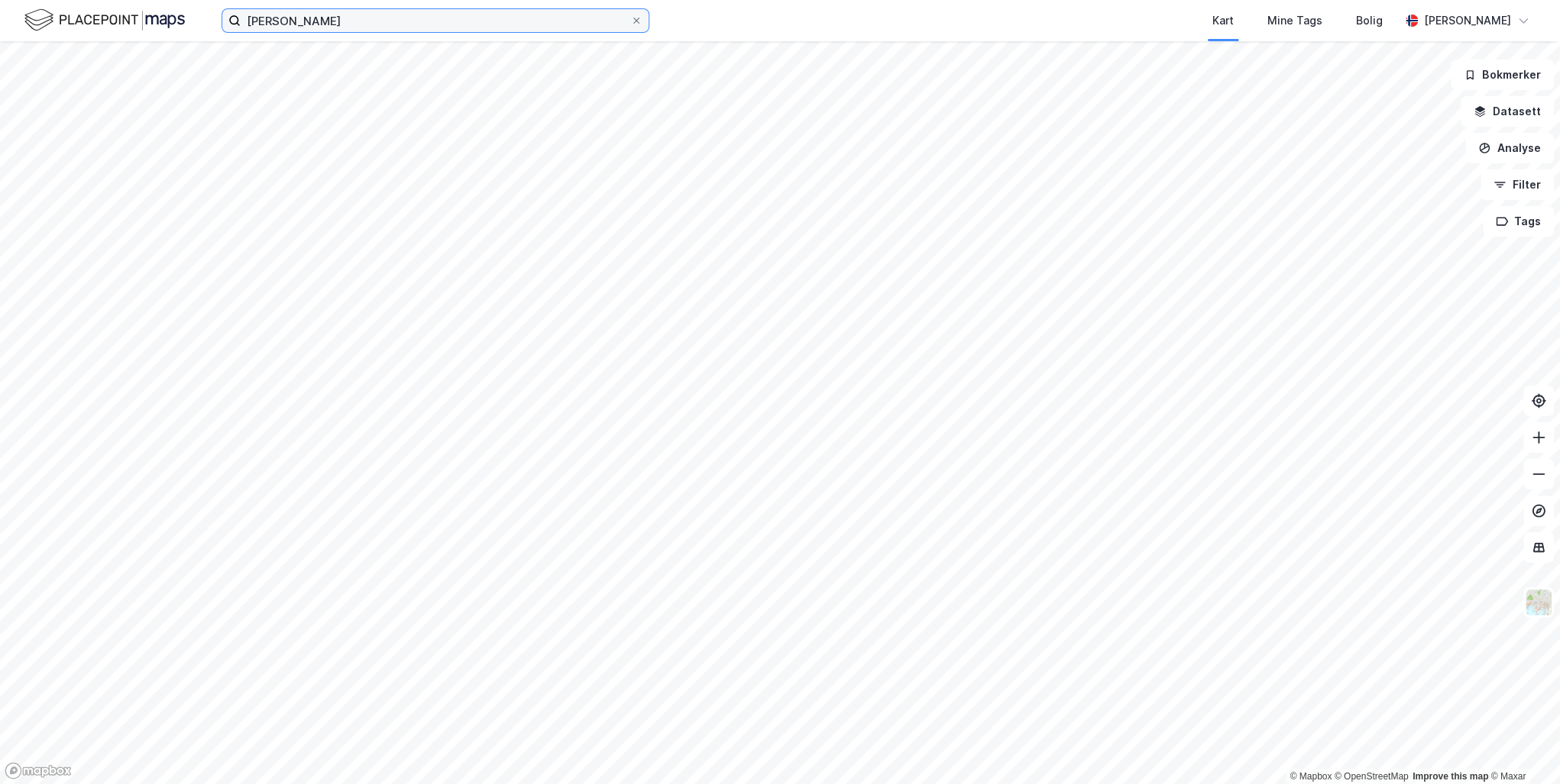
click at [320, 26] on input "[PERSON_NAME]" at bounding box center [436, 21] width 389 height 23
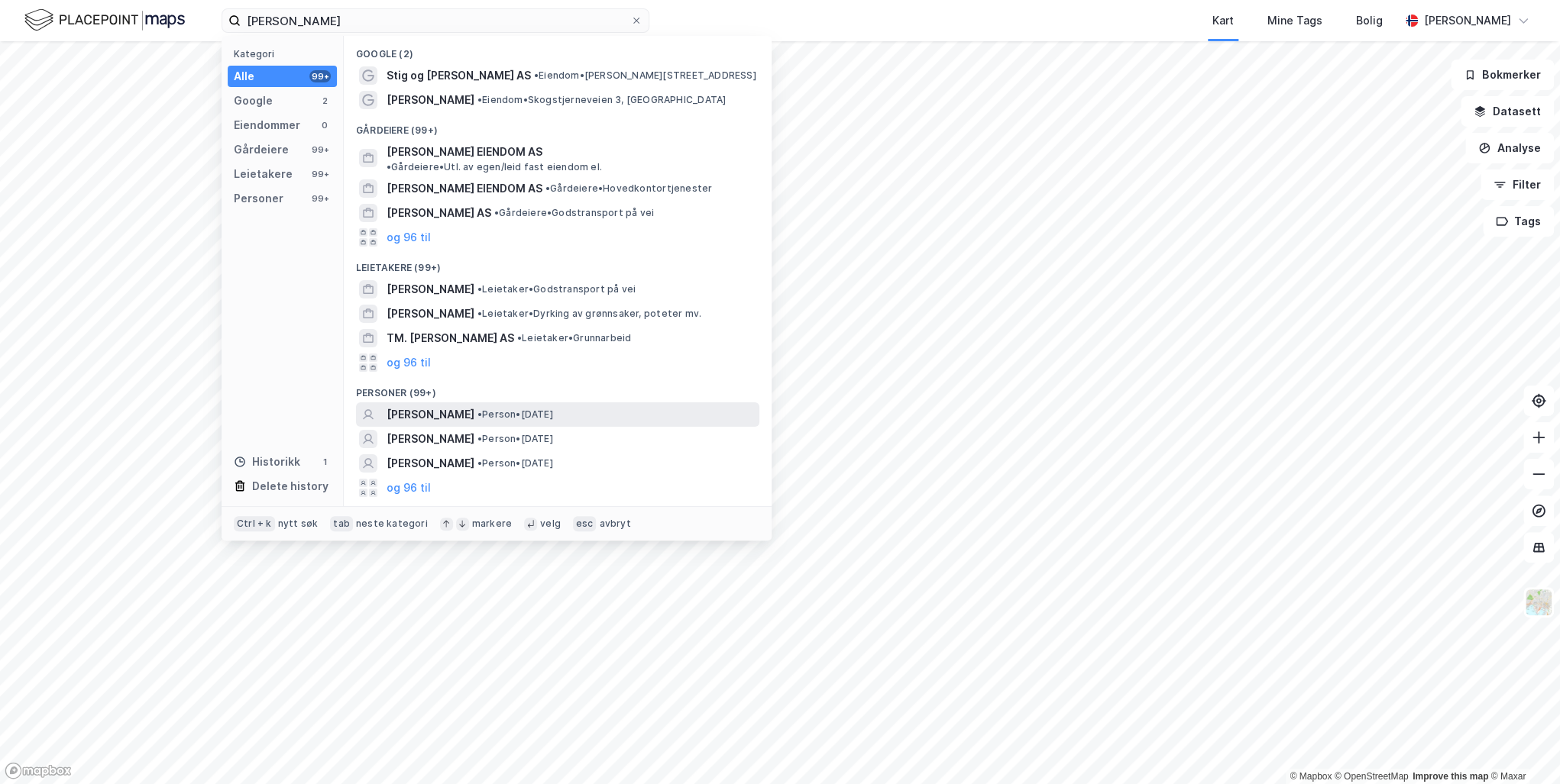
click at [477, 408] on span "•" at bounding box center [479, 414] width 5 height 12
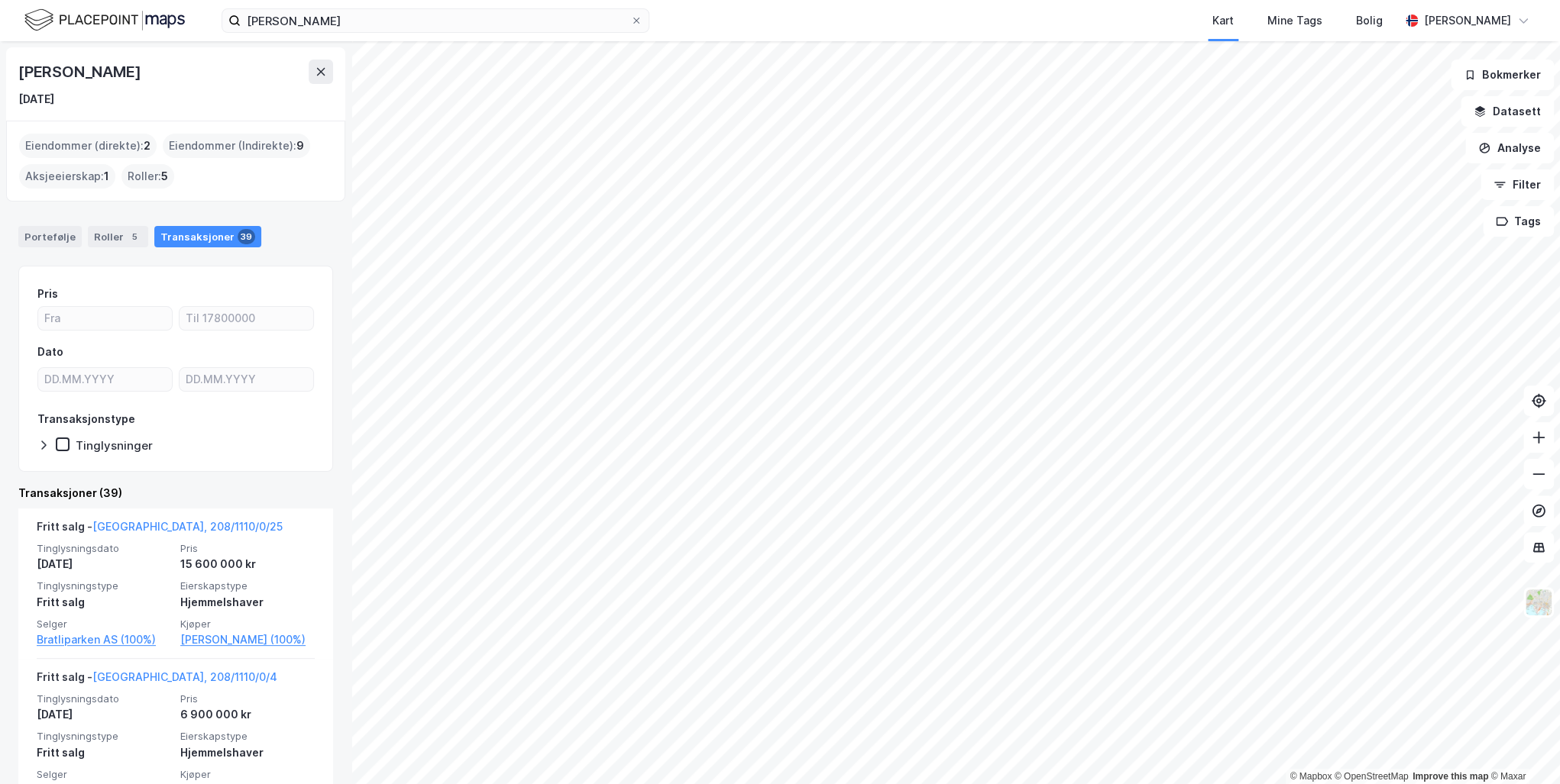
click at [889, 783] on html "[PERSON_NAME] Kart Mine Tags Bolig [PERSON_NAME] © Mapbox © OpenStreetMap Impro…" at bounding box center [780, 392] width 1560 height 784
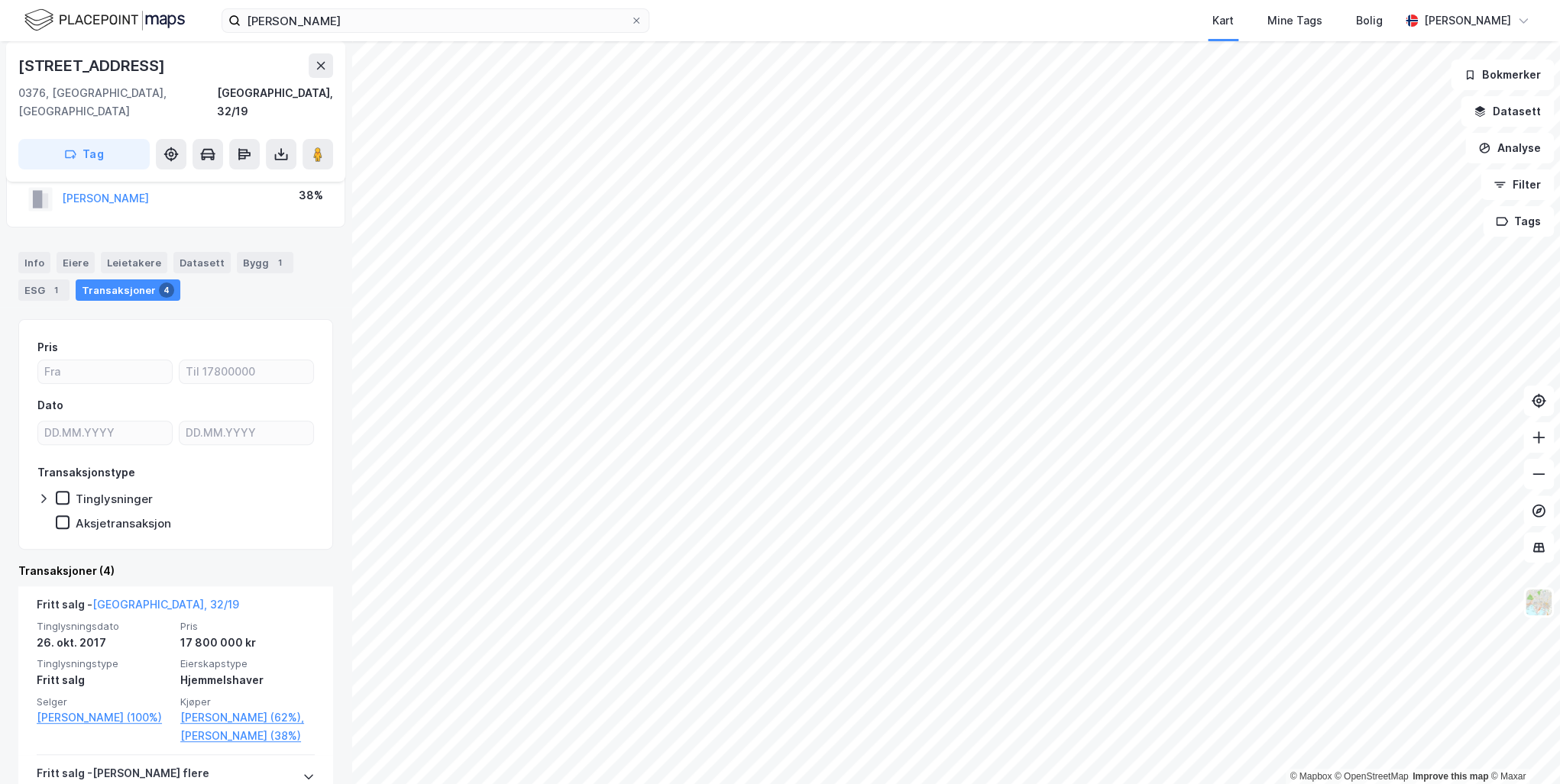
scroll to position [183, 0]
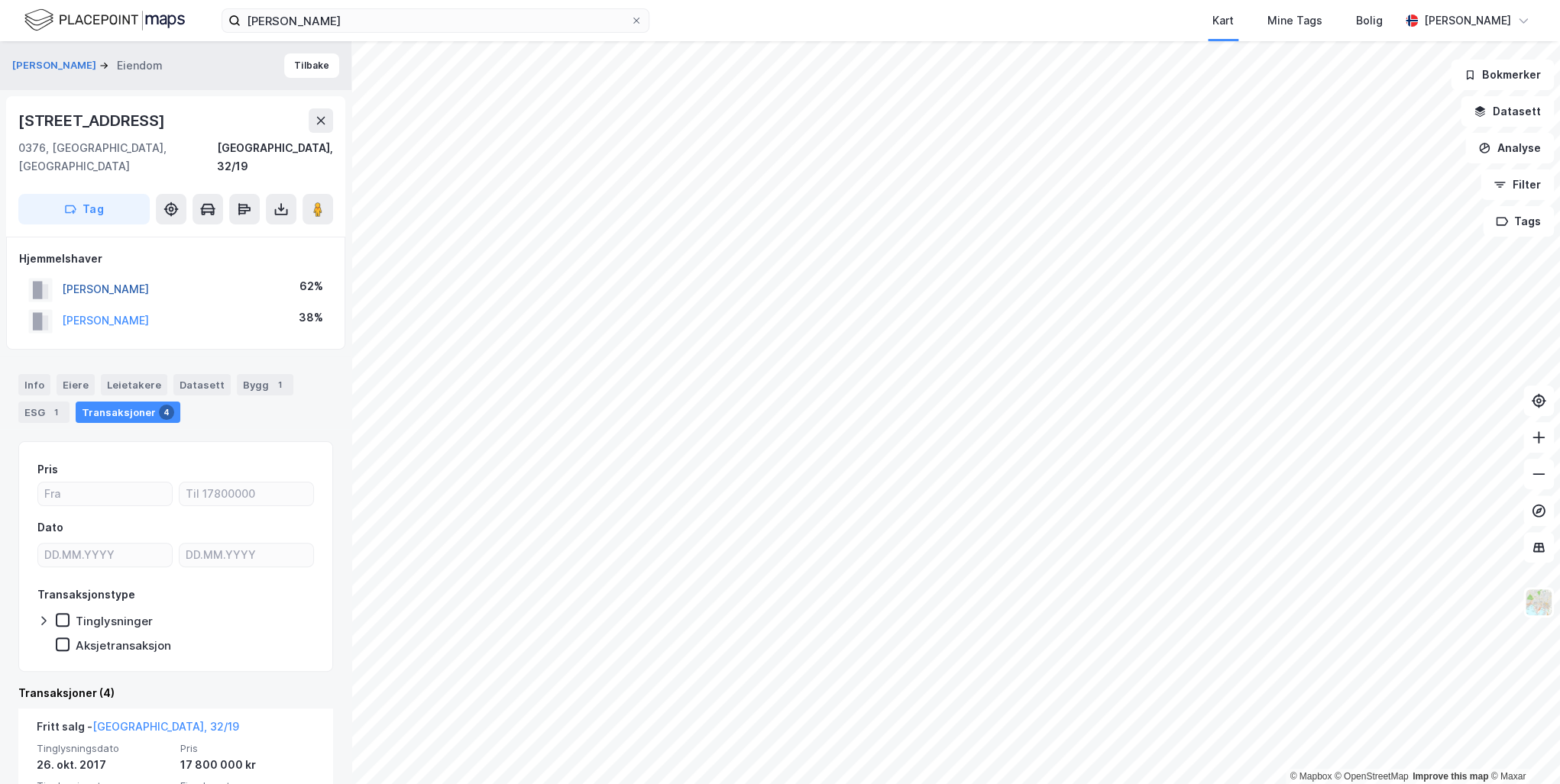
click at [0, 0] on button "[PERSON_NAME]" at bounding box center [0, 0] width 0 height 0
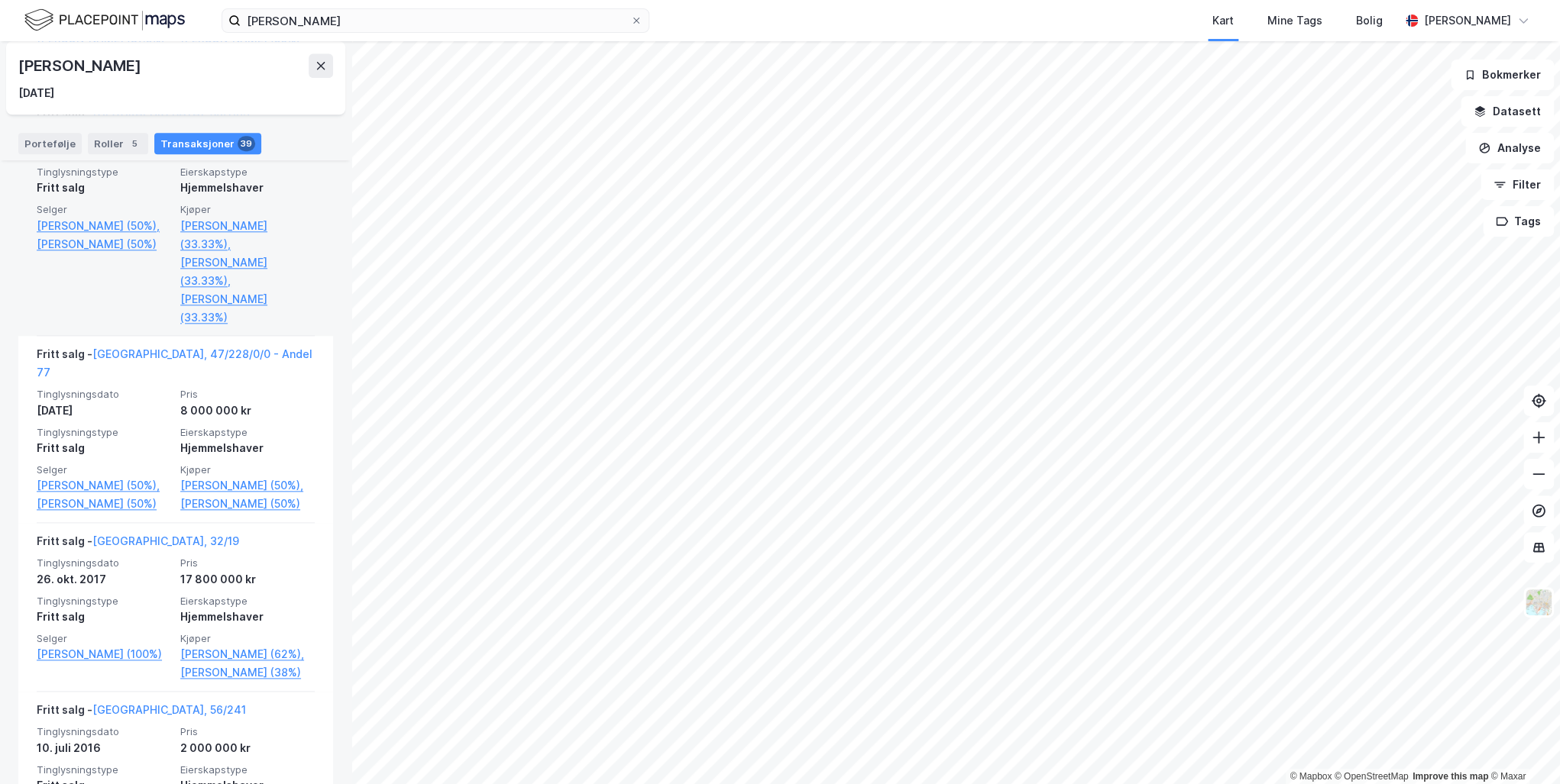
scroll to position [4827, 0]
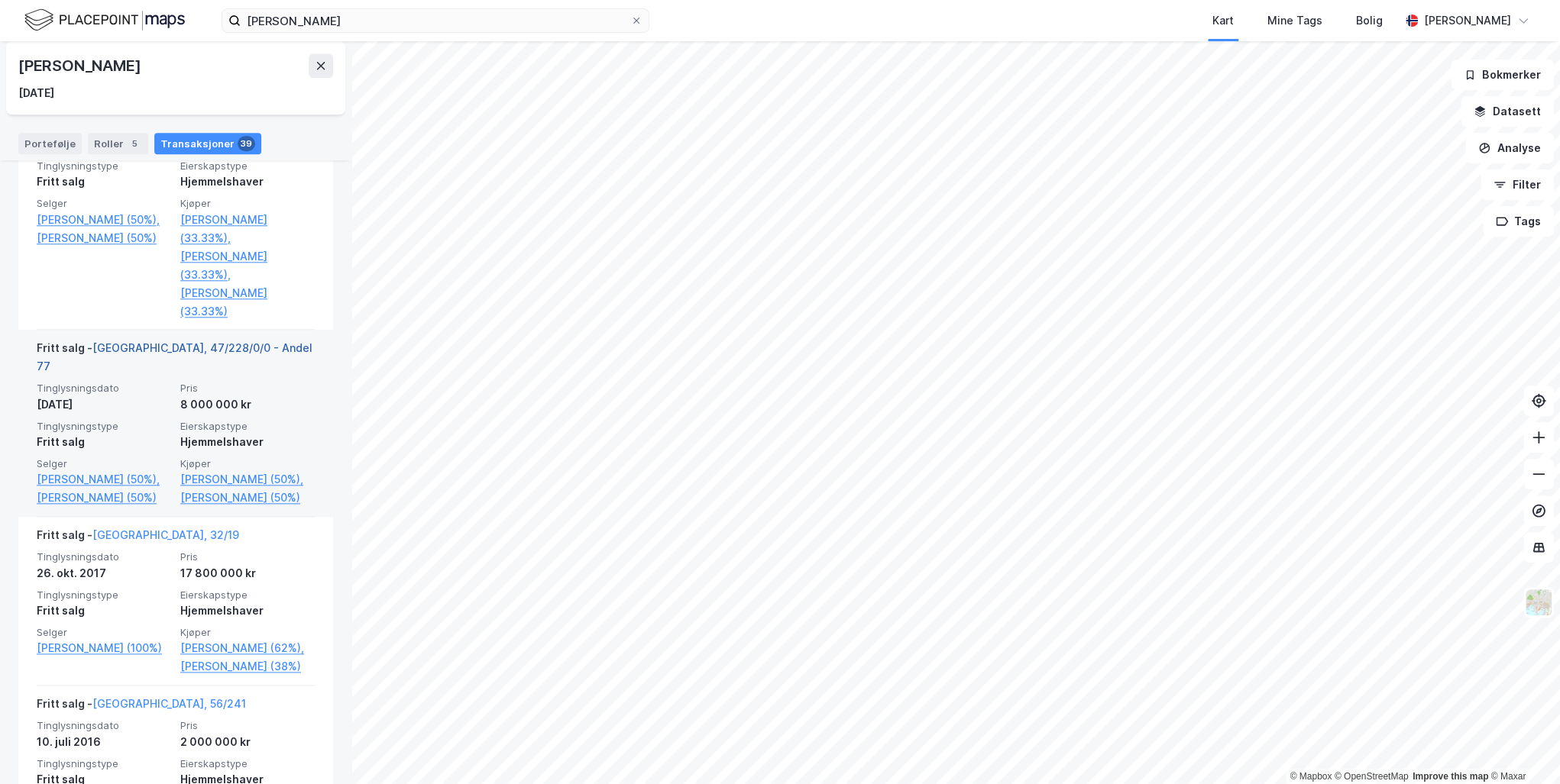
click at [137, 347] on link "[GEOGRAPHIC_DATA], 47/228/0/0 - Andel 77" at bounding box center [174, 357] width 276 height 31
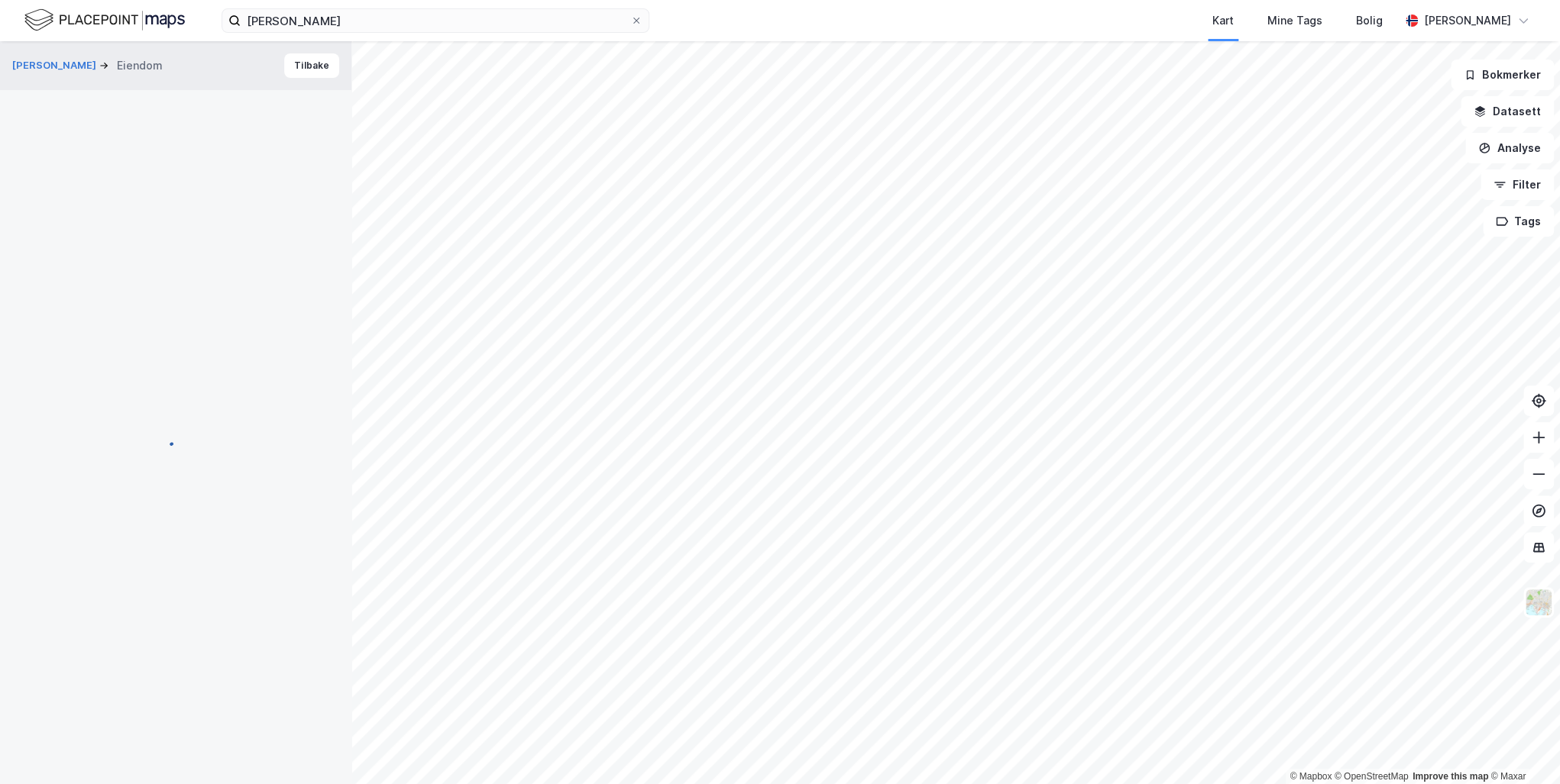
scroll to position [7, 0]
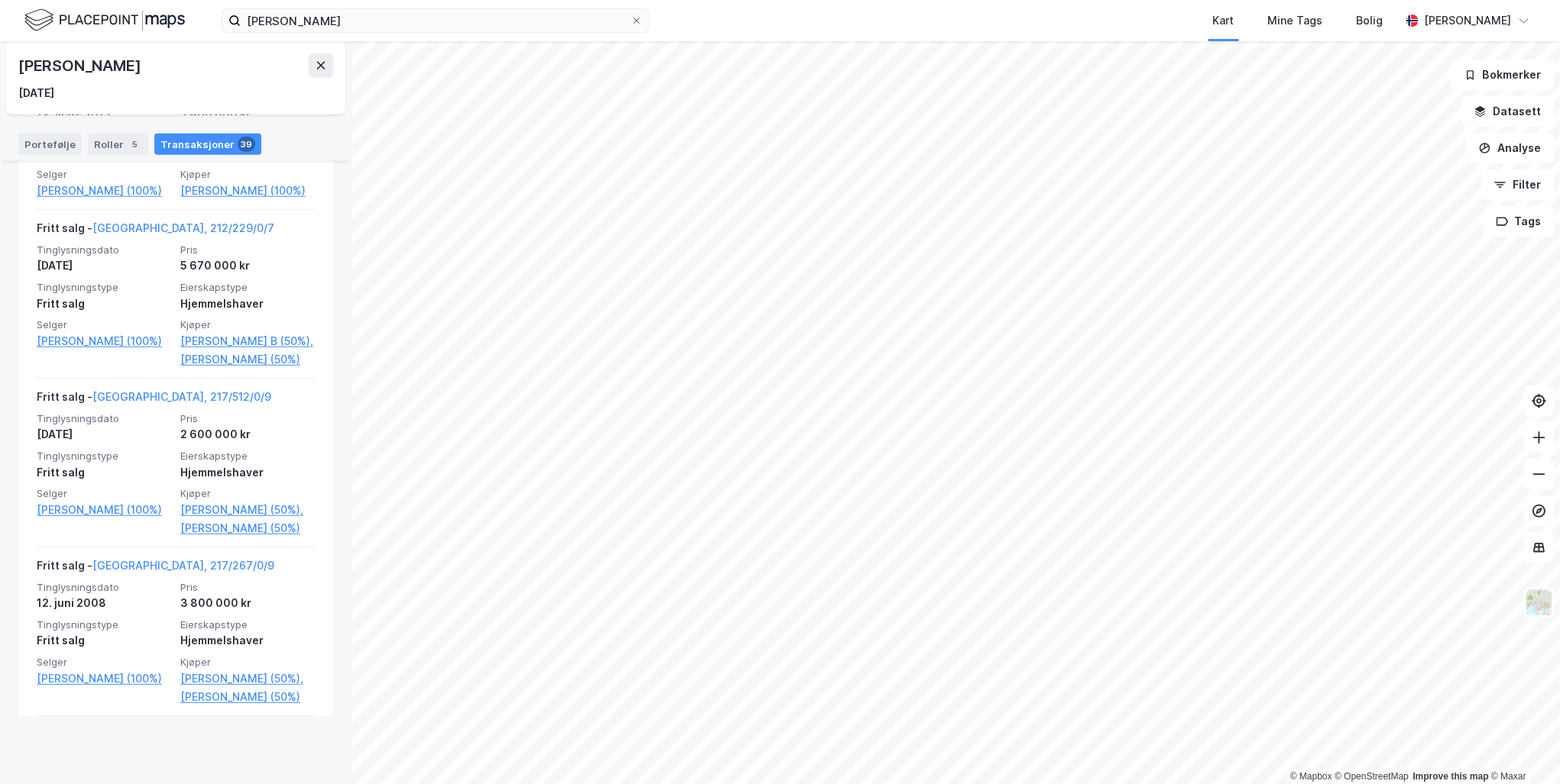
scroll to position [6353, 0]
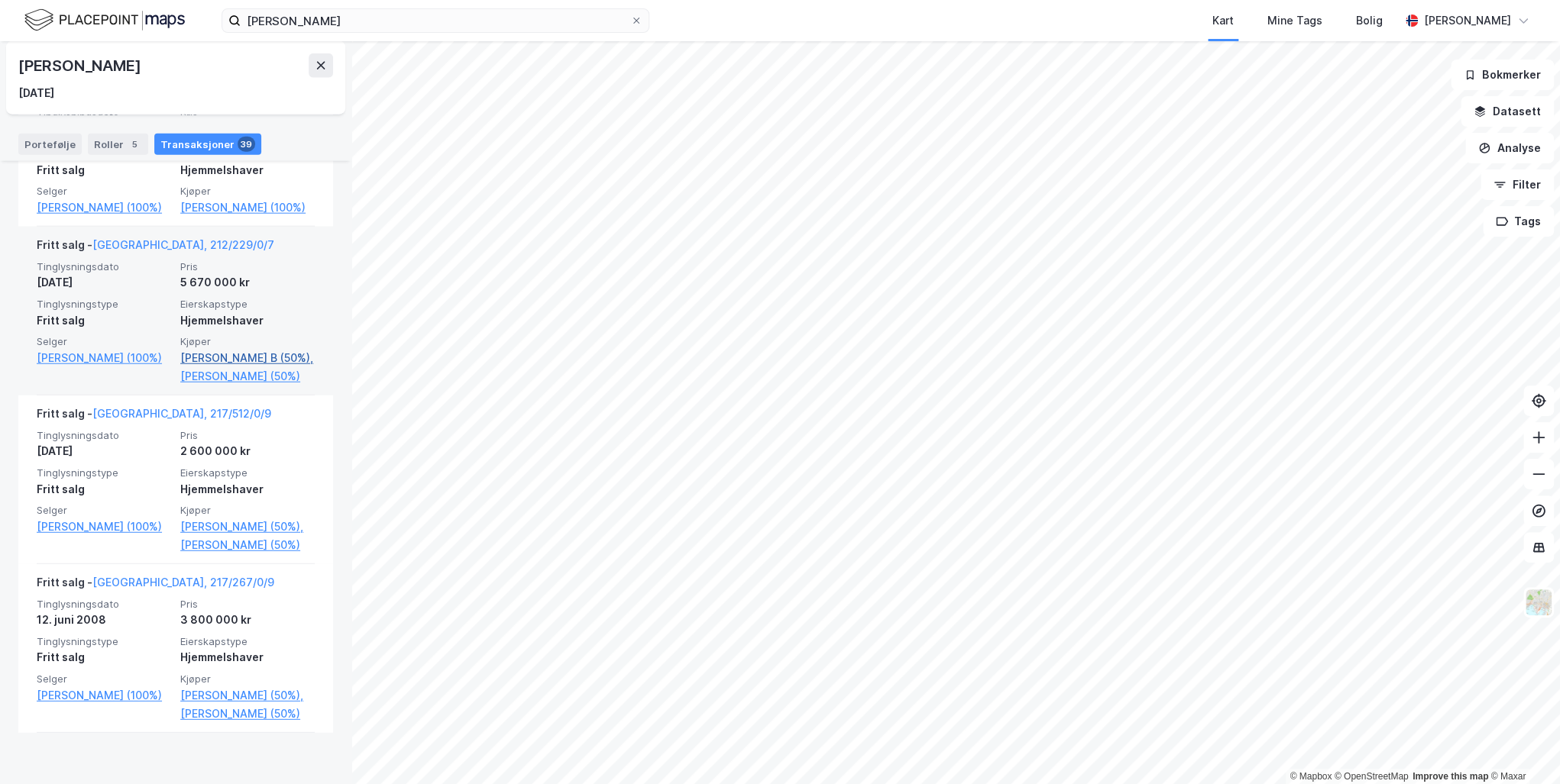
click at [202, 368] on link "[PERSON_NAME] B (50%)," at bounding box center [248, 358] width 134 height 18
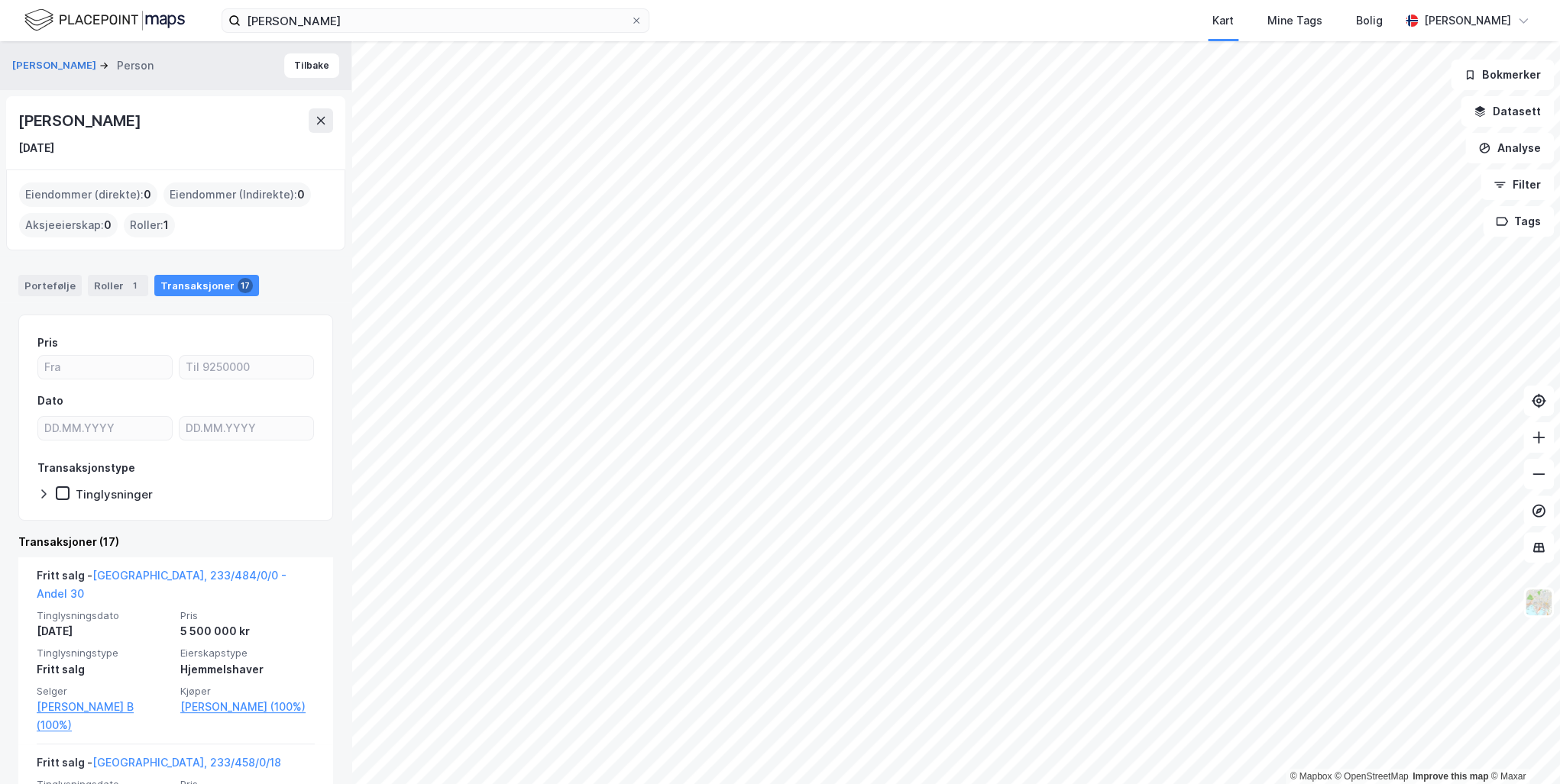
drag, startPoint x: 22, startPoint y: 116, endPoint x: 255, endPoint y: 116, distance: 233.0
click at [255, 116] on div "[PERSON_NAME]" at bounding box center [176, 121] width 315 height 25
drag, startPoint x: 256, startPoint y: 116, endPoint x: 183, endPoint y: 116, distance: 73.0
copy div "[PERSON_NAME]"
